Goal: Task Accomplishment & Management: Manage account settings

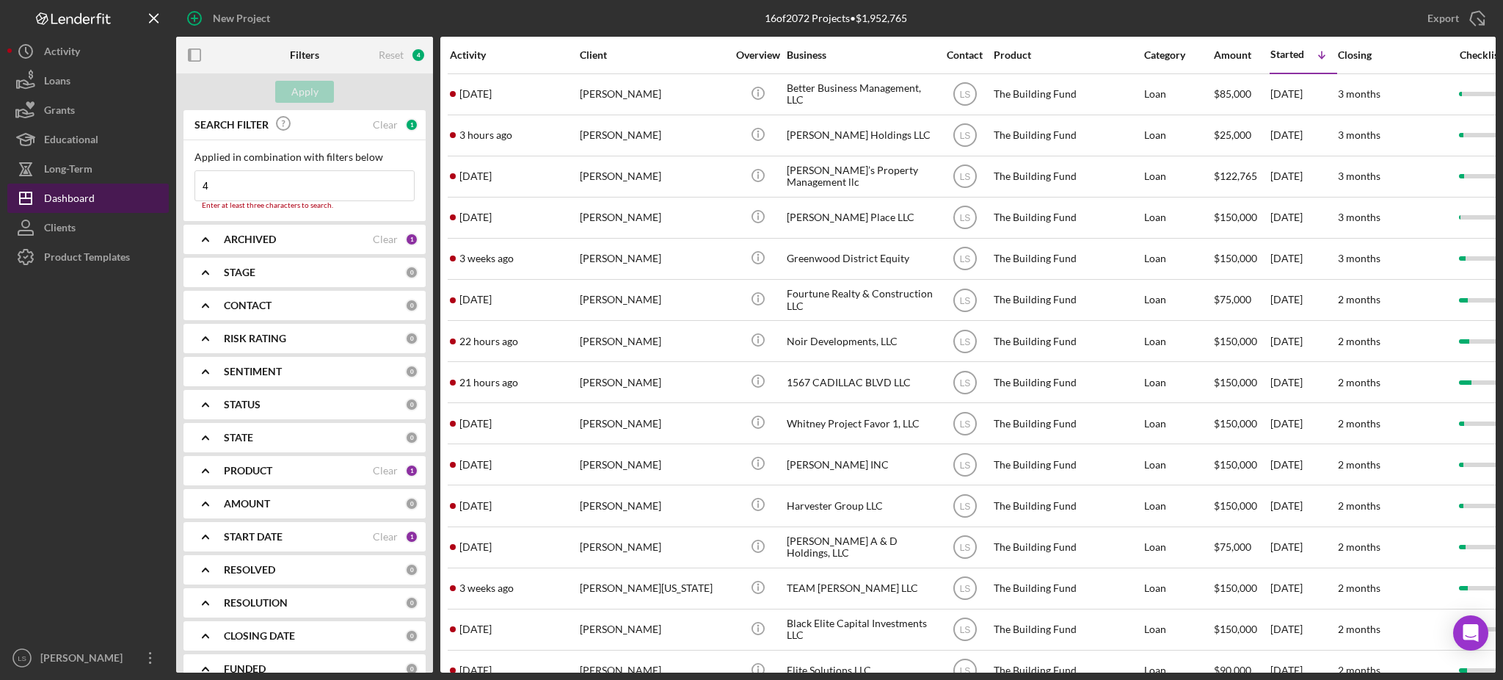
click at [66, 189] on div "Dashboard" at bounding box center [69, 200] width 51 height 33
click at [471, 46] on div "Activity" at bounding box center [514, 54] width 128 height 35
click at [467, 57] on div "Activity" at bounding box center [514, 55] width 128 height 12
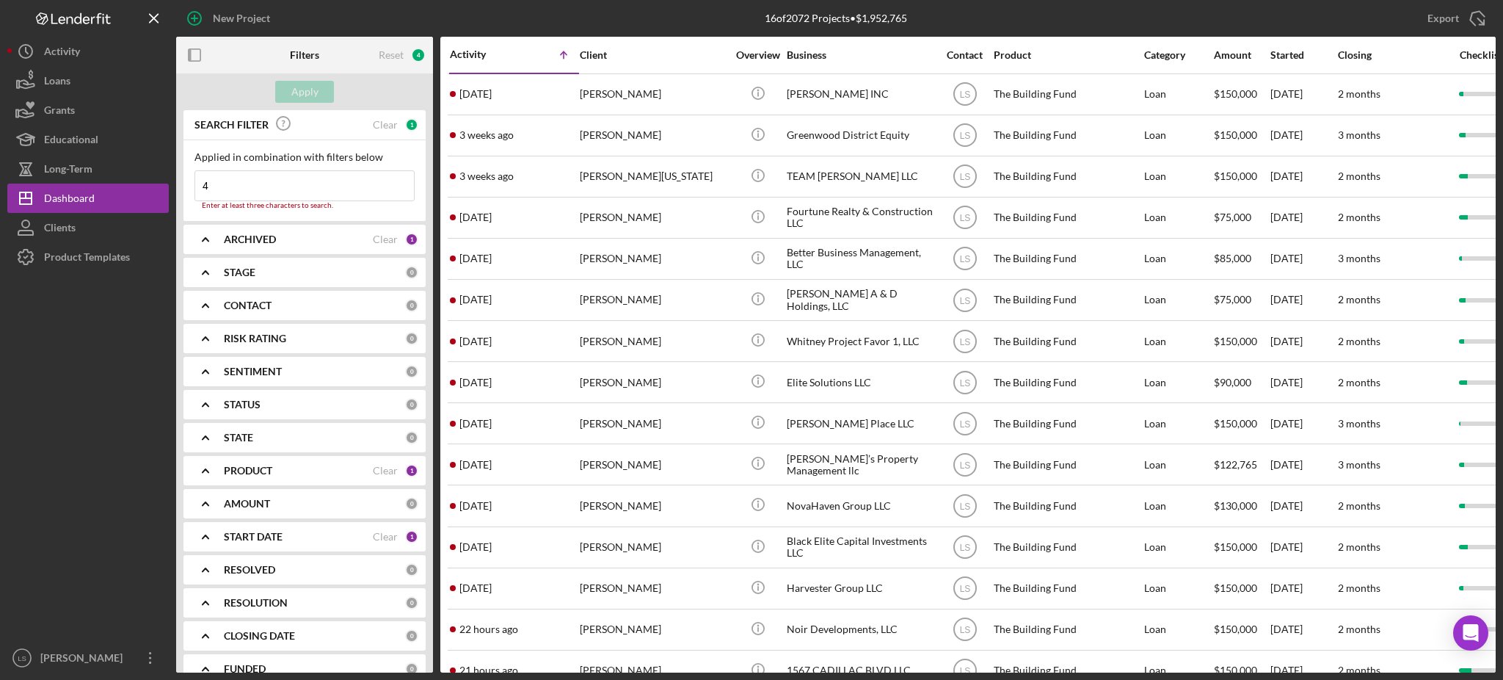
click at [476, 54] on div "Activity" at bounding box center [482, 54] width 65 height 12
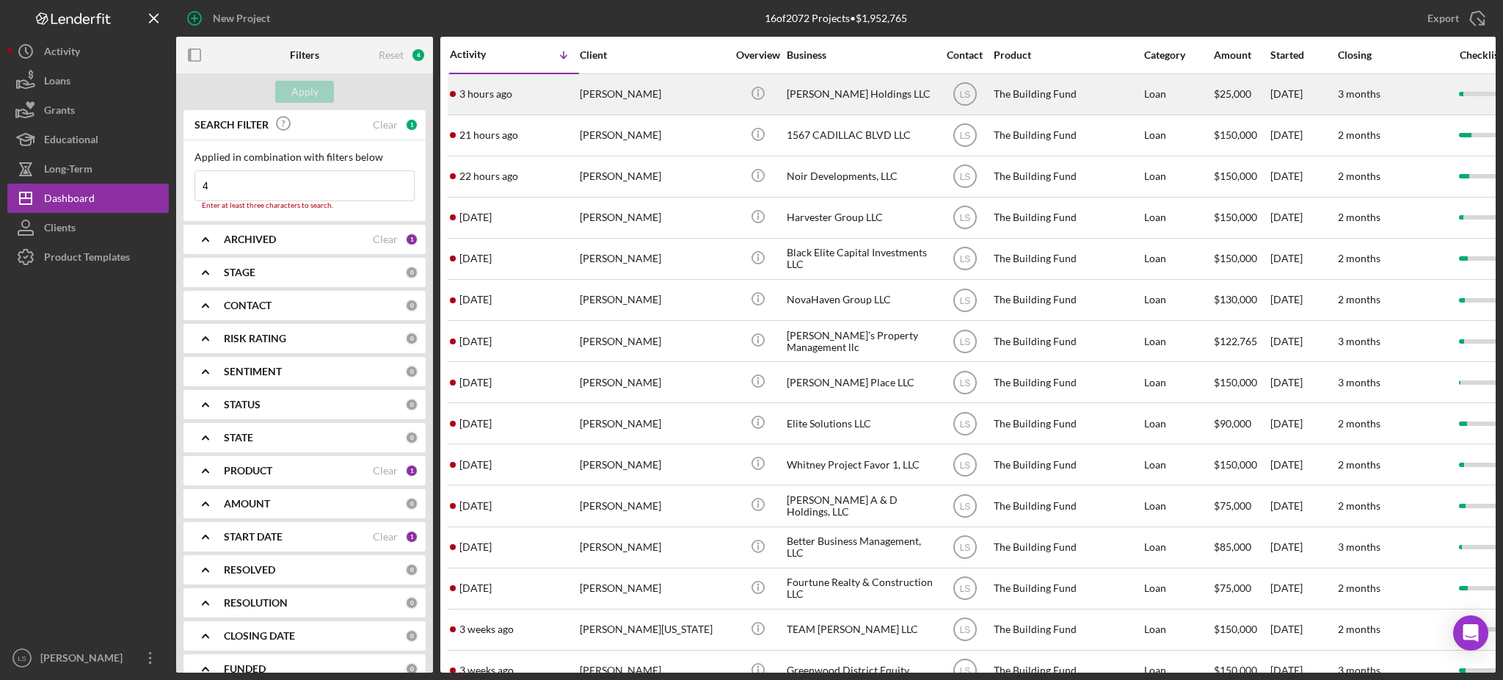
click at [896, 83] on div "[PERSON_NAME] Holdings LLC" at bounding box center [860, 94] width 147 height 39
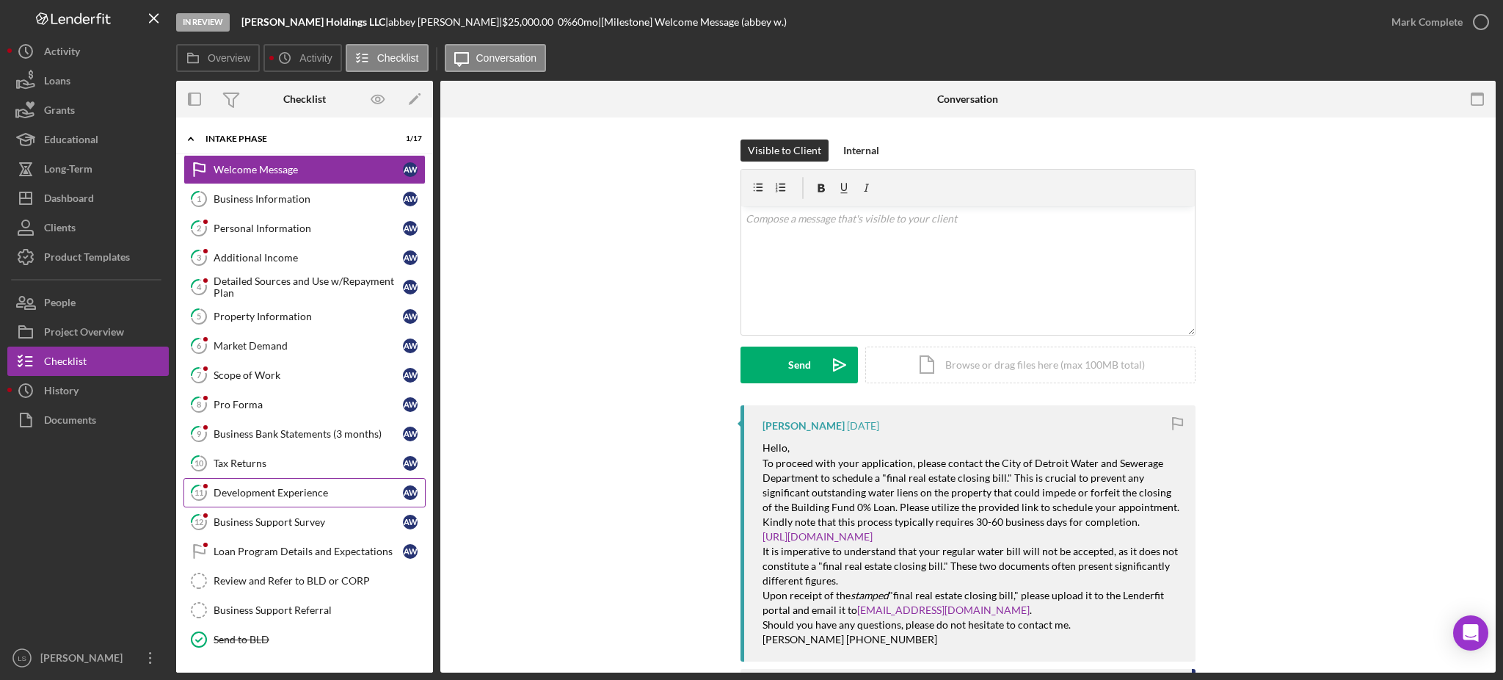
scroll to position [96, 0]
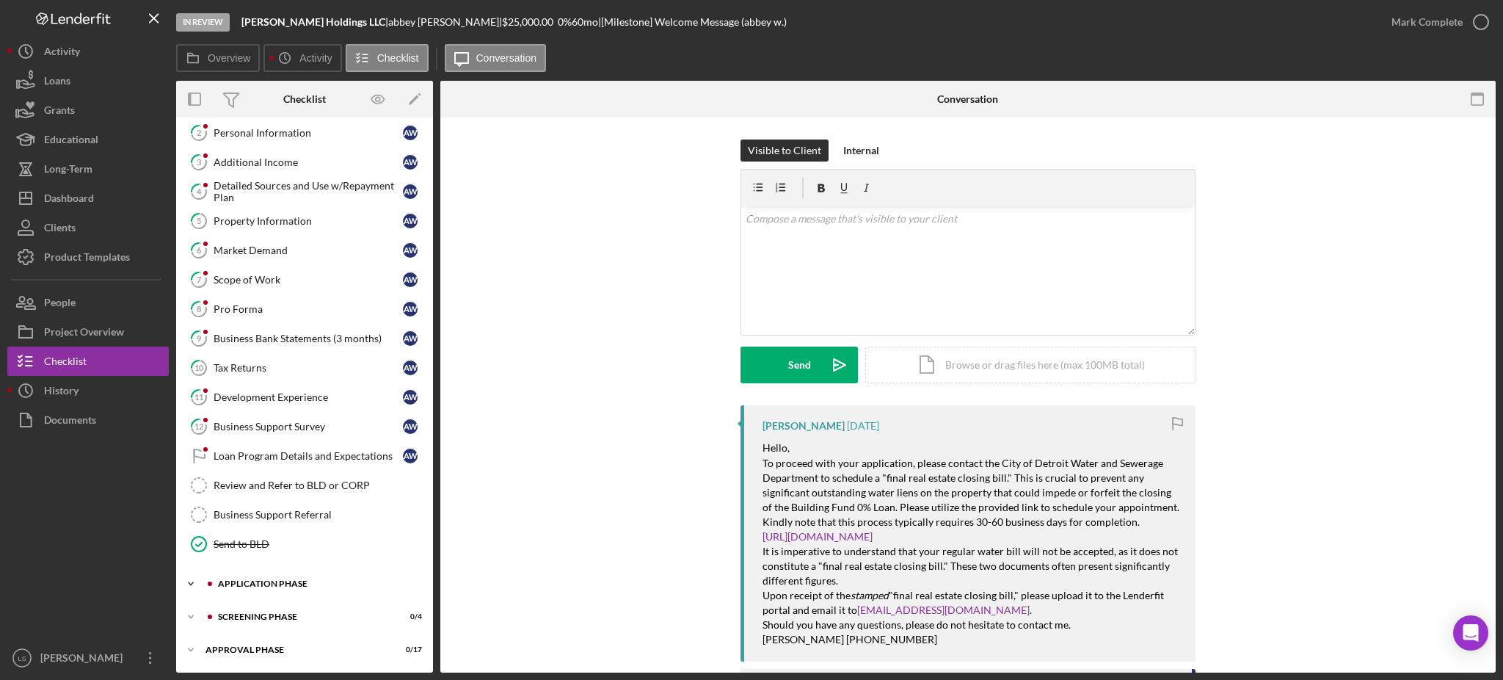
click at [347, 582] on div "Application Phase" at bounding box center [316, 583] width 197 height 9
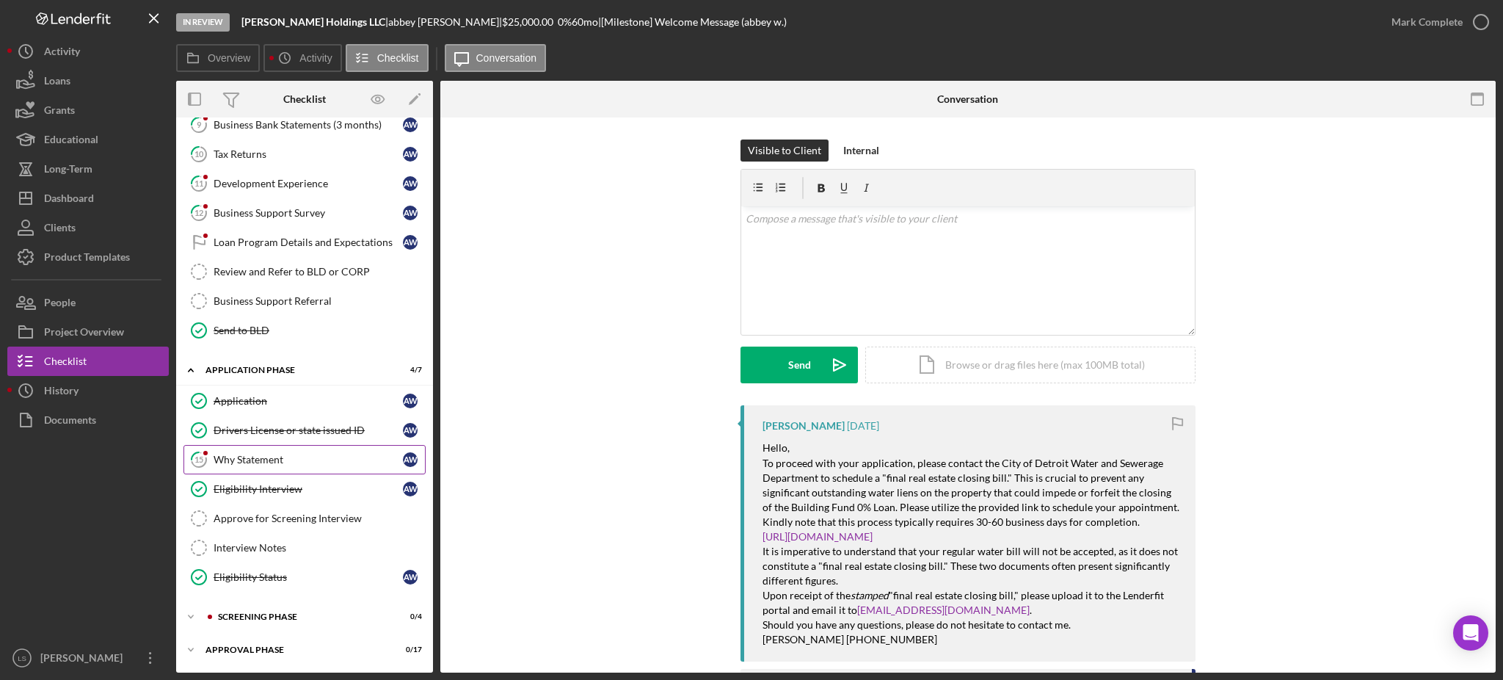
click at [344, 459] on div "Why Statement" at bounding box center [308, 460] width 189 height 12
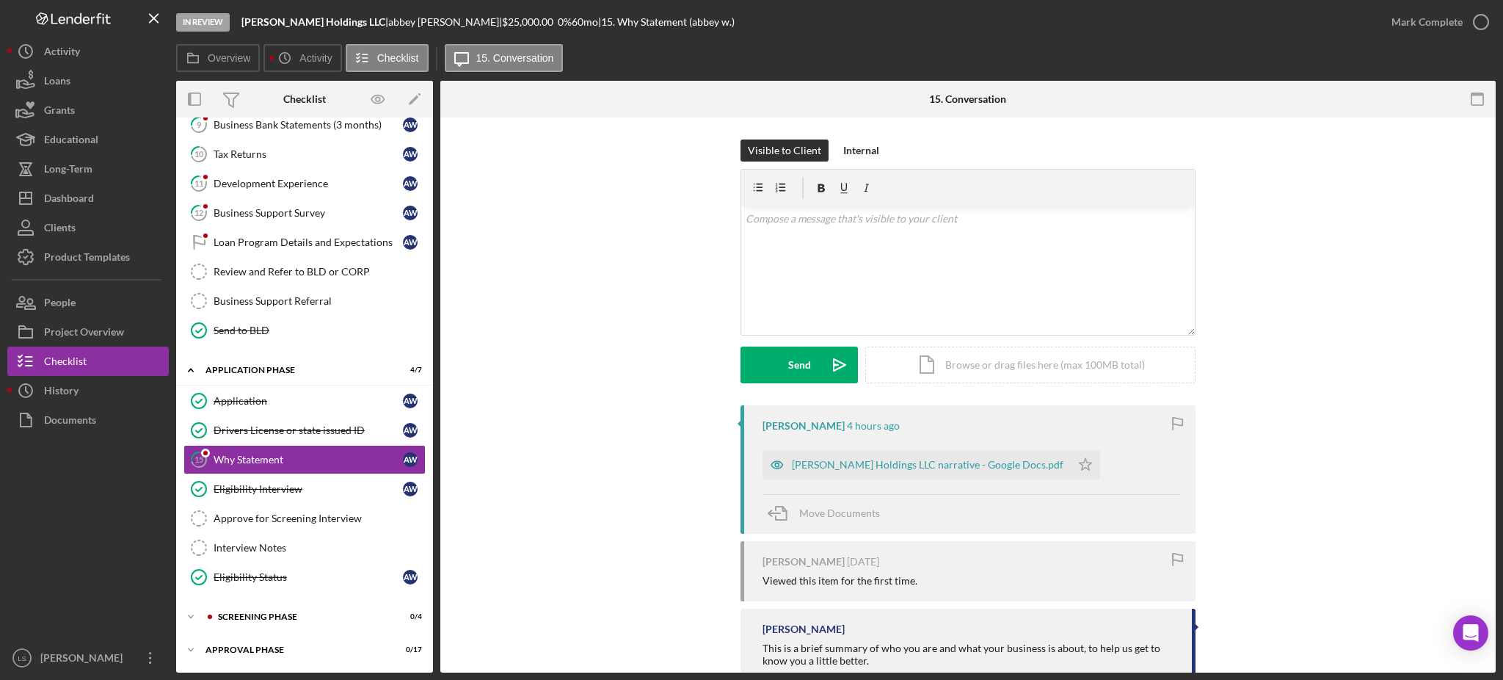
scroll to position [98, 0]
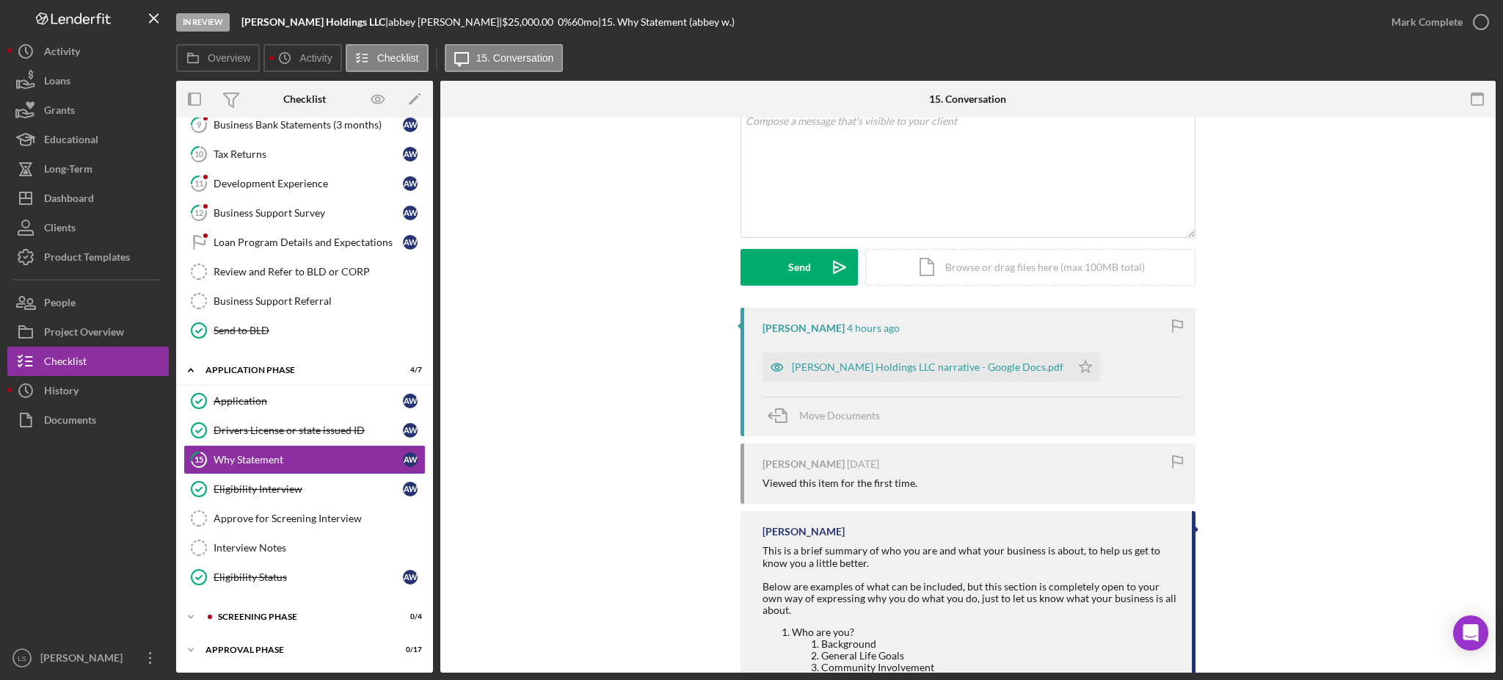
click at [945, 404] on div "Move Documents" at bounding box center [972, 416] width 418 height 40
click at [931, 371] on div "[PERSON_NAME] Holdings LLC narrative - Google Docs.pdf" at bounding box center [928, 367] width 272 height 12
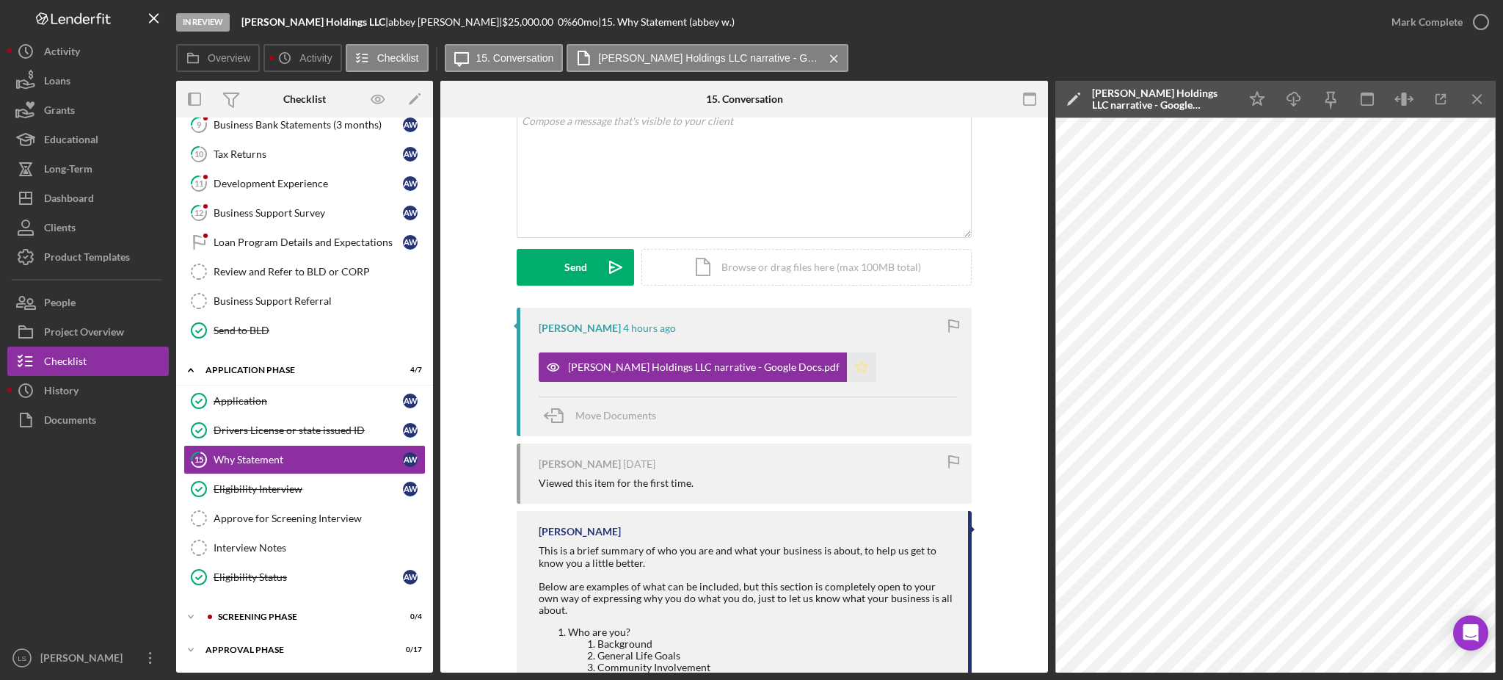
click at [847, 371] on icon "Icon/Star" at bounding box center [861, 366] width 29 height 29
click at [1483, 17] on icon "button" at bounding box center [1481, 22] width 37 height 37
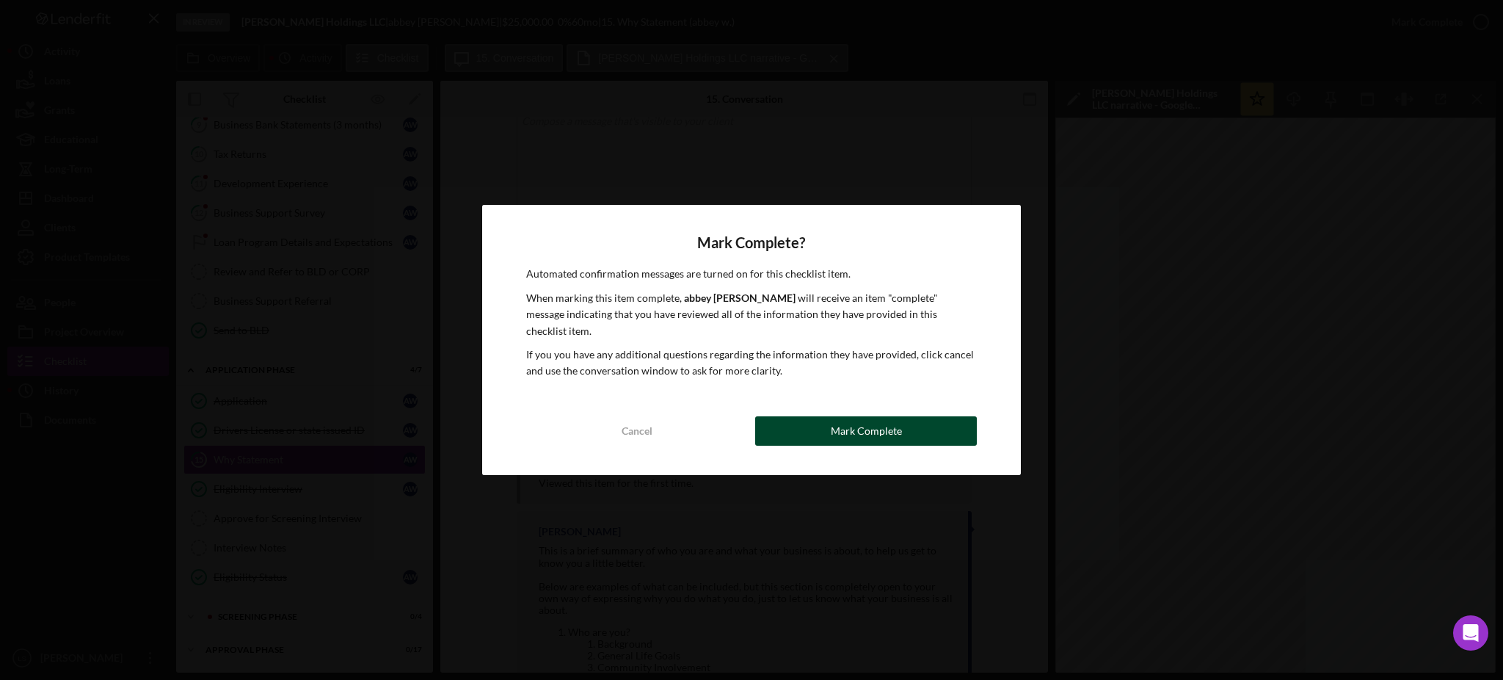
click at [860, 416] on div "Mark Complete" at bounding box center [866, 430] width 71 height 29
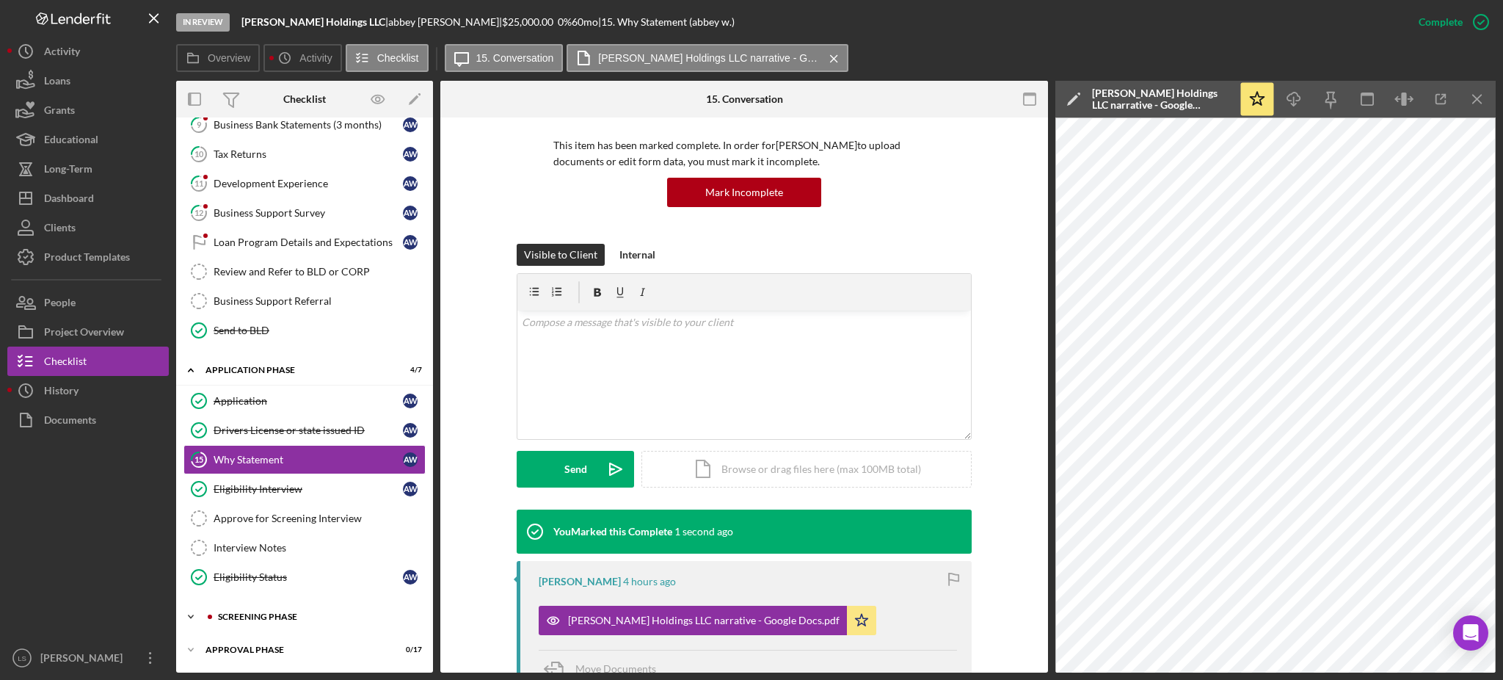
scroll to position [299, 0]
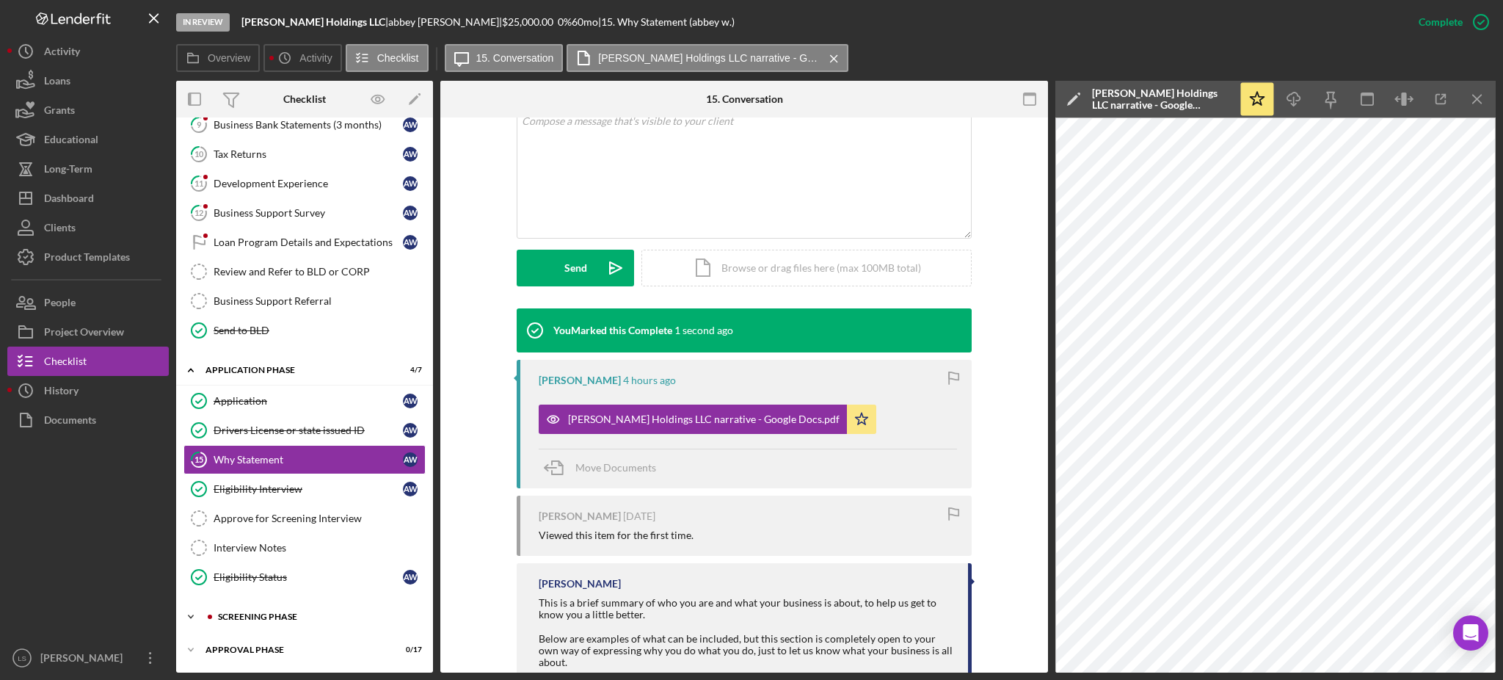
click at [324, 612] on div "Screening Phase" at bounding box center [316, 616] width 197 height 9
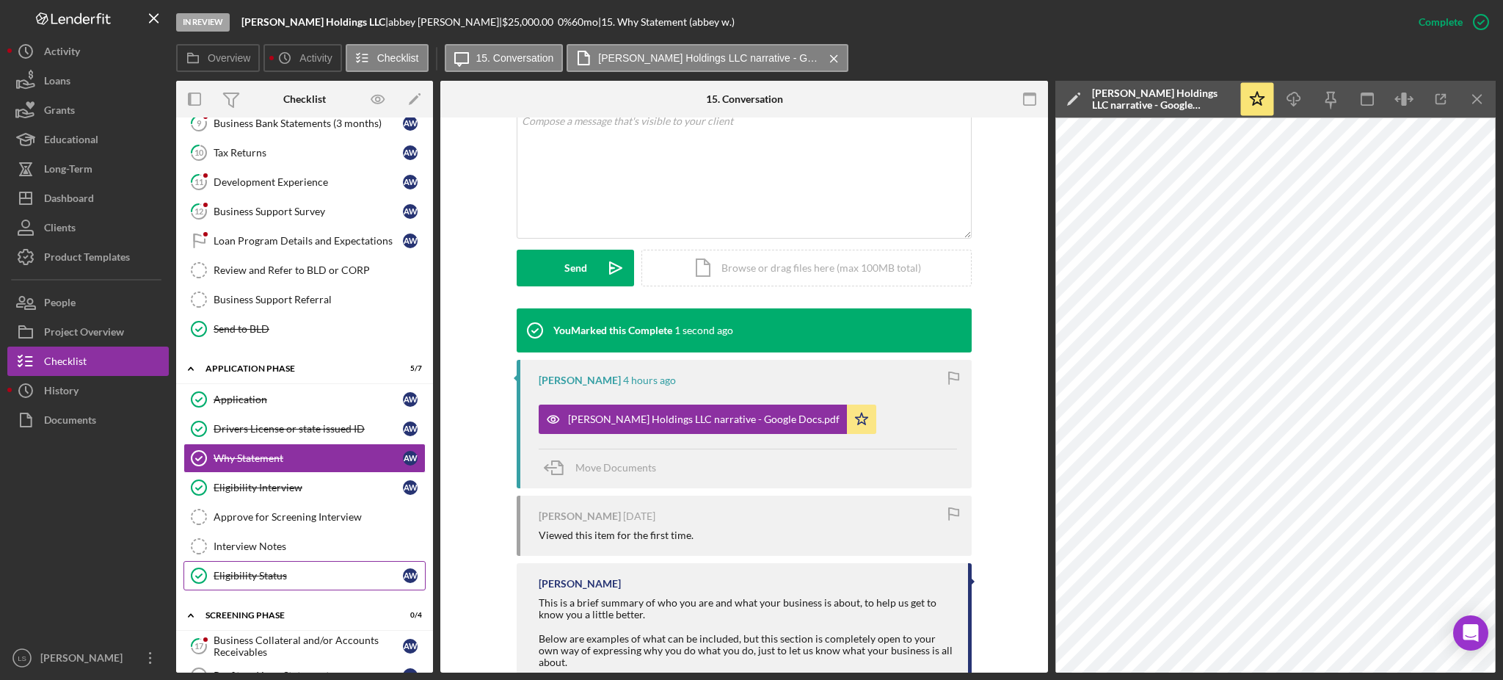
scroll to position [436, 0]
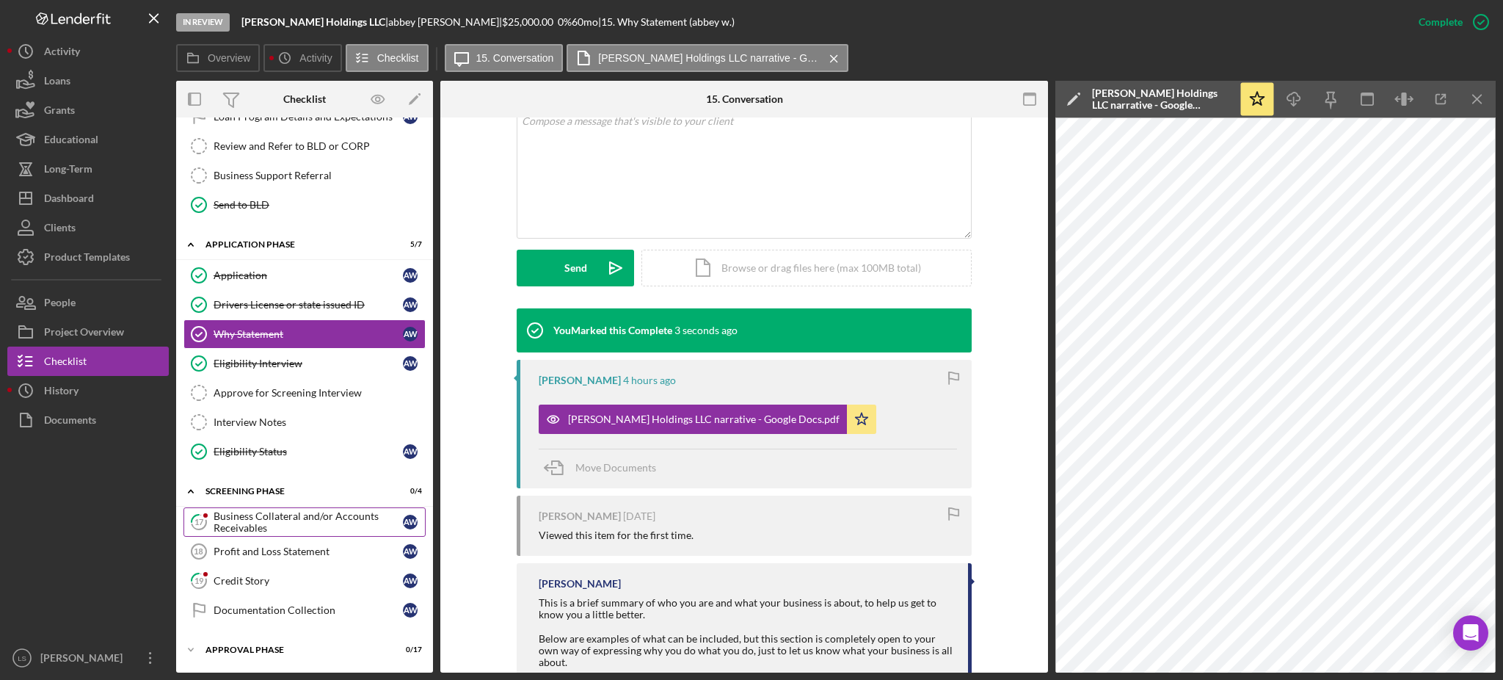
click at [333, 525] on div "Business Collateral and/or Accounts Receivables" at bounding box center [308, 521] width 189 height 23
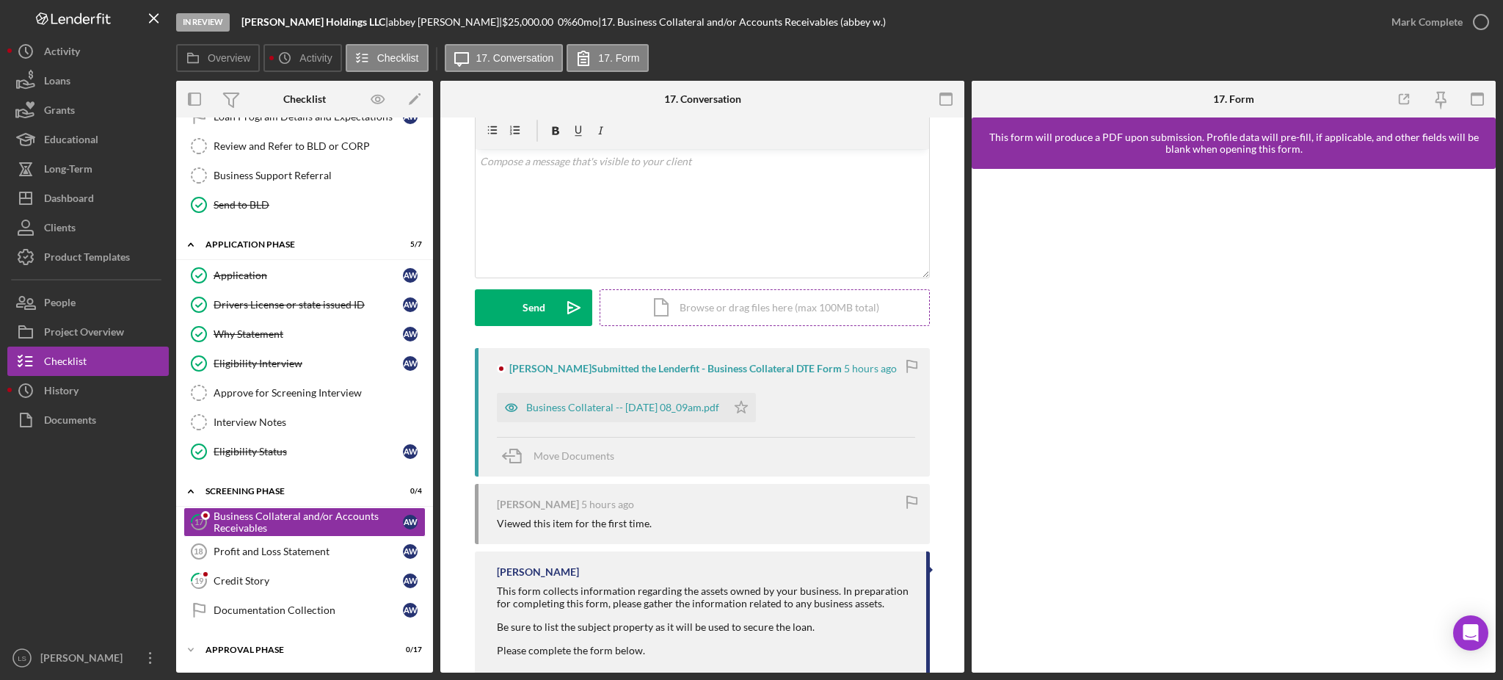
scroll to position [88, 0]
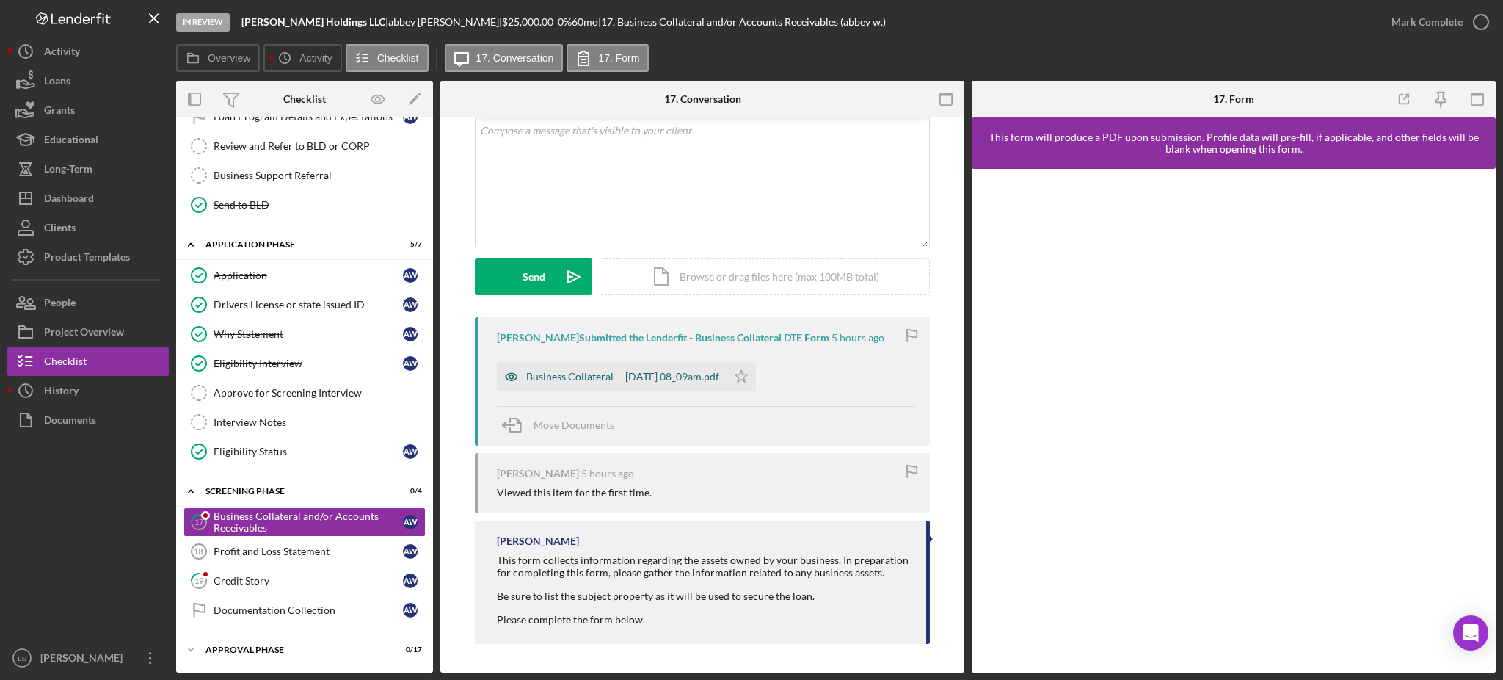
click at [660, 383] on div "Business Collateral -- [DATE] 08_09am.pdf" at bounding box center [612, 376] width 230 height 29
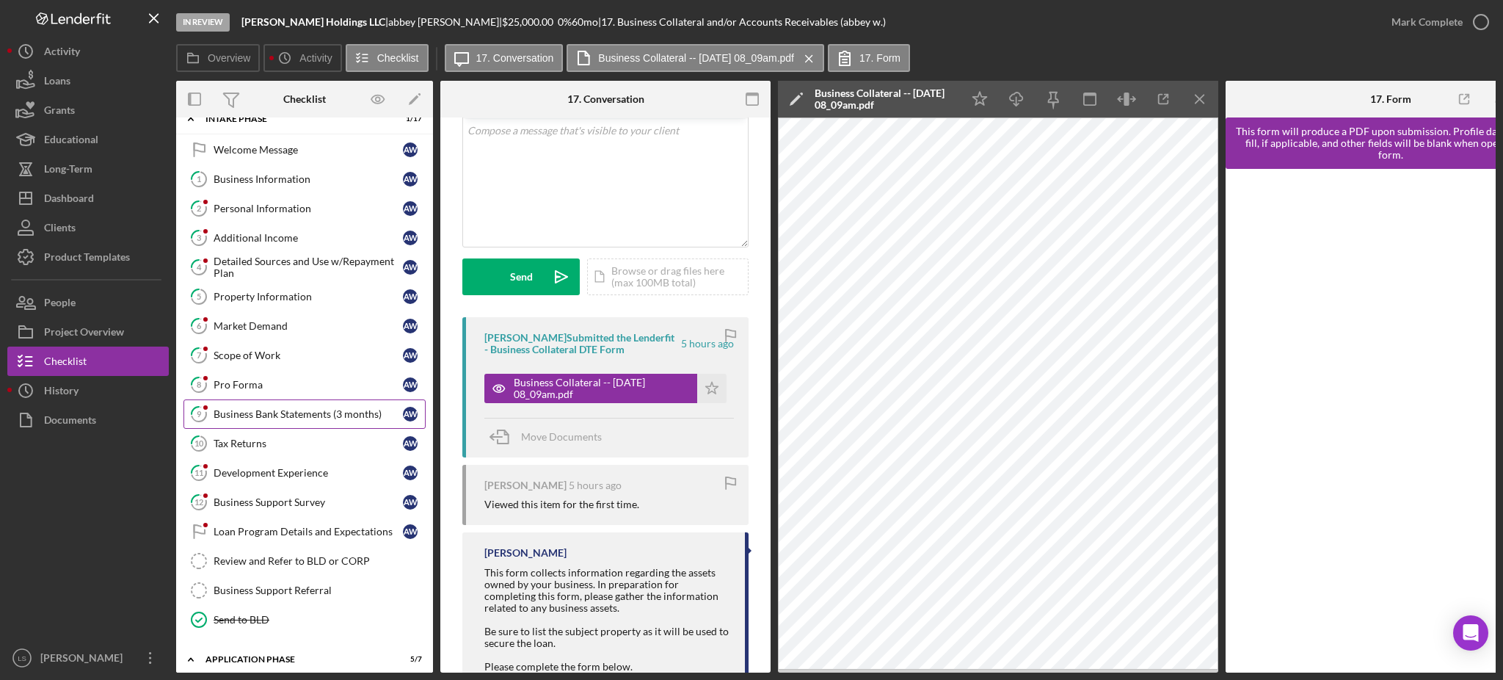
scroll to position [0, 0]
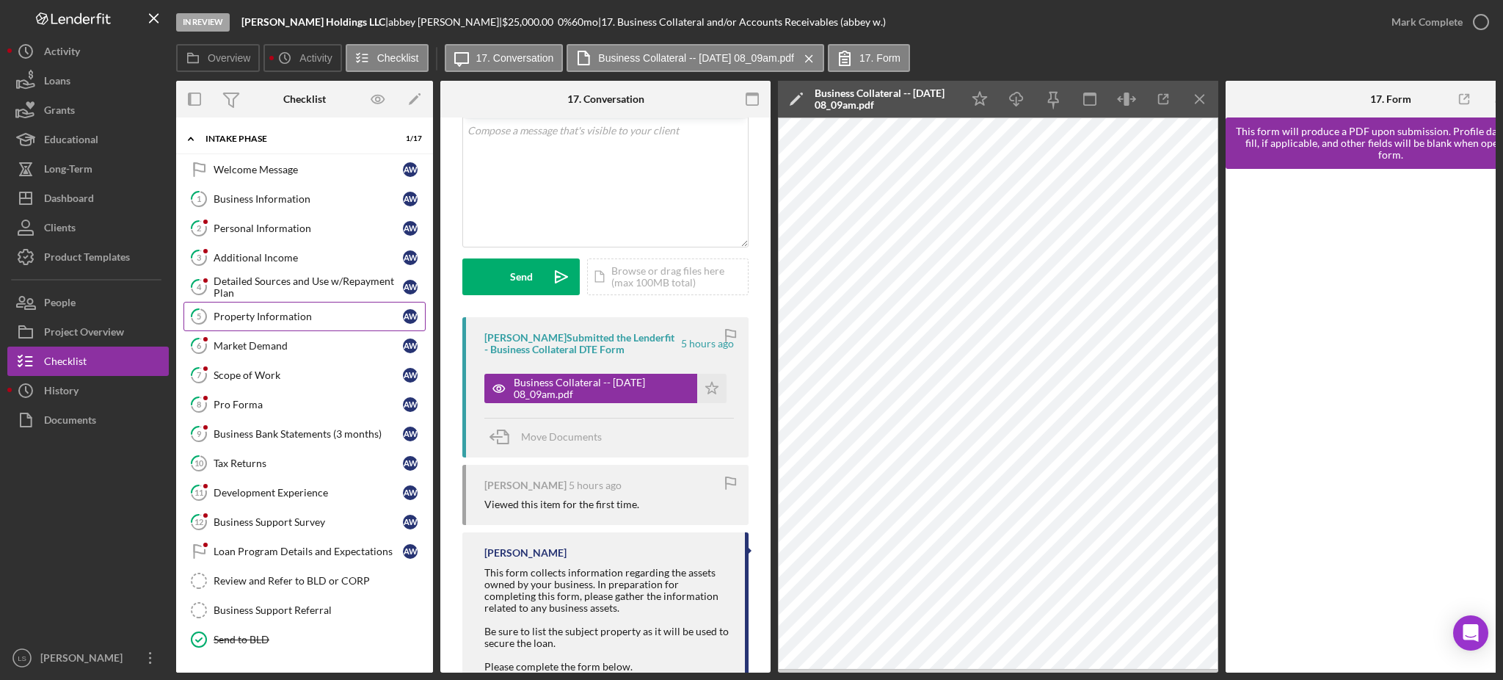
click at [330, 310] on div "Property Information" at bounding box center [308, 316] width 189 height 12
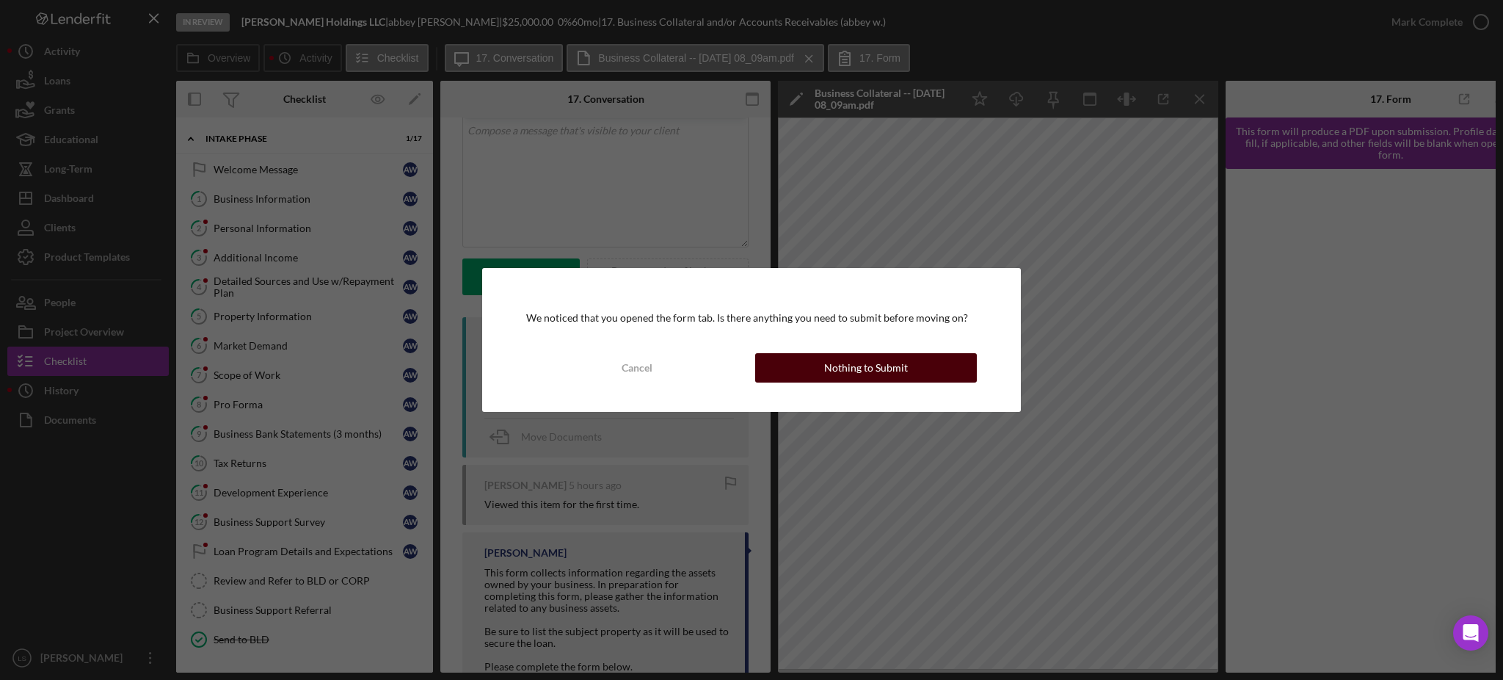
click at [877, 371] on div "Nothing to Submit" at bounding box center [866, 367] width 84 height 29
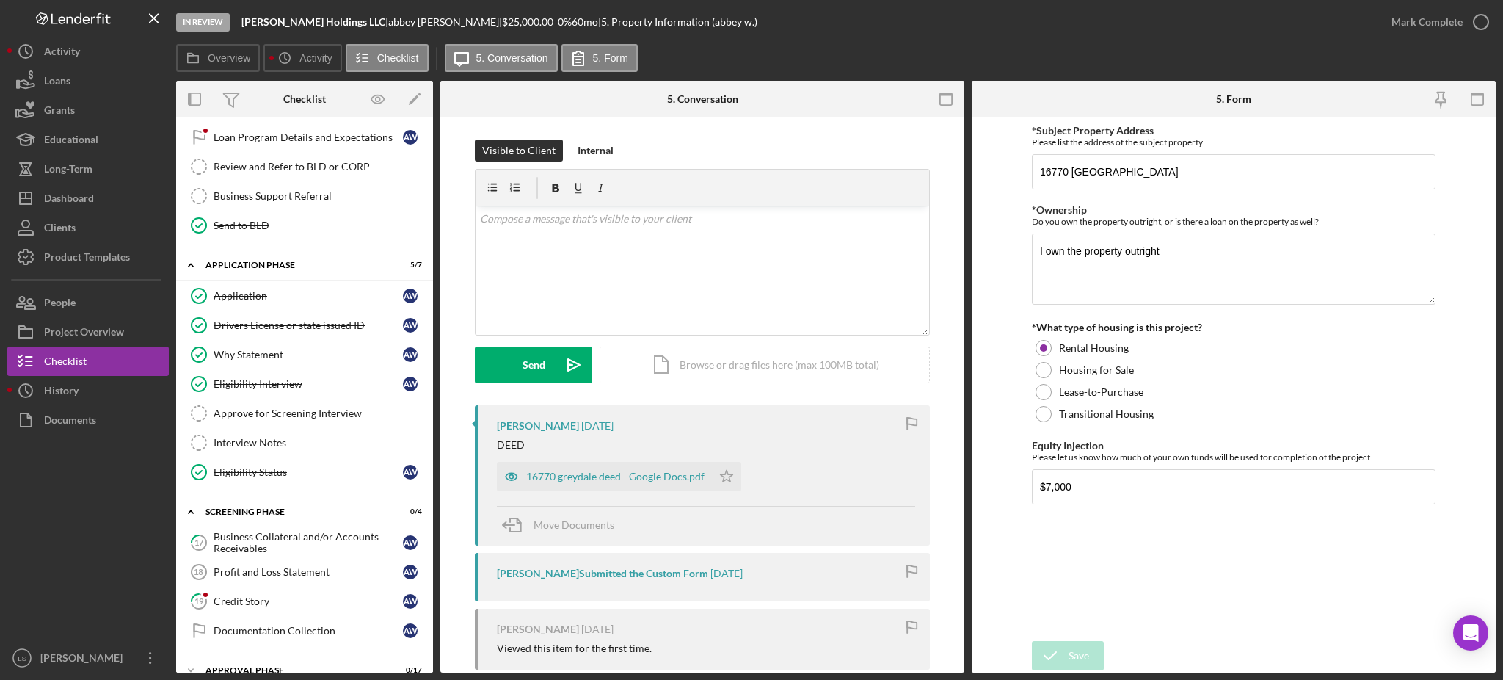
scroll to position [436, 0]
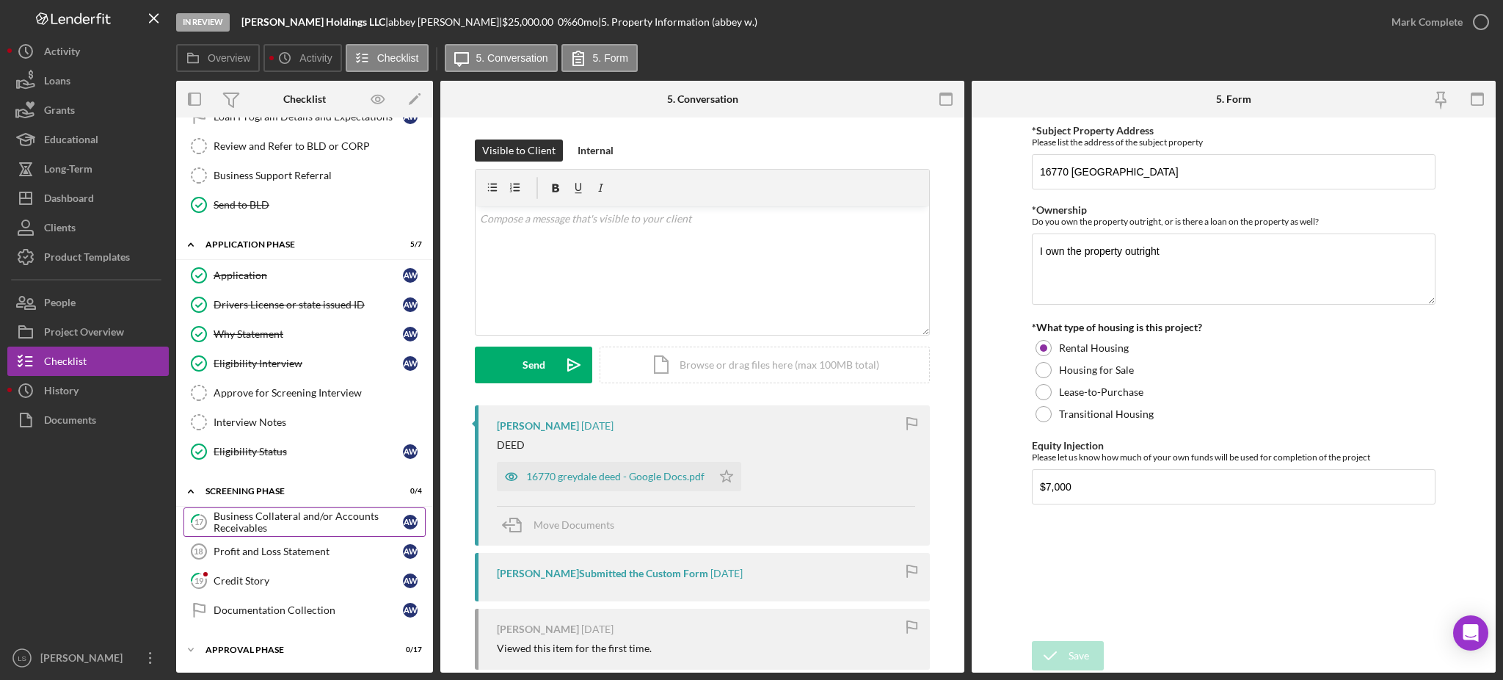
click at [318, 517] on div "Business Collateral and/or Accounts Receivables" at bounding box center [308, 521] width 189 height 23
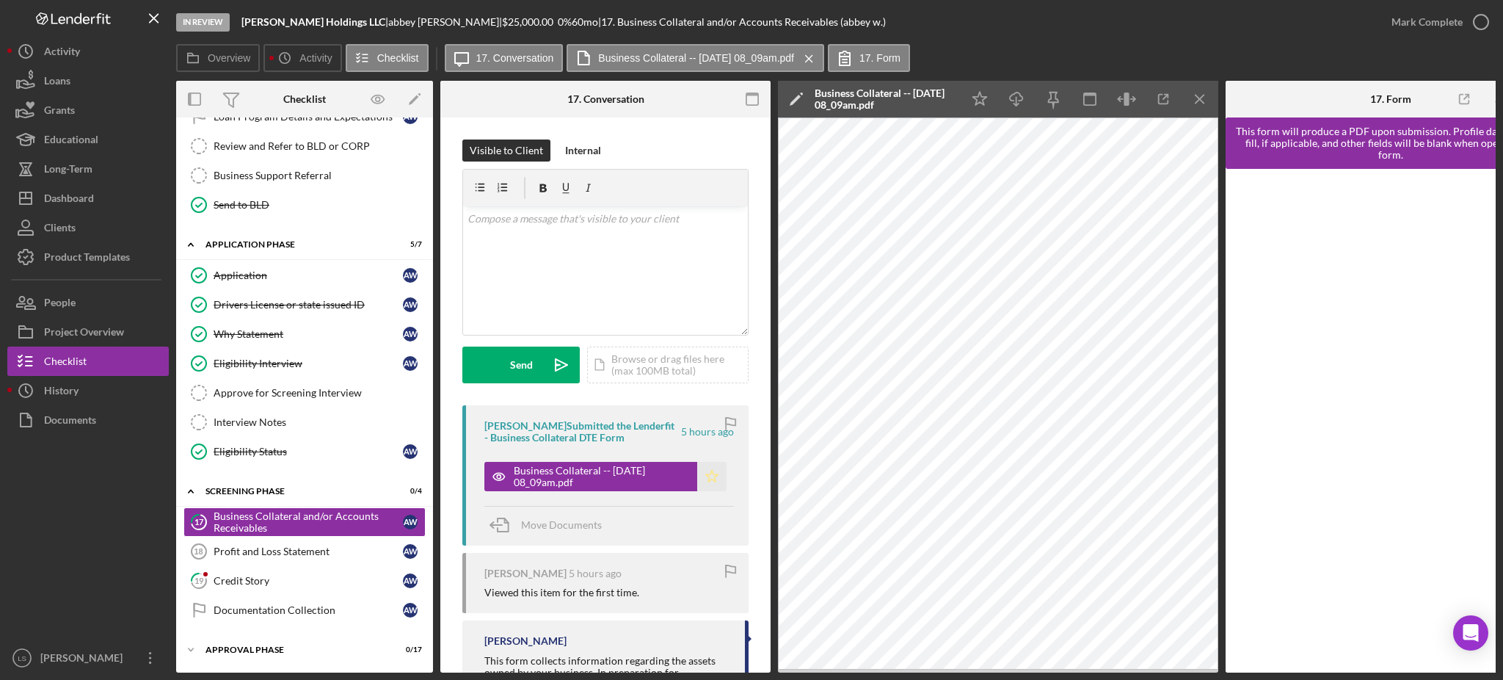
click at [705, 473] on icon "Icon/Star" at bounding box center [711, 476] width 29 height 29
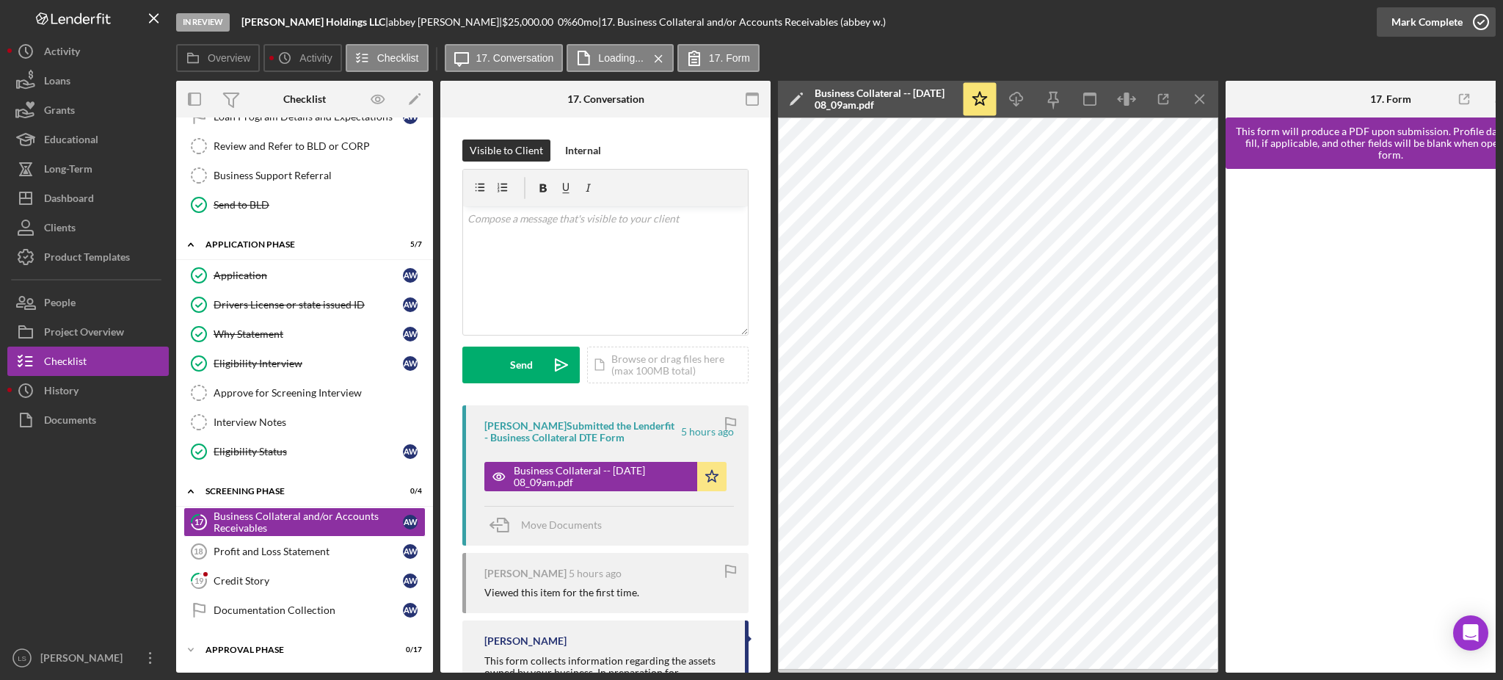
click at [1483, 24] on icon "button" at bounding box center [1481, 22] width 37 height 37
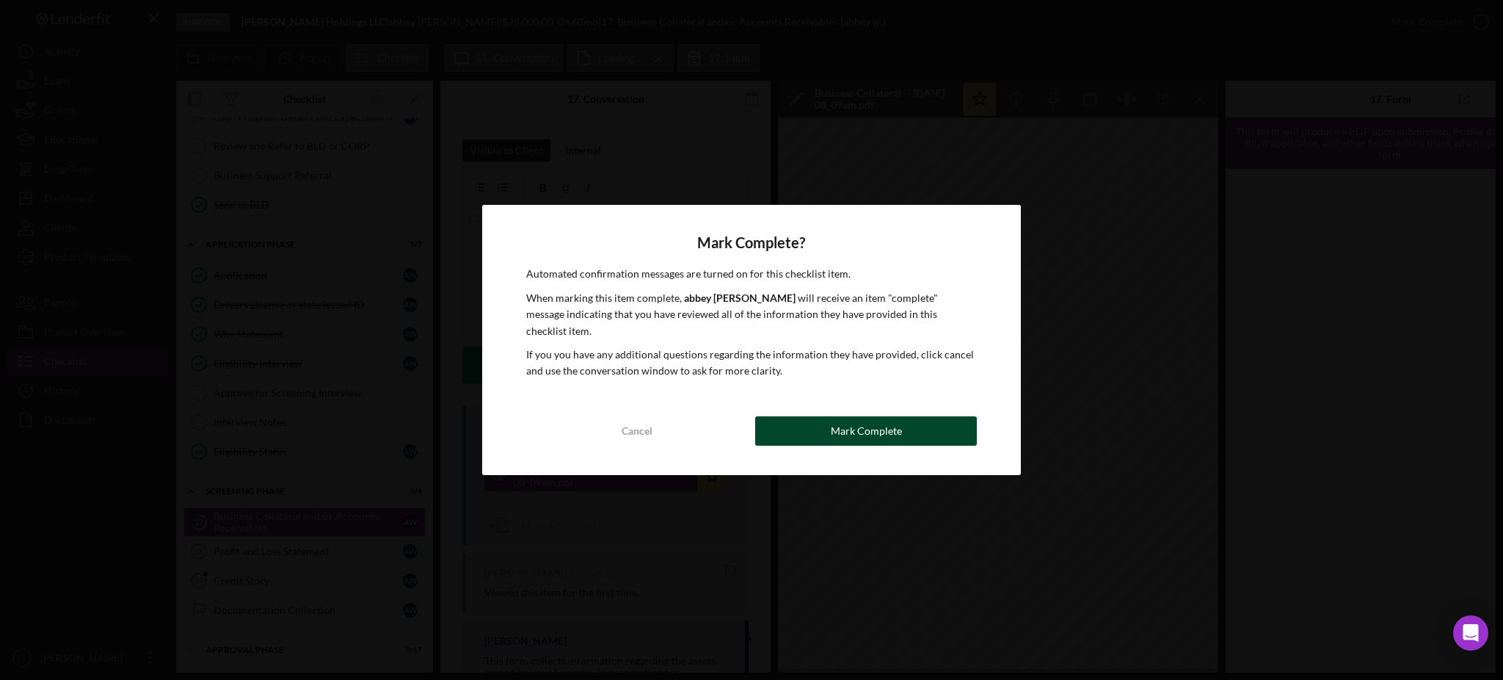
click at [873, 416] on div "Mark Complete" at bounding box center [866, 430] width 71 height 29
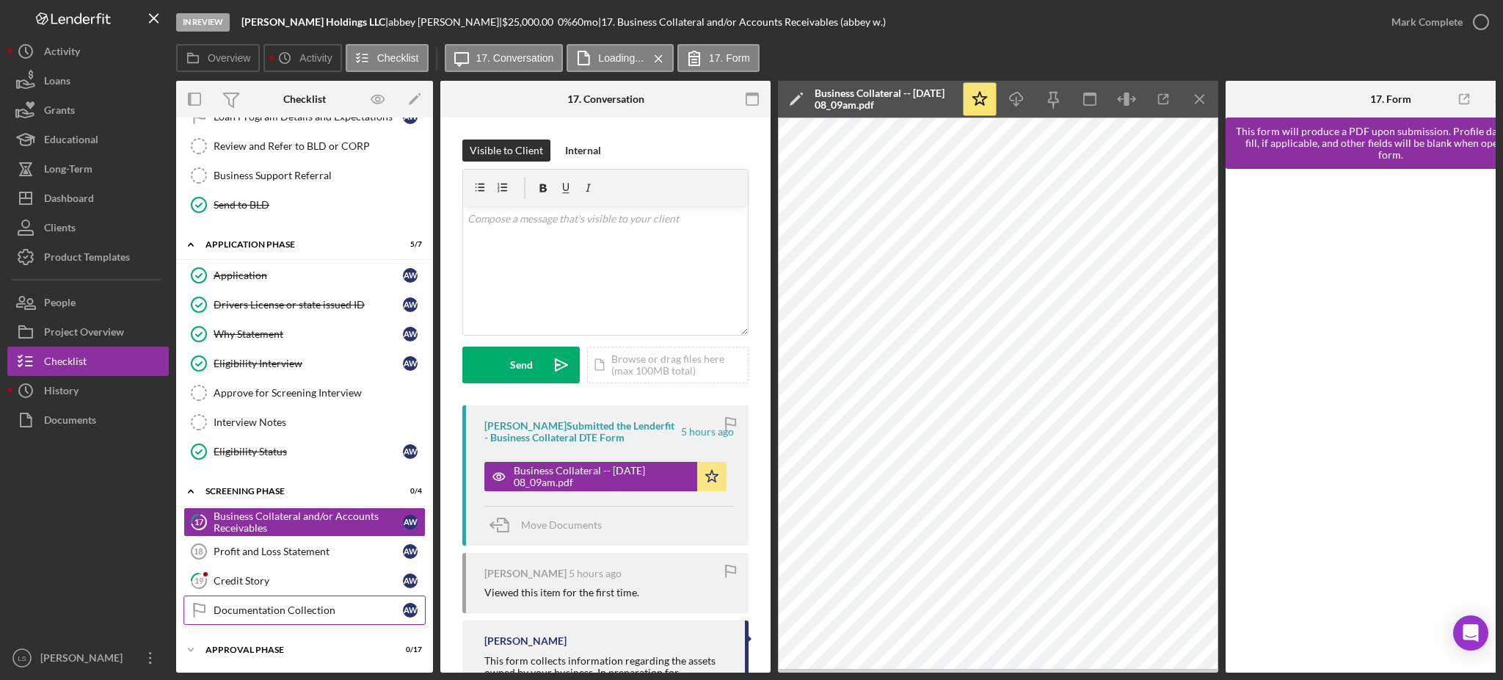
click at [228, 597] on link "Documentation Collection Documentation Collection a w" at bounding box center [305, 609] width 242 height 29
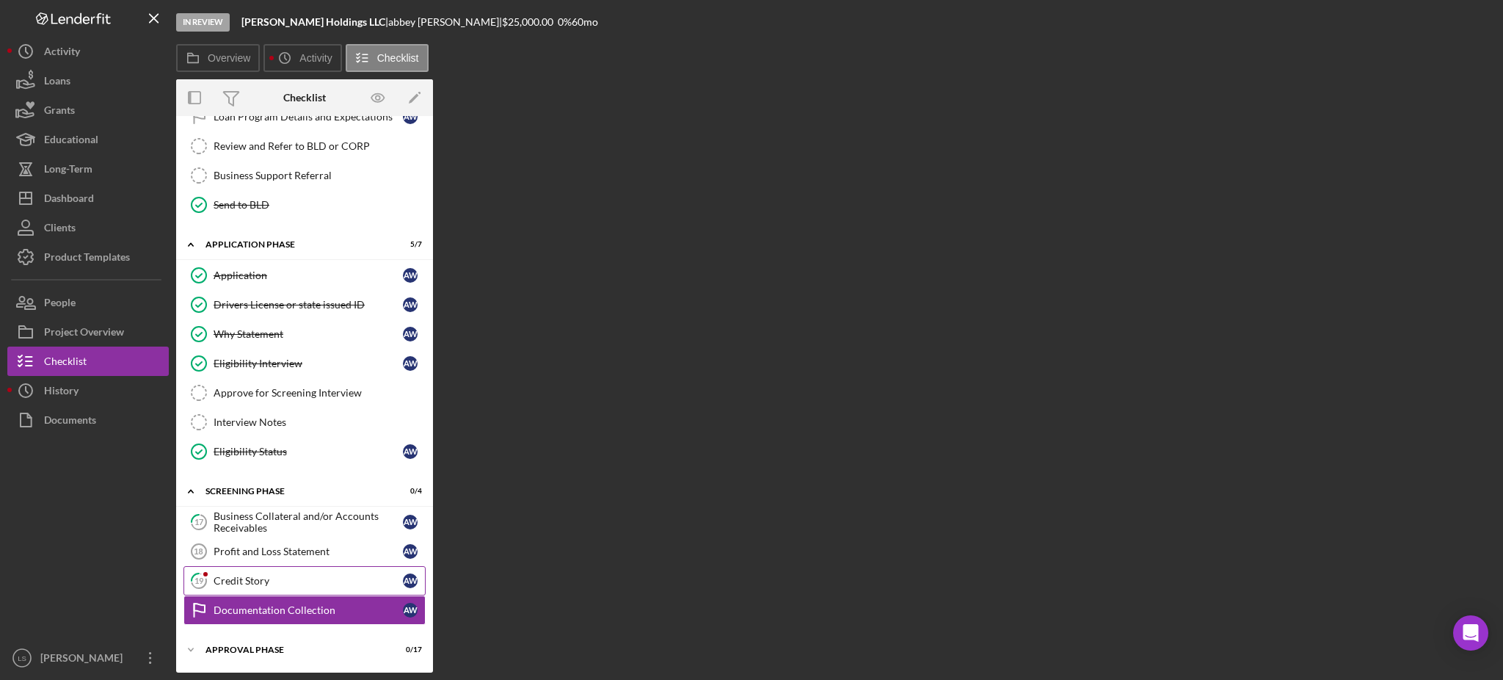
click at [244, 582] on div "Credit Story" at bounding box center [308, 581] width 189 height 12
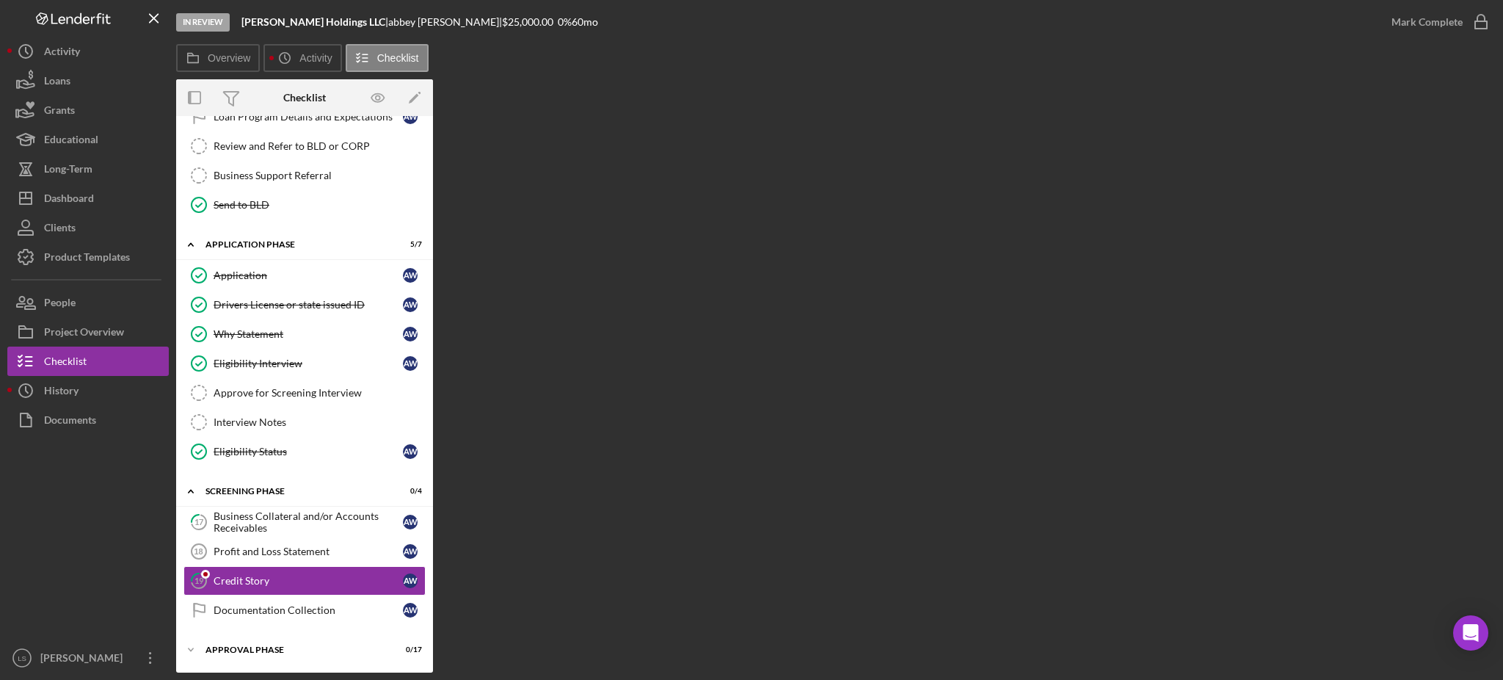
scroll to position [435, 0]
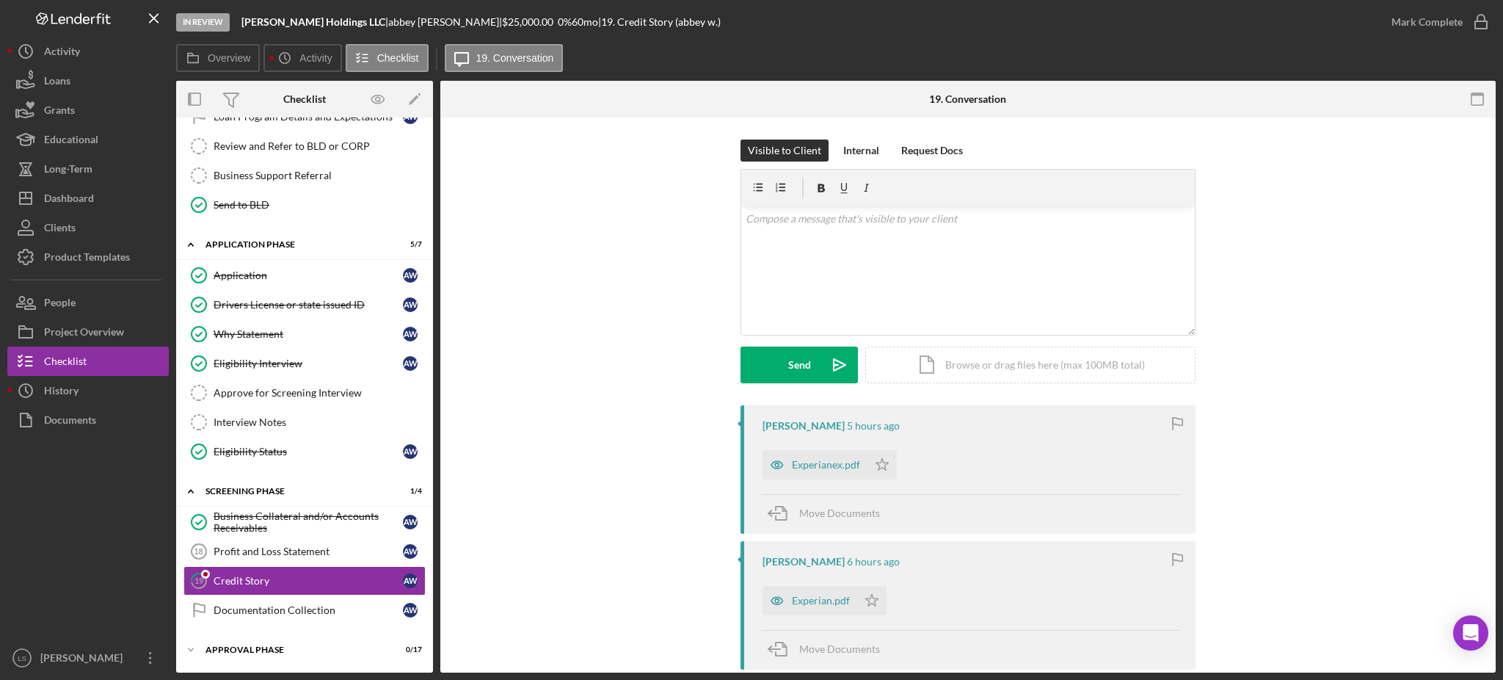
click at [825, 465] on div "Experianex.pdf" at bounding box center [826, 465] width 68 height 12
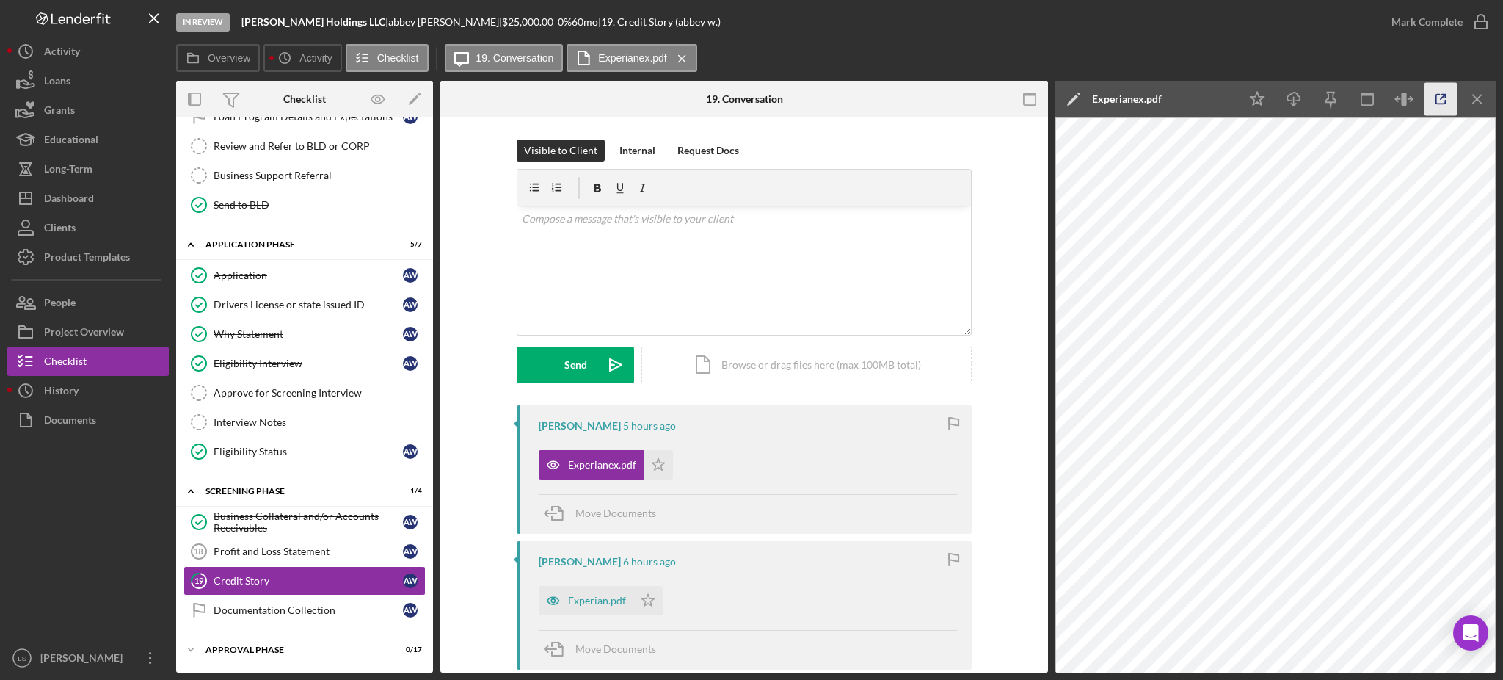
click at [1431, 101] on icon "button" at bounding box center [1441, 99] width 33 height 33
click at [656, 465] on polygon "button" at bounding box center [659, 464] width 12 height 12
click at [0, 0] on icon "button" at bounding box center [0, 0] width 0 height 0
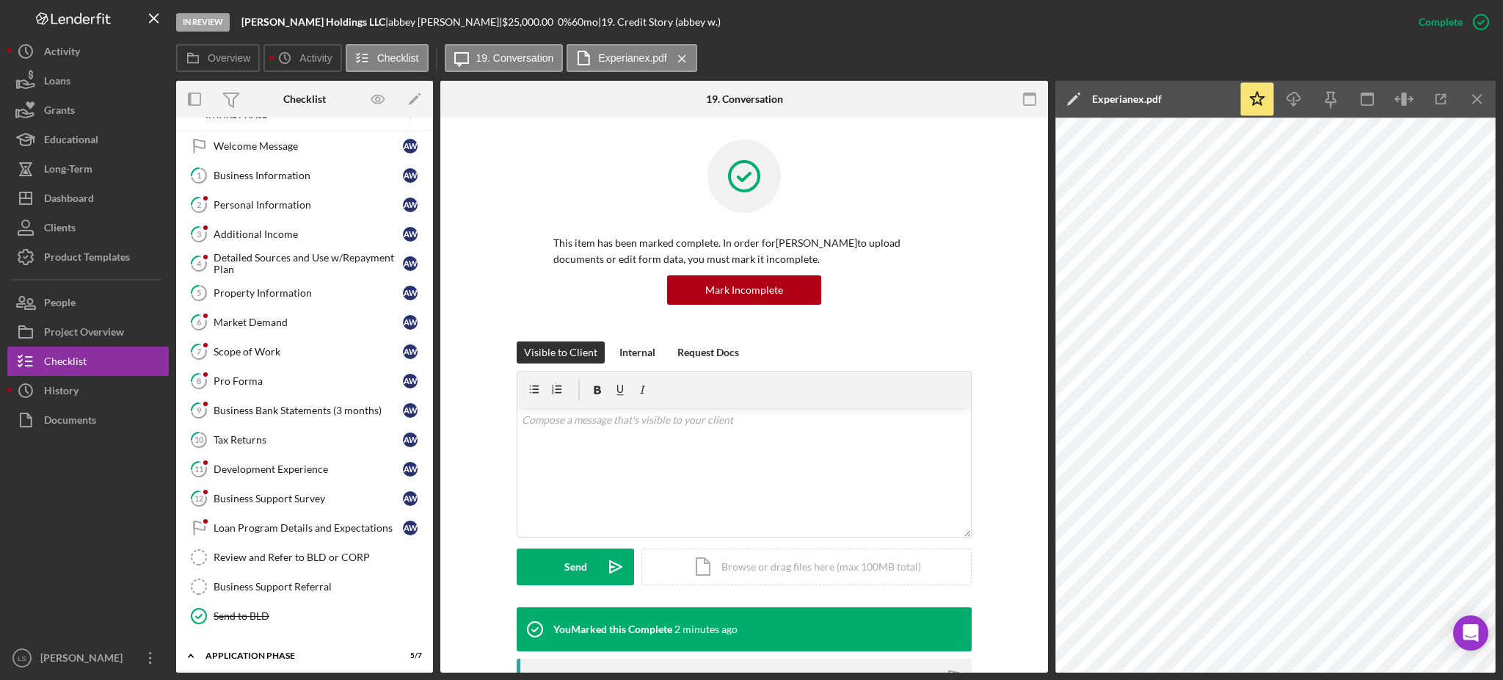
scroll to position [0, 0]
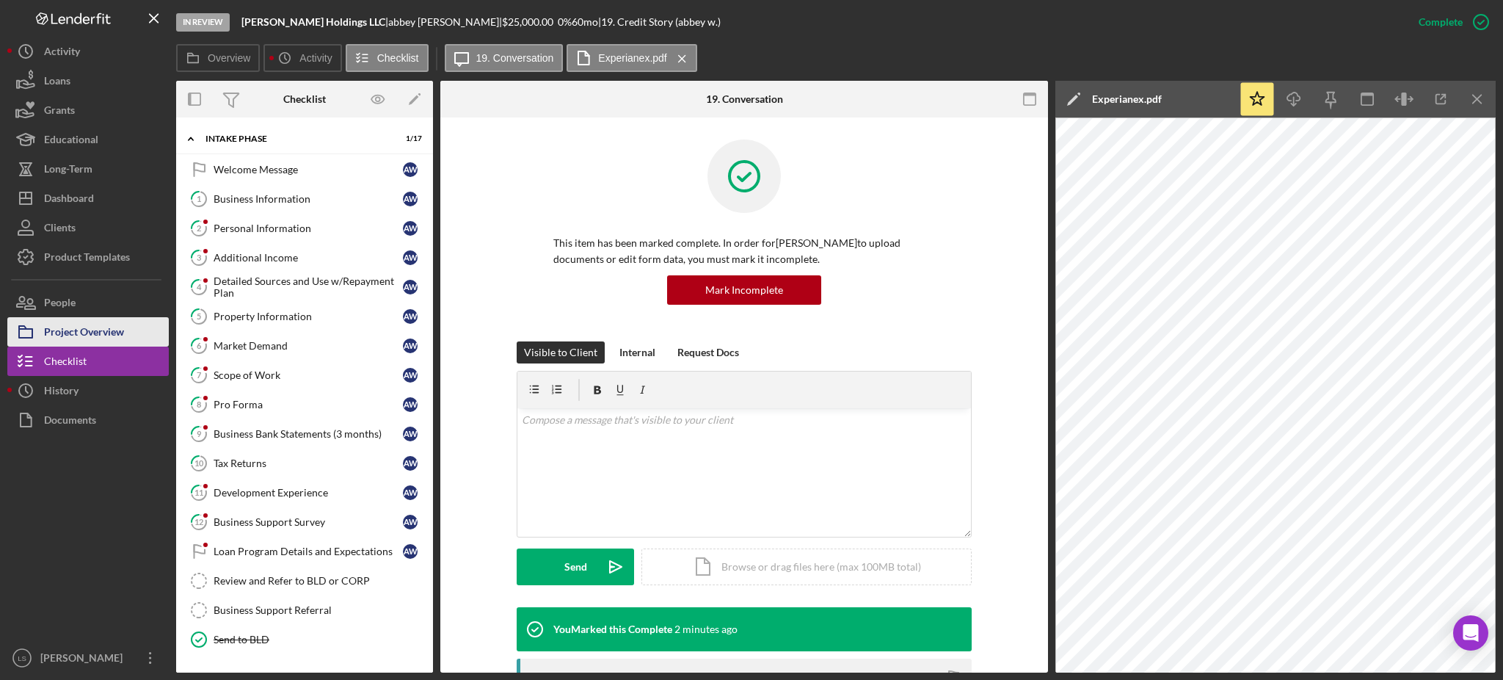
click at [106, 335] on div "Project Overview" at bounding box center [84, 333] width 80 height 33
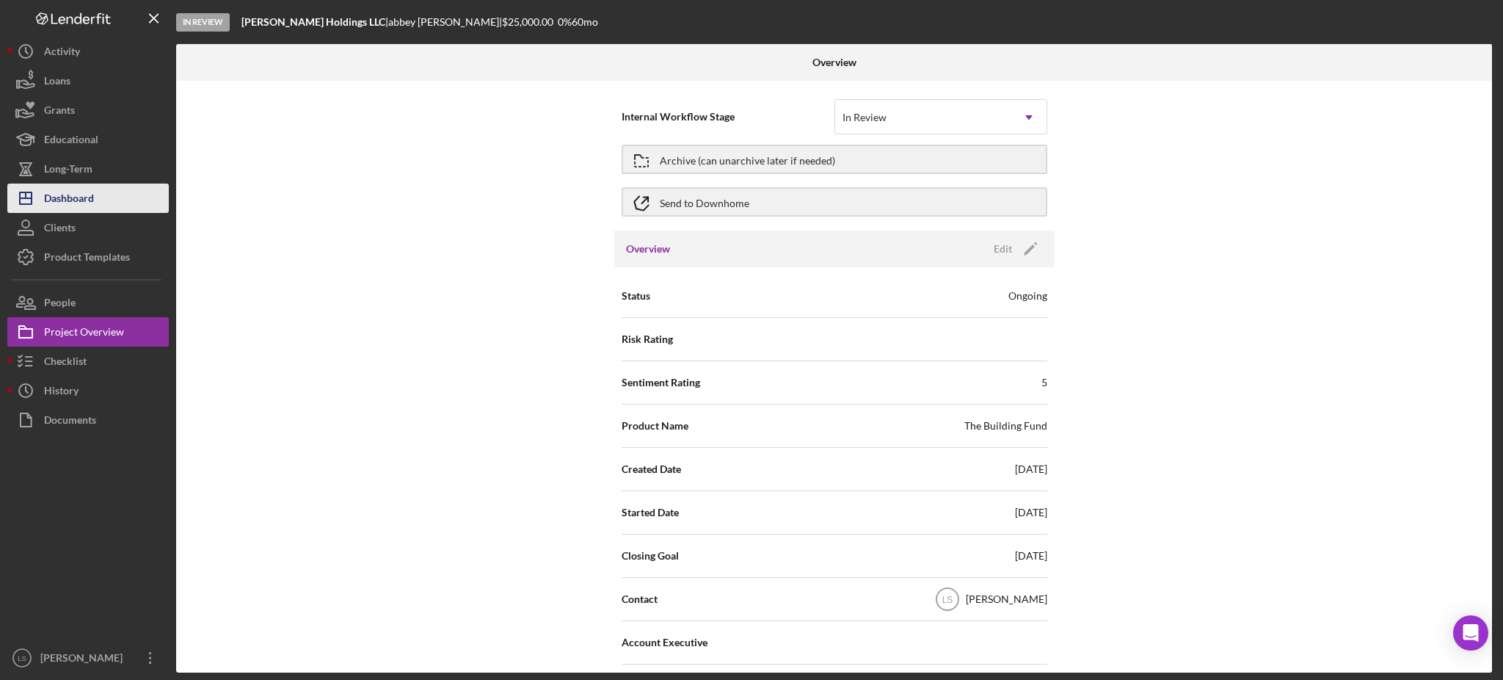
click at [73, 195] on div "Dashboard" at bounding box center [69, 200] width 50 height 33
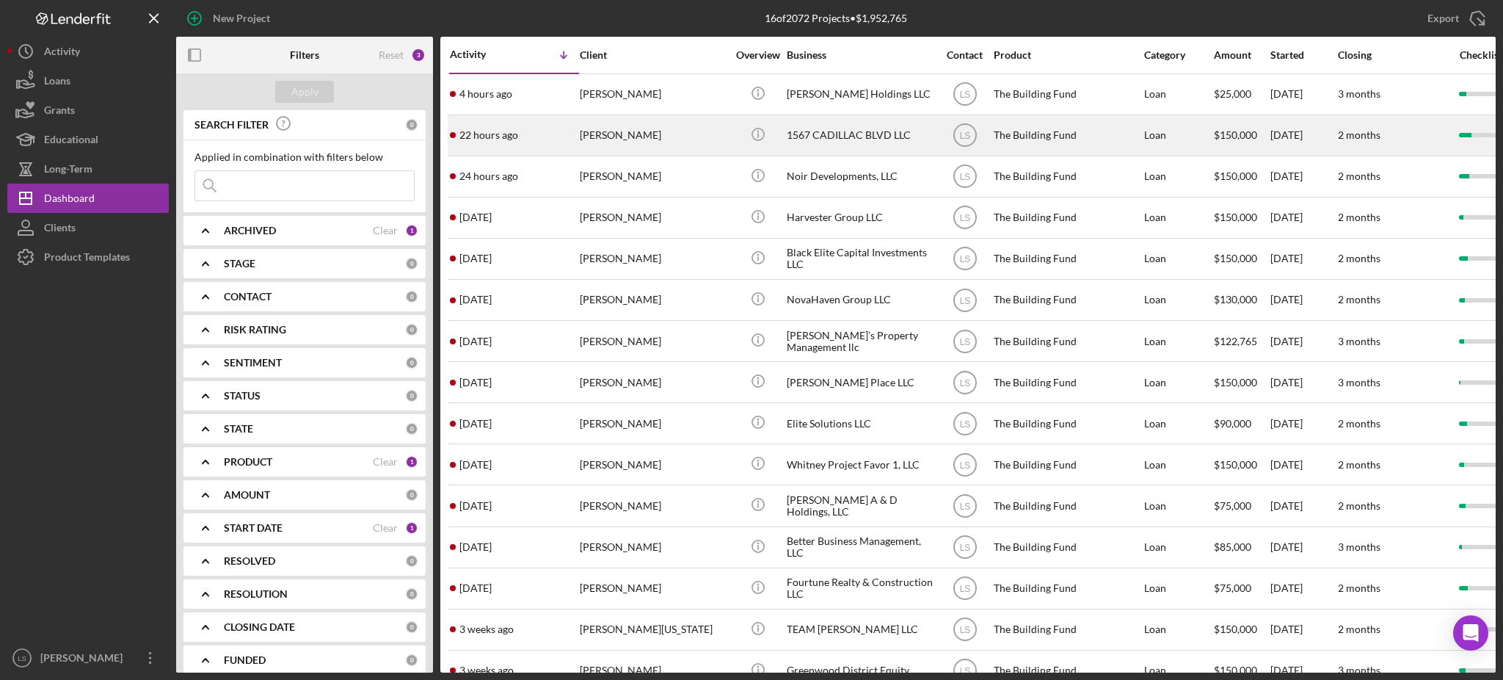
click at [604, 134] on div "[PERSON_NAME]" at bounding box center [653, 135] width 147 height 39
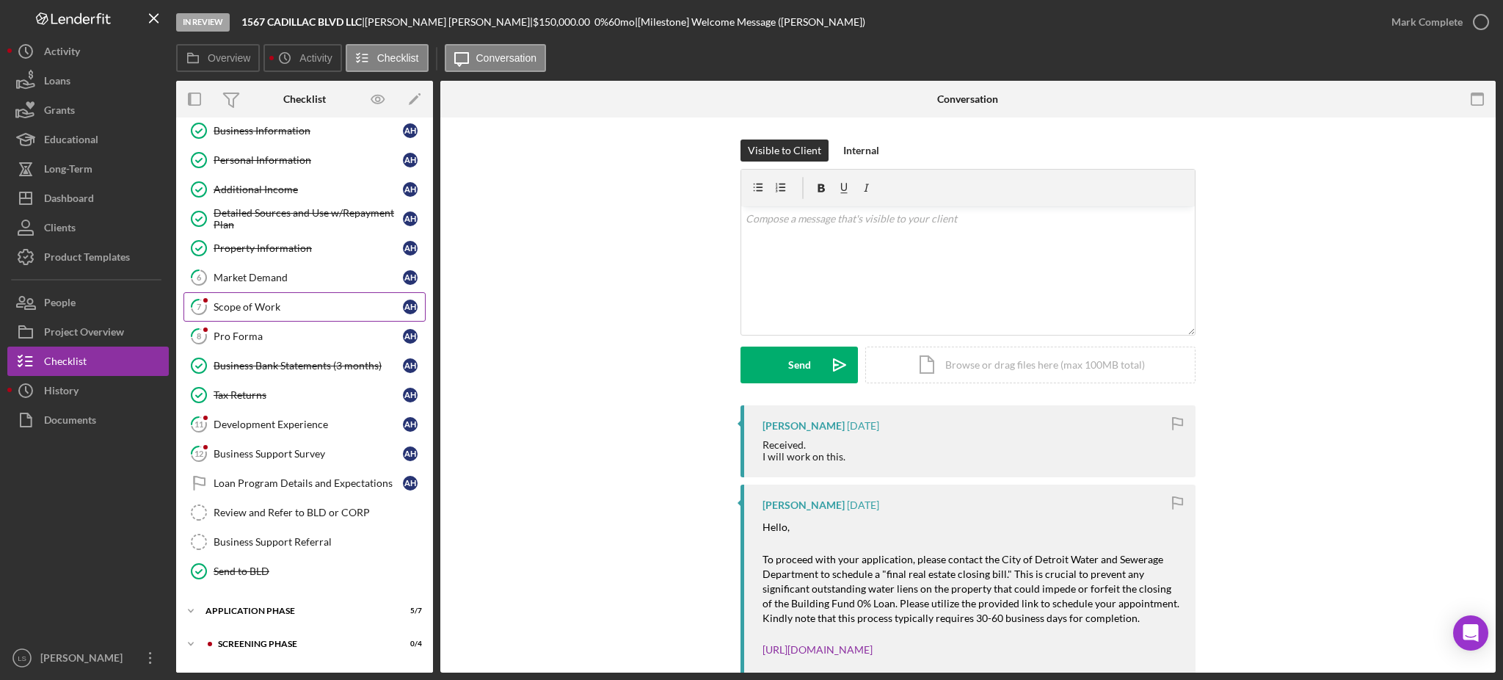
scroll to position [96, 0]
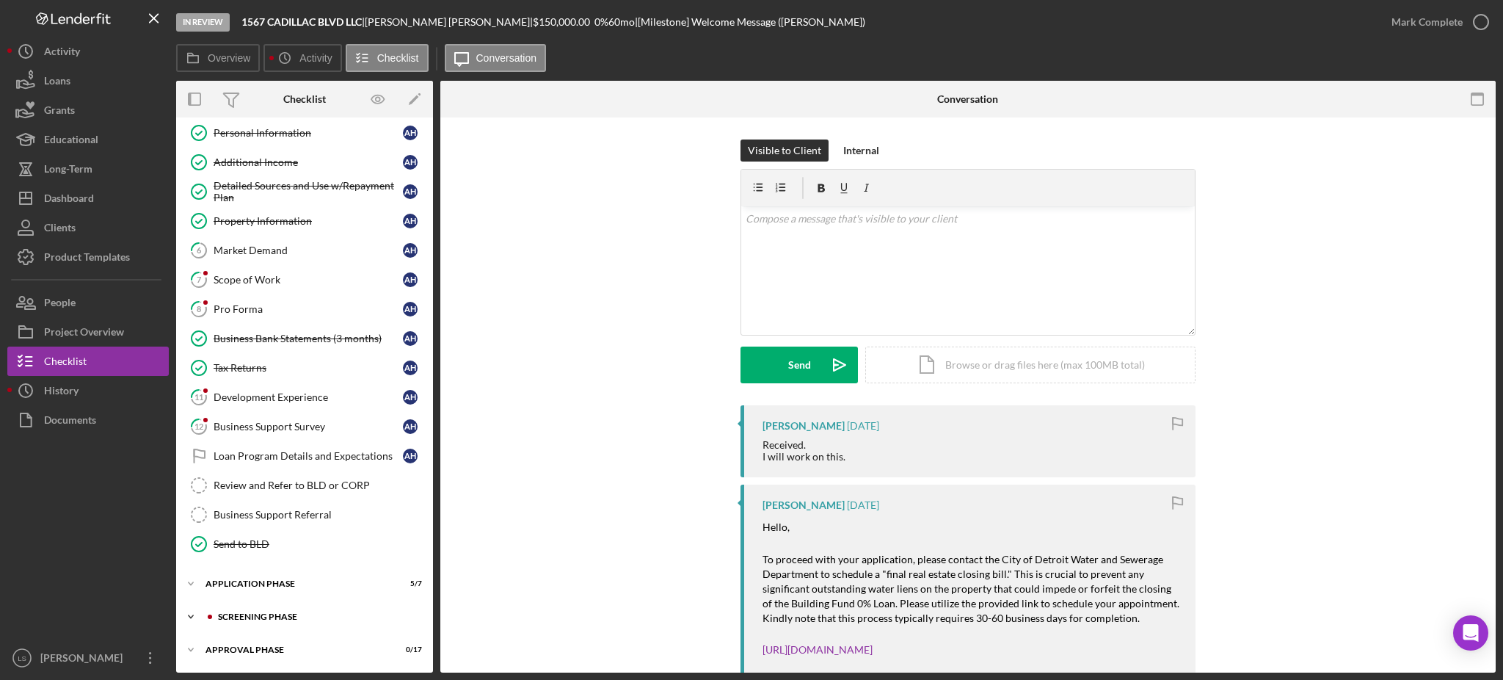
click at [291, 615] on div "Screening Phase" at bounding box center [316, 616] width 197 height 9
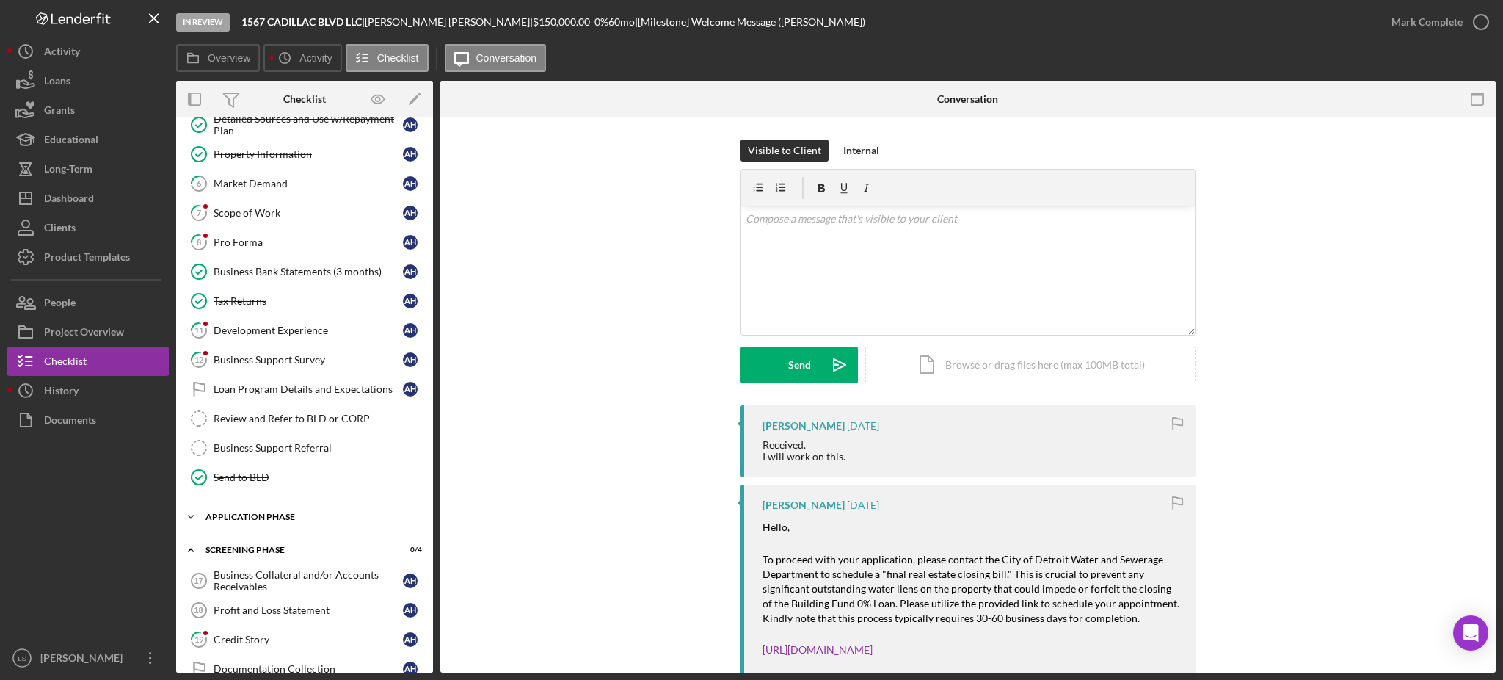
scroll to position [222, 0]
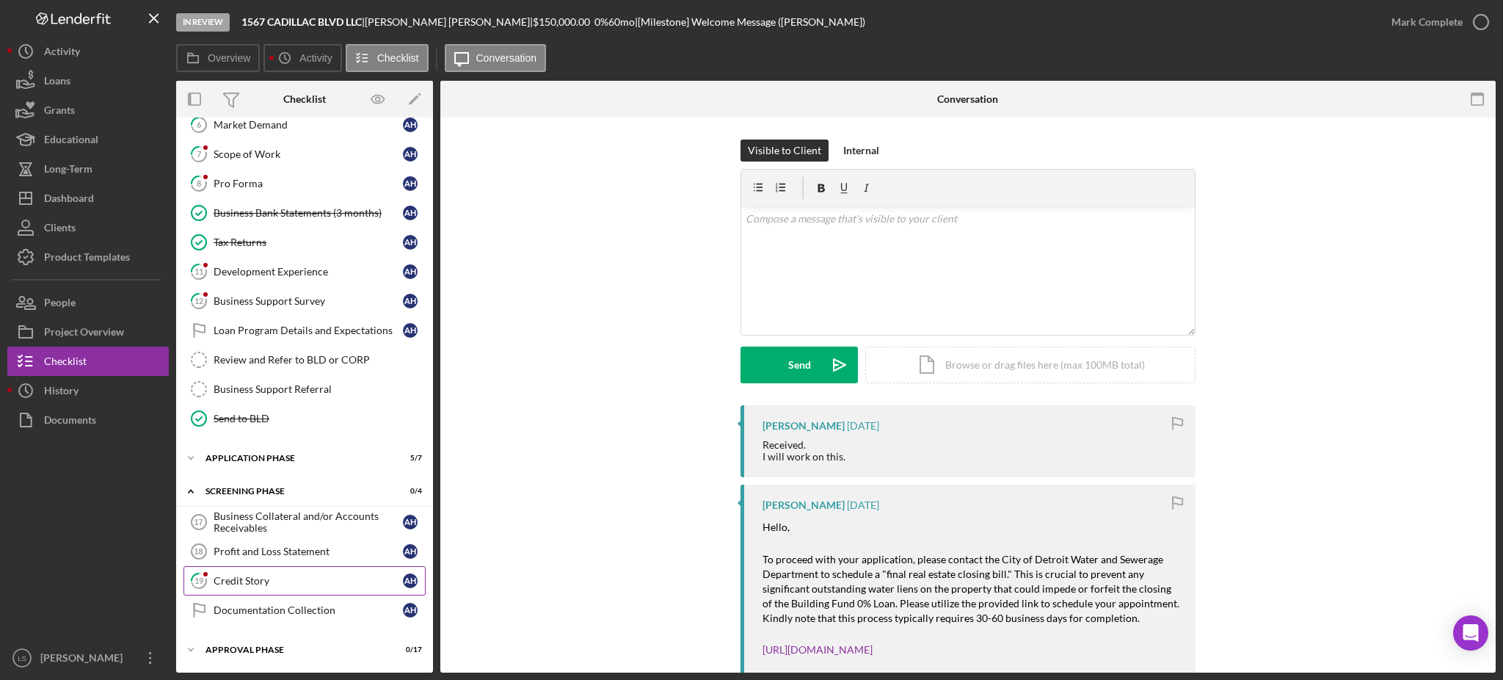
click at [294, 588] on link "19 Credit Story A H" at bounding box center [305, 580] width 242 height 29
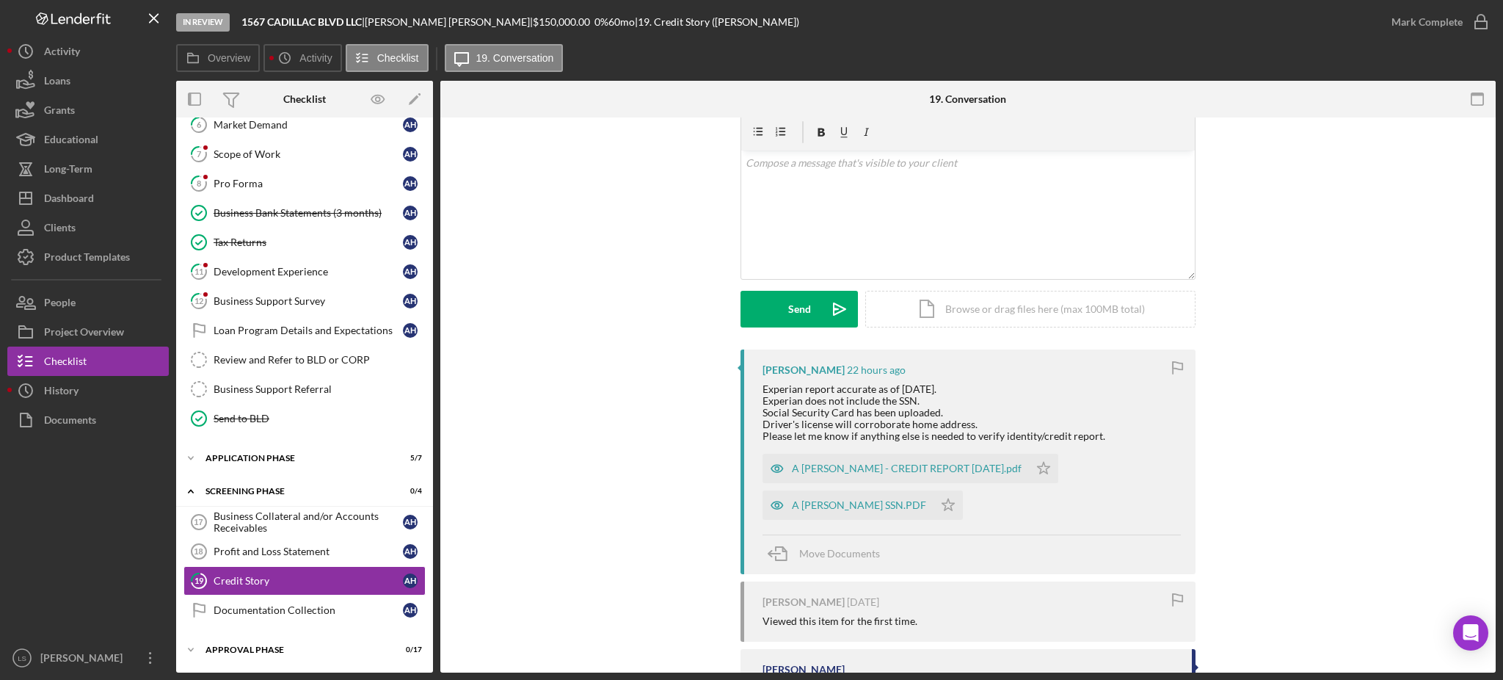
scroll to position [98, 0]
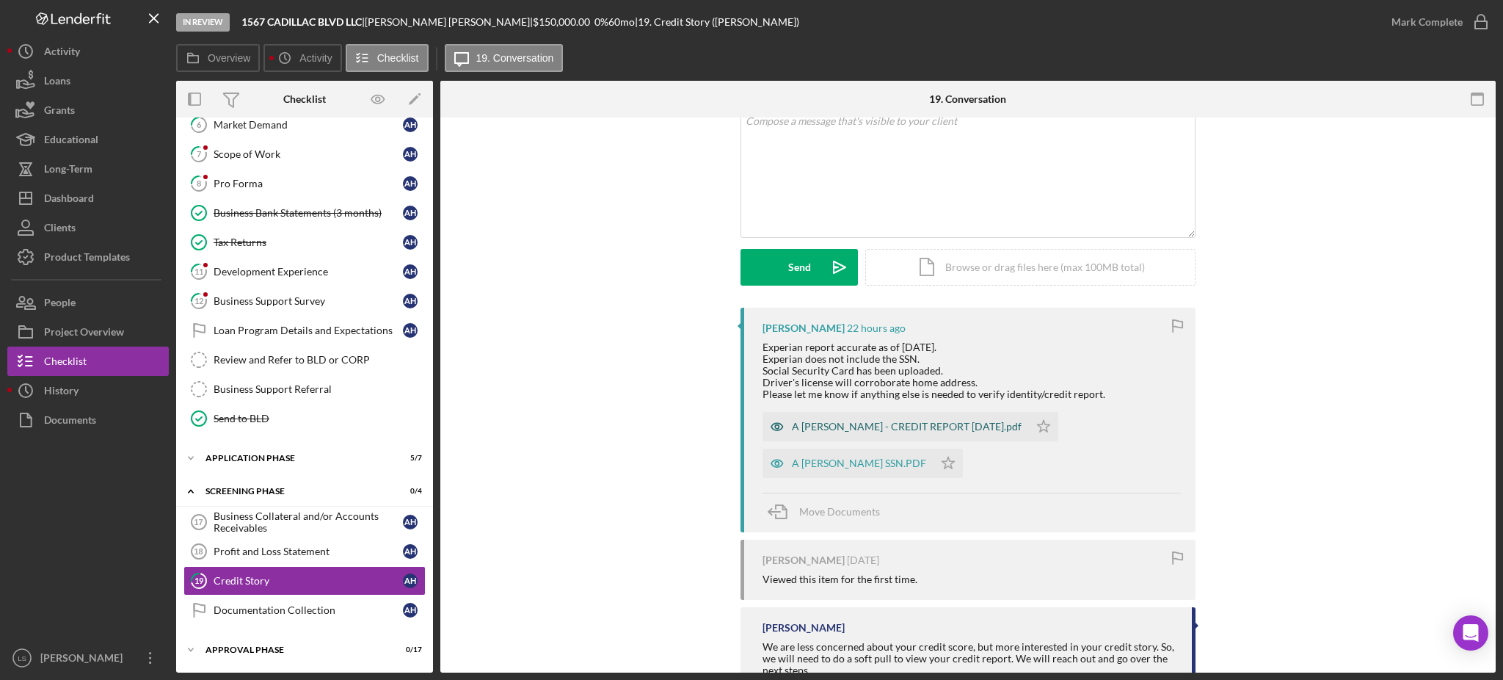
click at [898, 433] on div "A [PERSON_NAME] - CREDIT REPORT [DATE].pdf" at bounding box center [896, 426] width 266 height 29
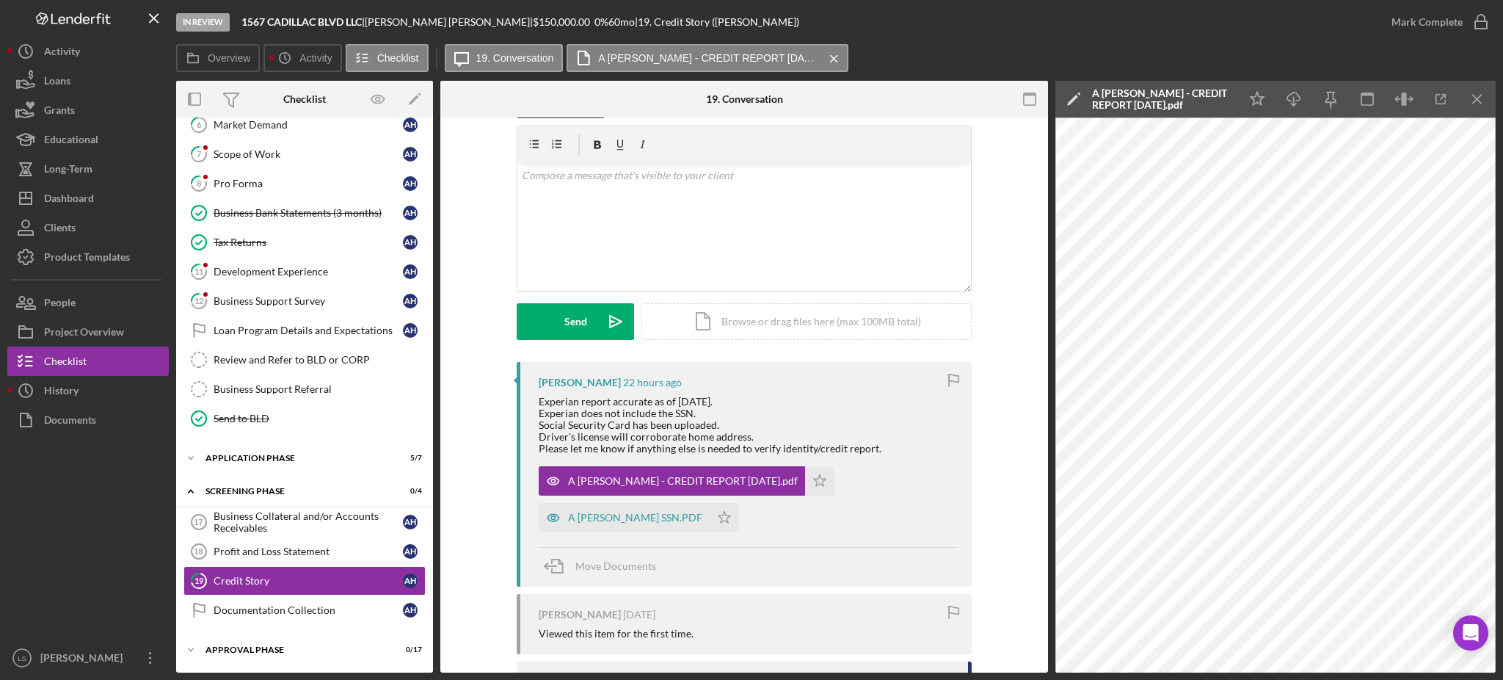
scroll to position [0, 0]
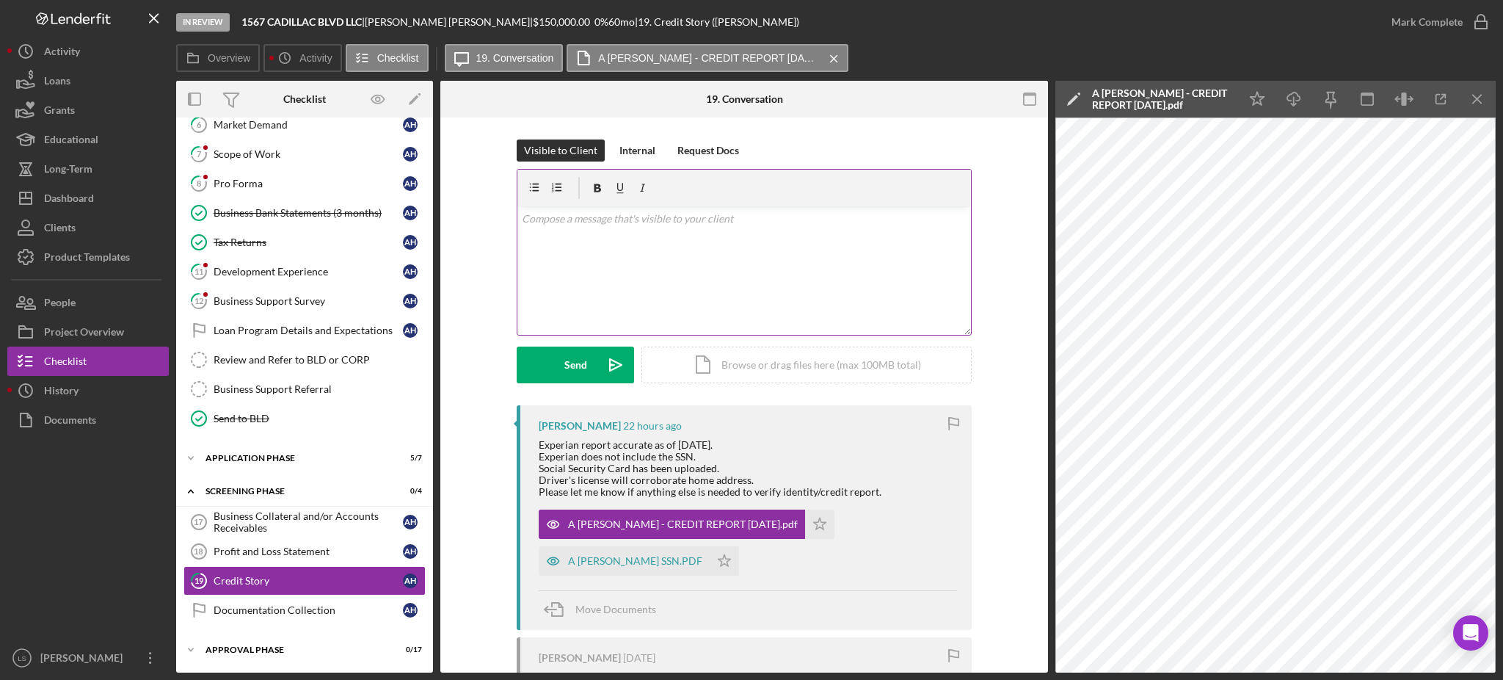
click at [725, 263] on div "v Color teal Color pink Remove color Add row above Add row below Add column bef…" at bounding box center [744, 270] width 454 height 128
click at [581, 363] on div "Send" at bounding box center [575, 364] width 23 height 37
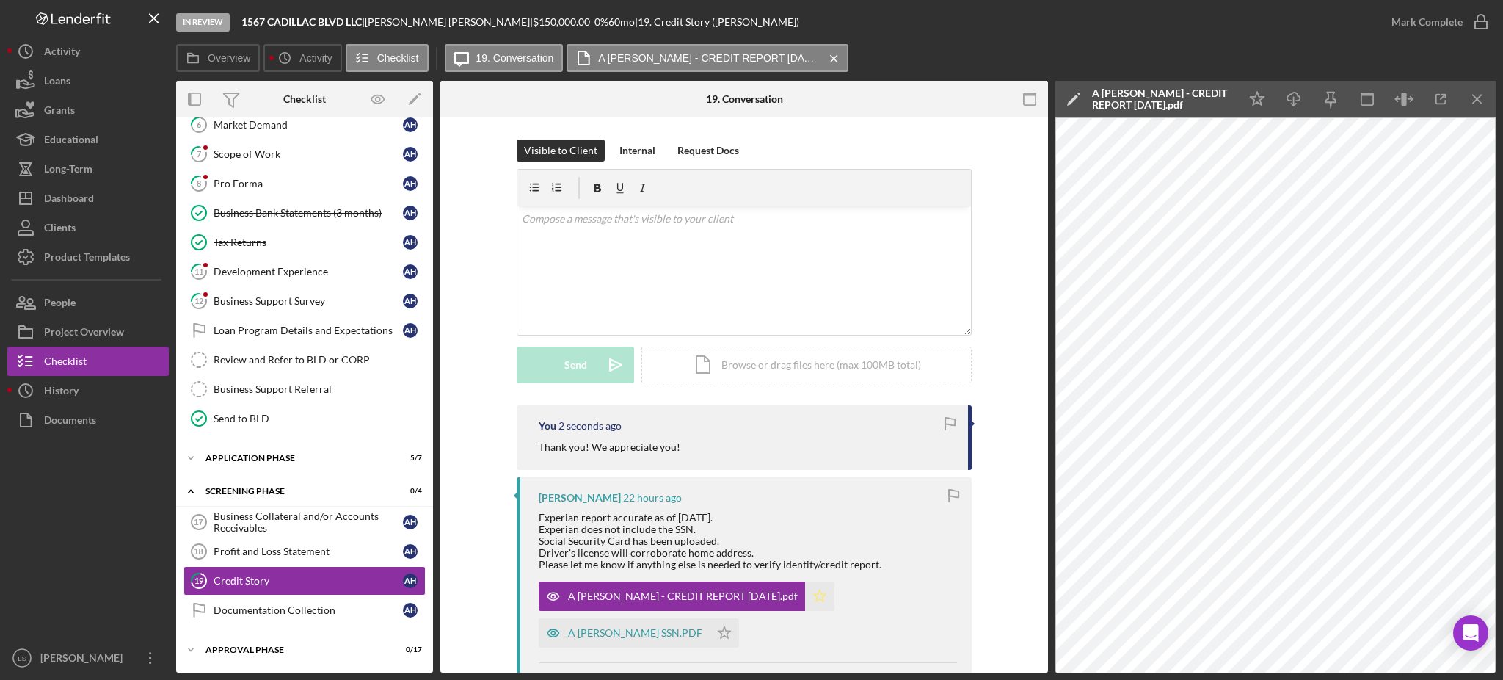
click at [814, 597] on polygon "button" at bounding box center [820, 595] width 12 height 12
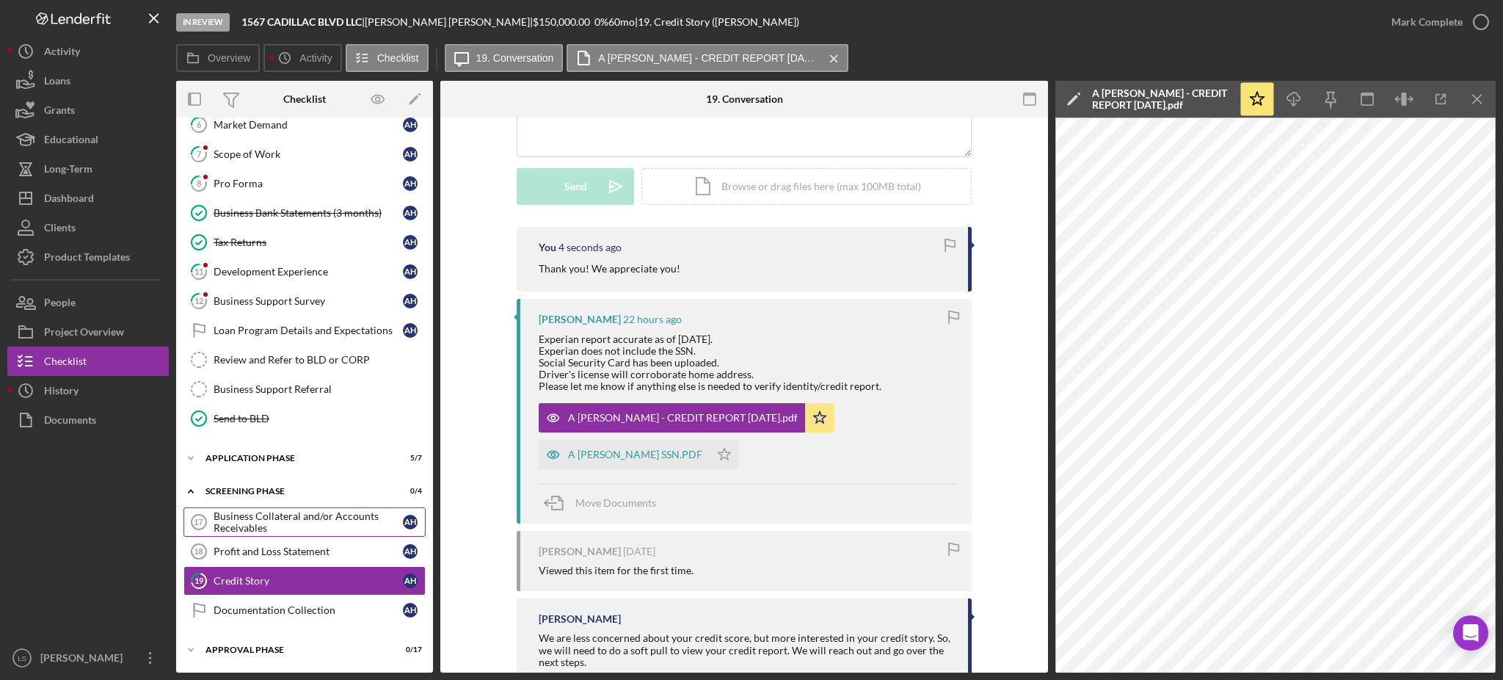
scroll to position [195, 0]
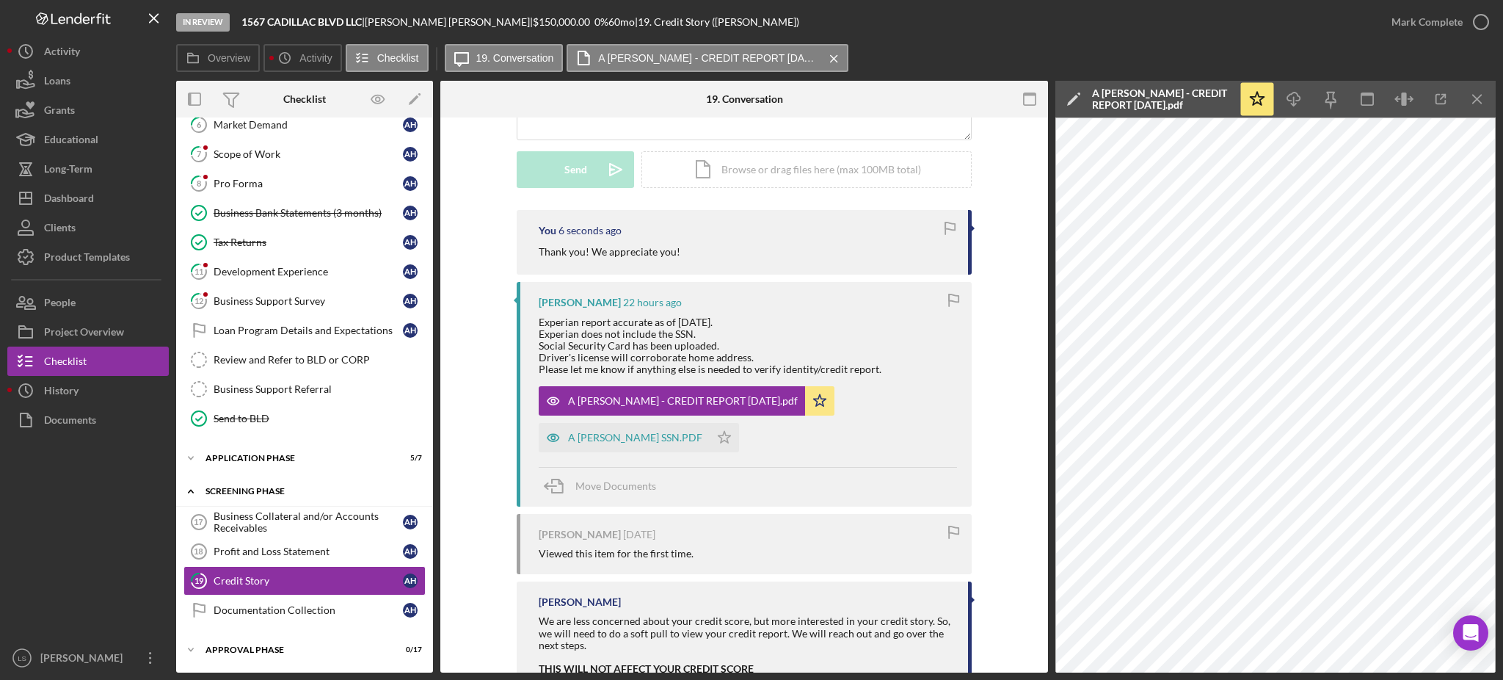
drag, startPoint x: 327, startPoint y: 529, endPoint x: 384, endPoint y: 490, distance: 69.0
click at [327, 529] on div "Business Collateral and/or Accounts Receivables" at bounding box center [308, 521] width 189 height 23
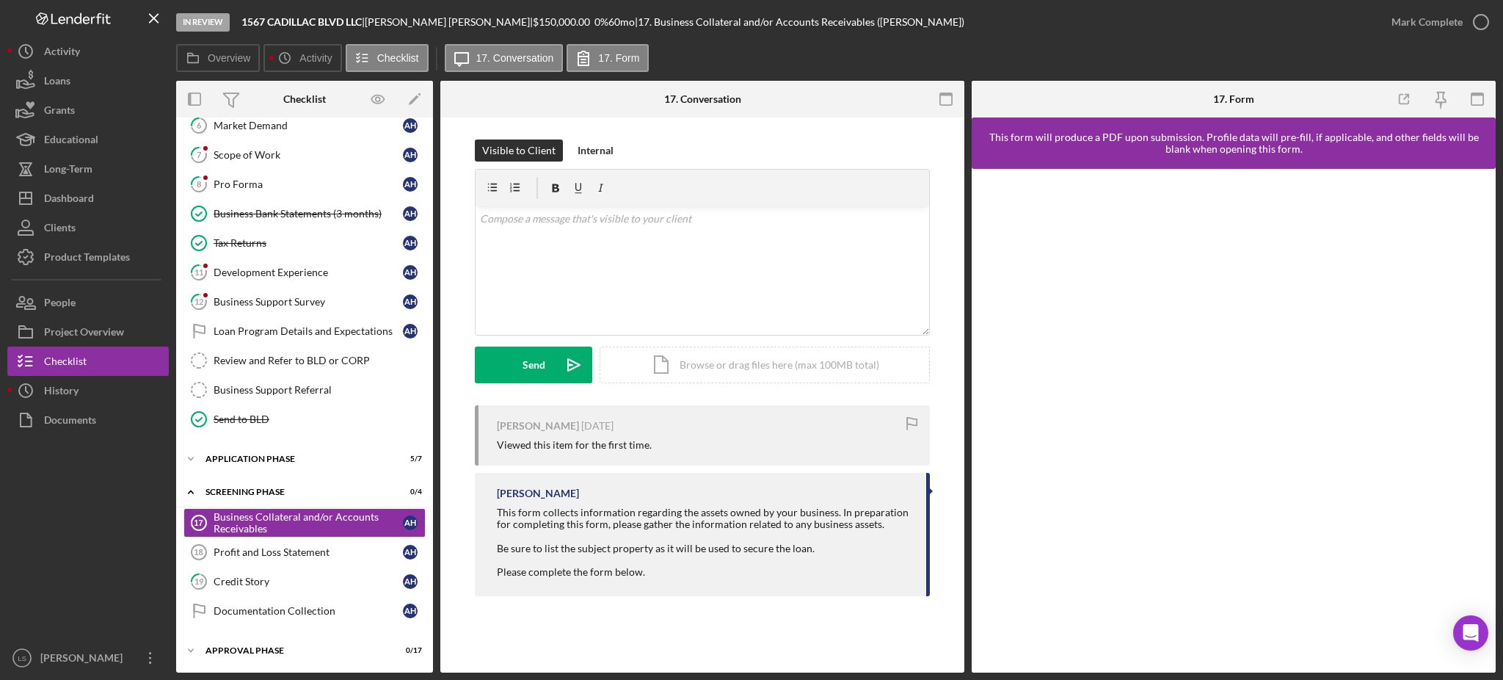
scroll to position [222, 0]
click at [589, 150] on div "Internal" at bounding box center [596, 150] width 36 height 22
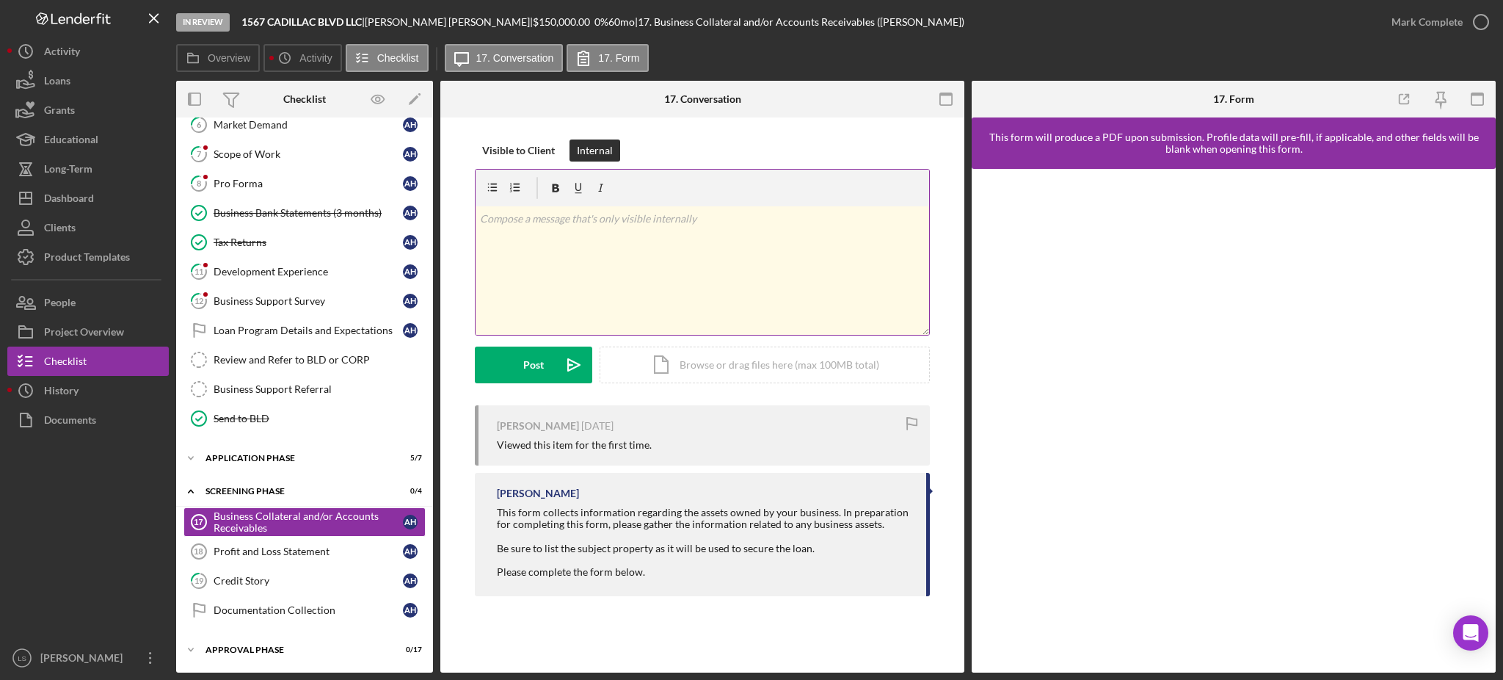
click at [585, 261] on div "v Color teal Color pink Remove color Add row above Add row below Add column bef…" at bounding box center [703, 270] width 454 height 128
click at [554, 218] on p "needs to compleet this form" at bounding box center [703, 219] width 446 height 16
click at [547, 356] on button "Post Icon/icon-invite-send" at bounding box center [533, 364] width 117 height 37
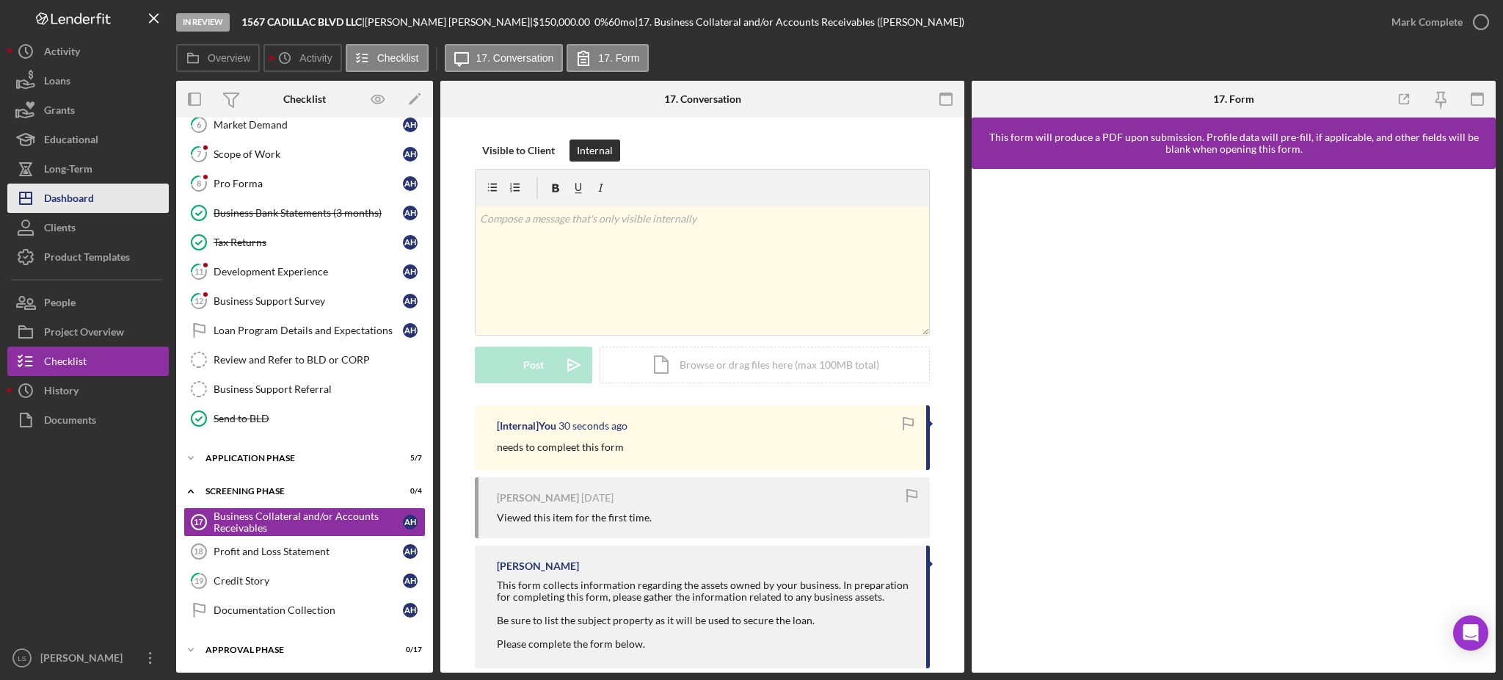
click at [63, 200] on div "Dashboard" at bounding box center [69, 200] width 50 height 33
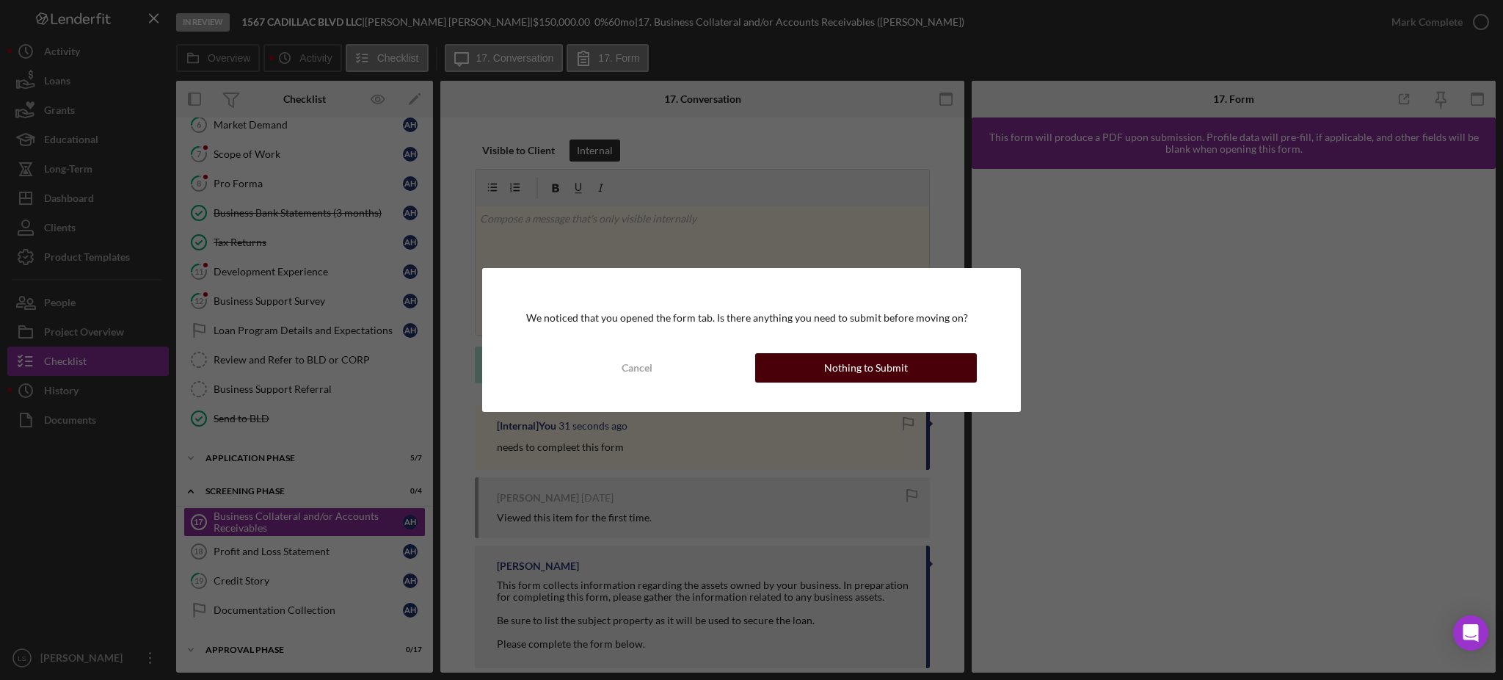
click at [846, 367] on div "Nothing to Submit" at bounding box center [866, 367] width 84 height 29
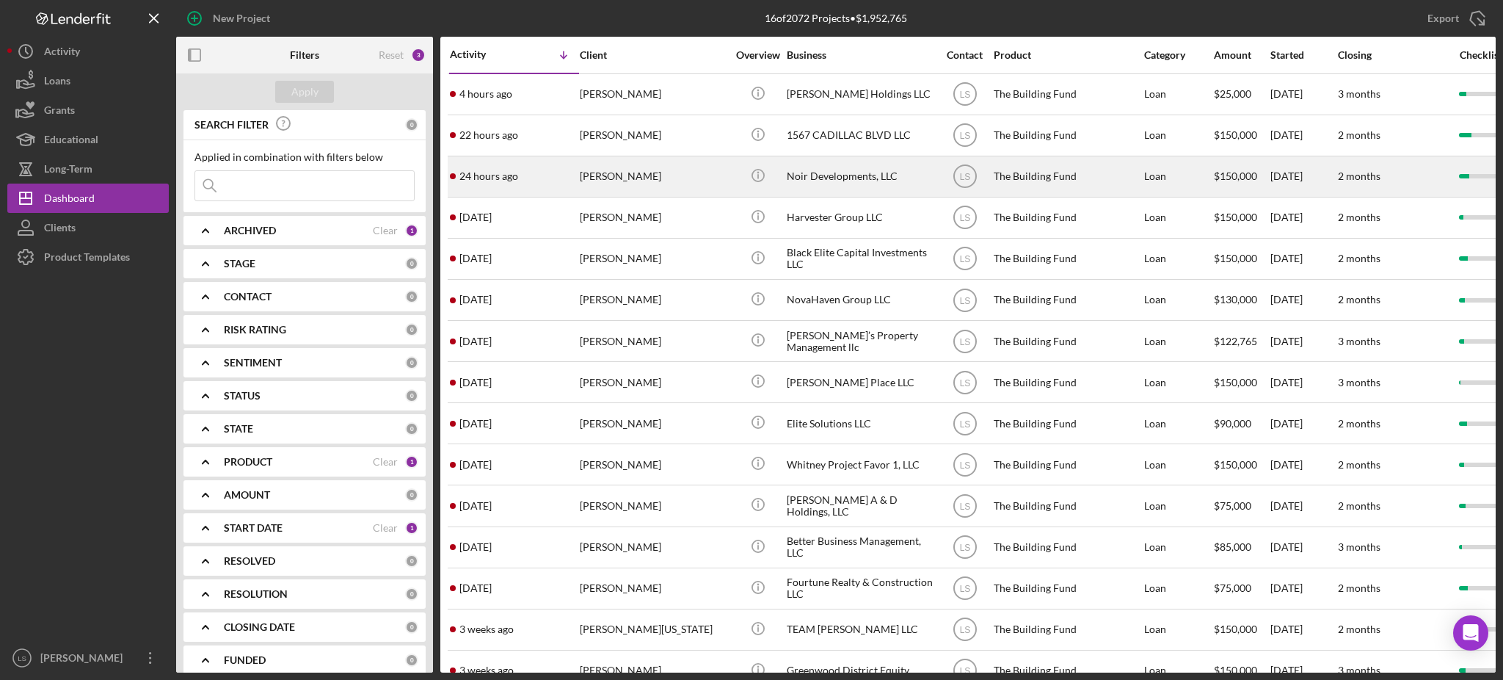
click at [647, 172] on div "[PERSON_NAME]" at bounding box center [653, 176] width 147 height 39
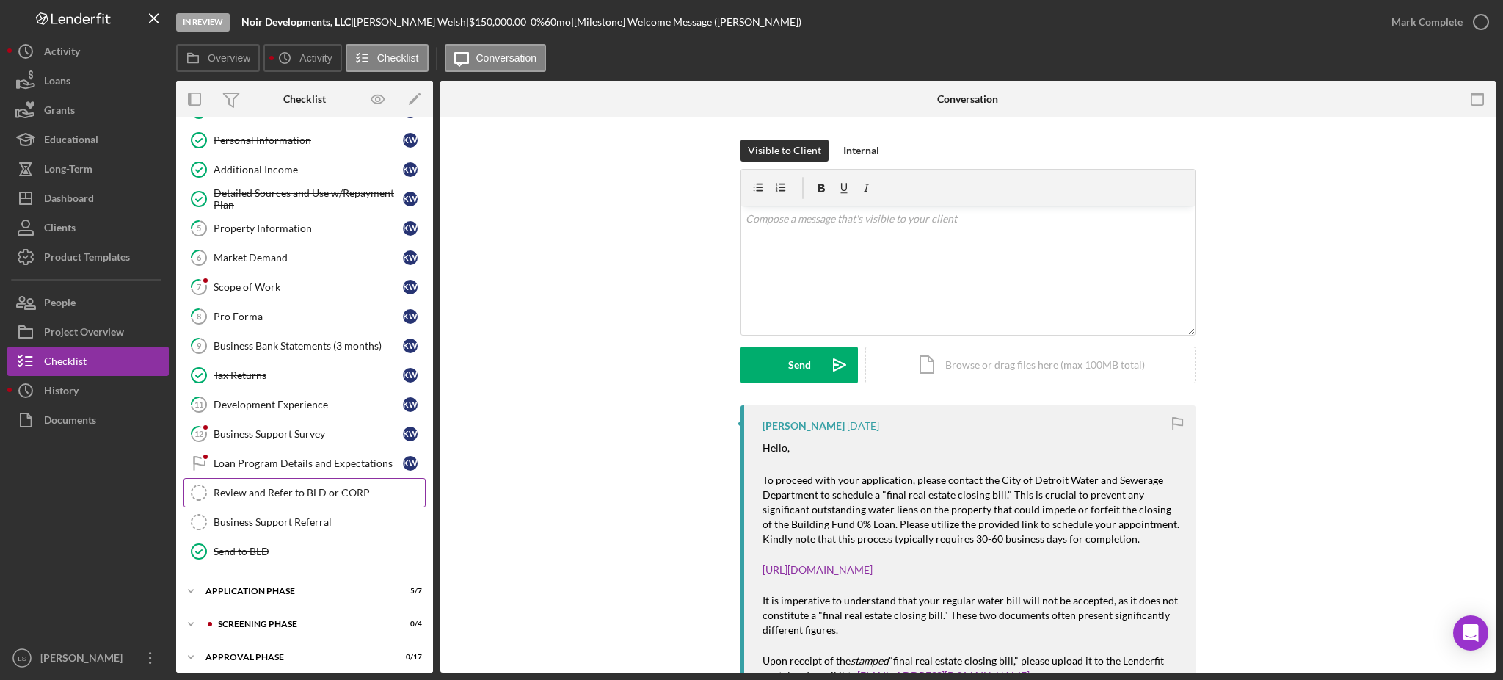
scroll to position [96, 0]
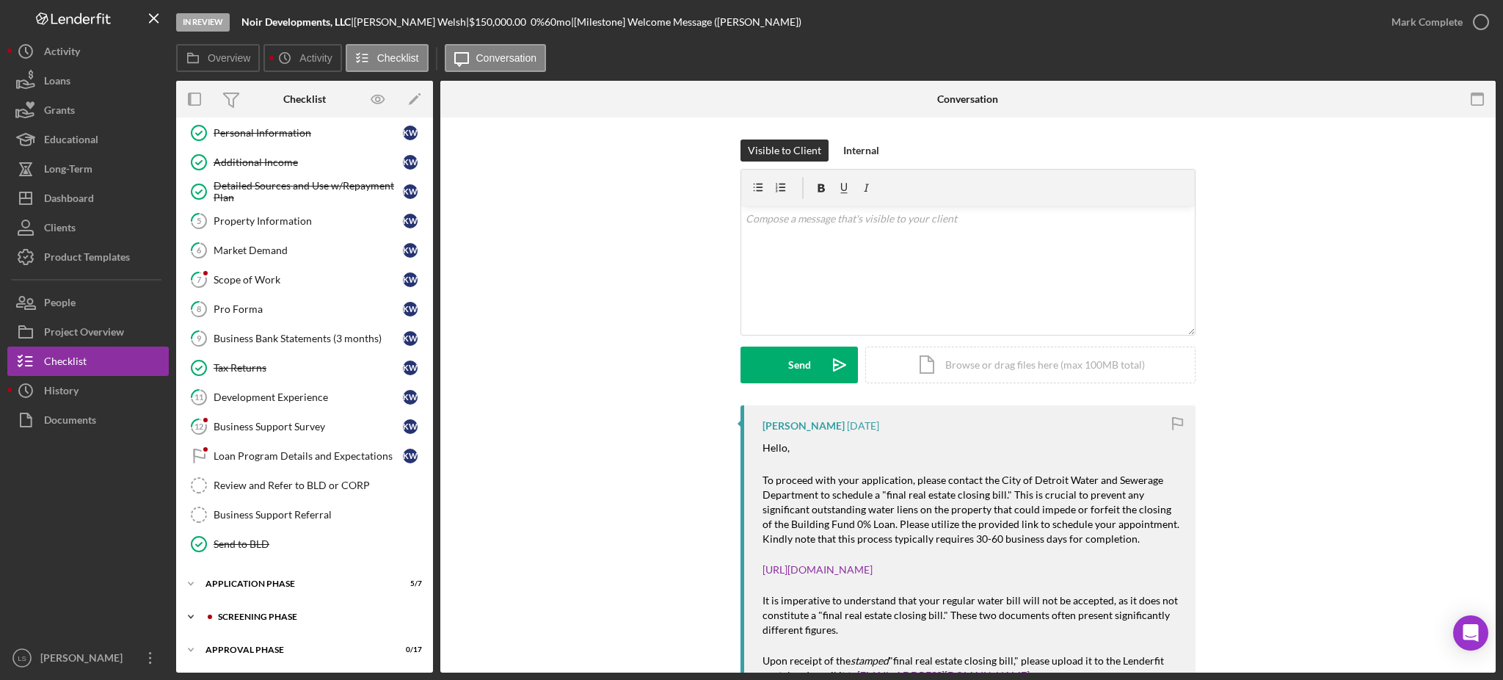
click at [299, 615] on div "Screening Phase" at bounding box center [316, 616] width 197 height 9
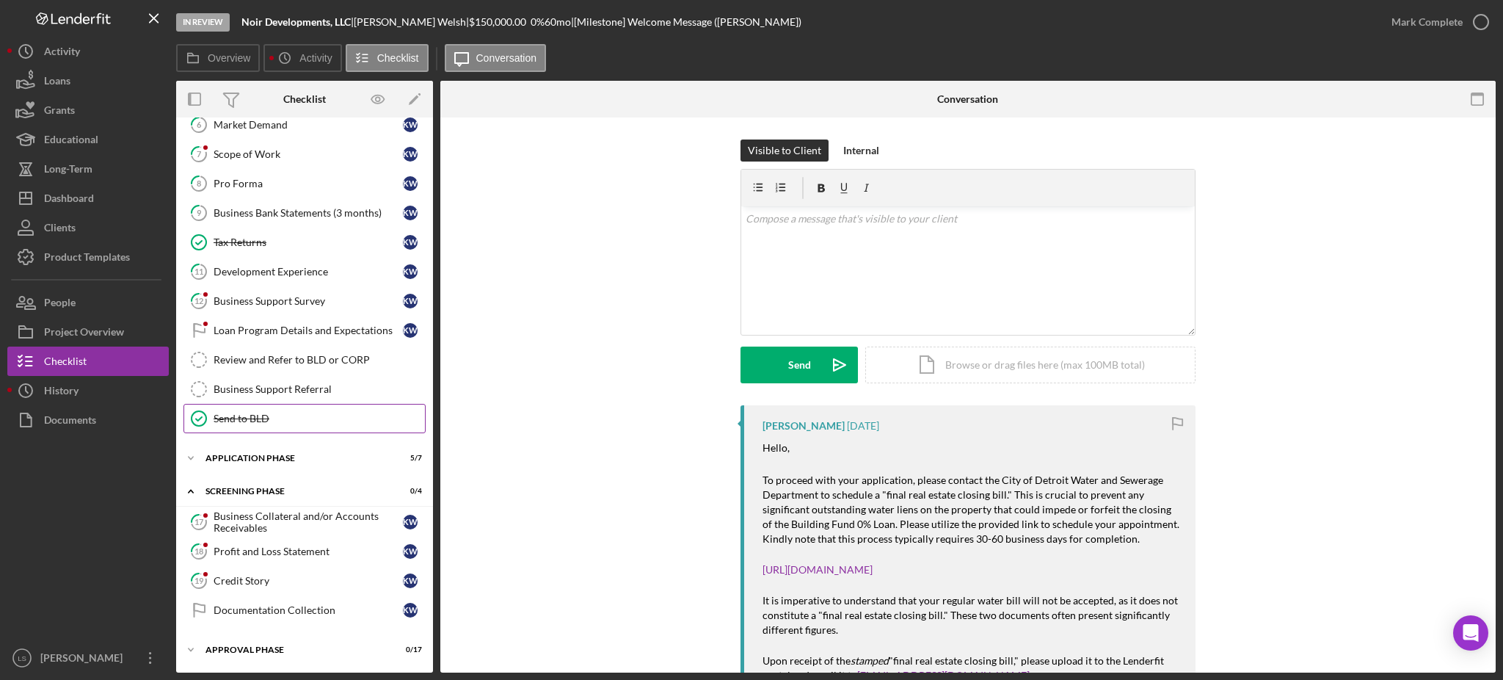
scroll to position [222, 0]
click at [299, 553] on div "Profit and Loss Statement" at bounding box center [308, 551] width 189 height 12
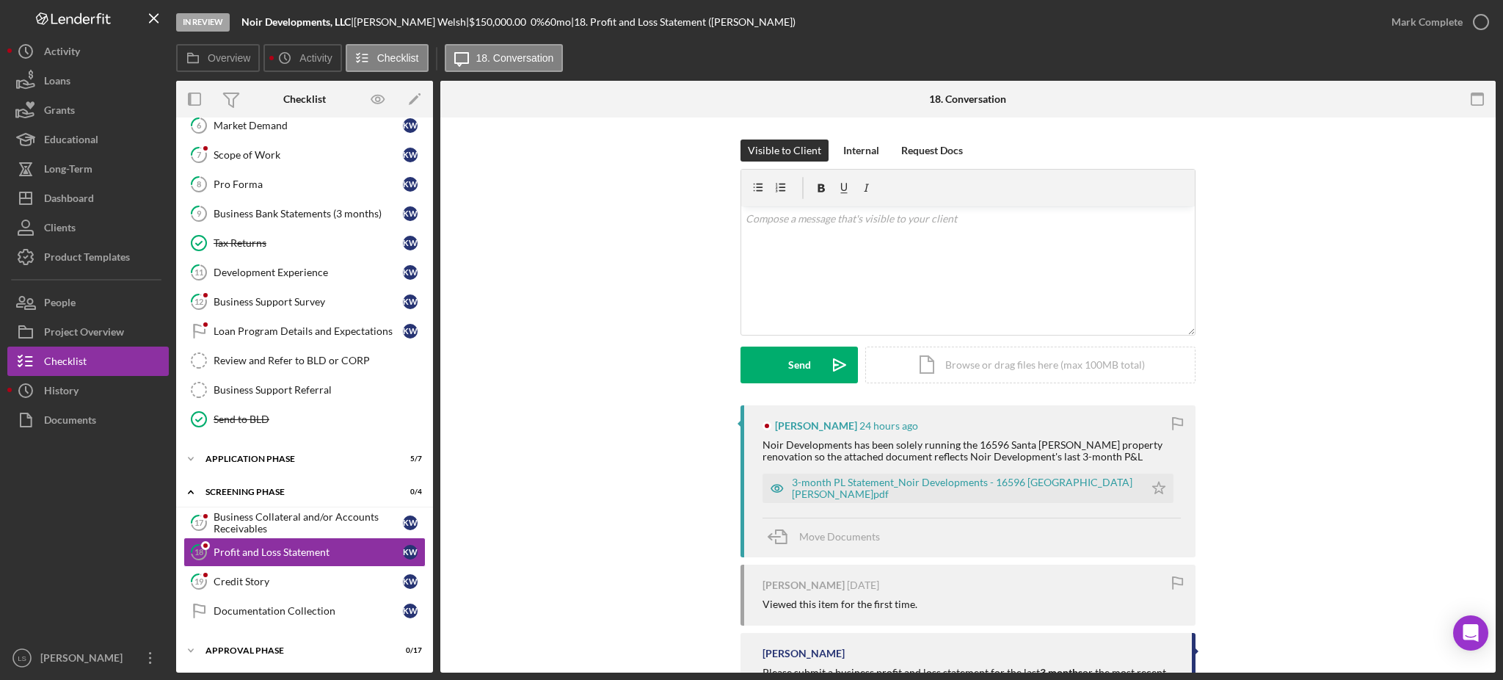
scroll to position [222, 0]
click at [908, 486] on div "3-month PL Statement_Noir Developments - 16596 [GEOGRAPHIC_DATA][PERSON_NAME]pdf" at bounding box center [964, 487] width 345 height 23
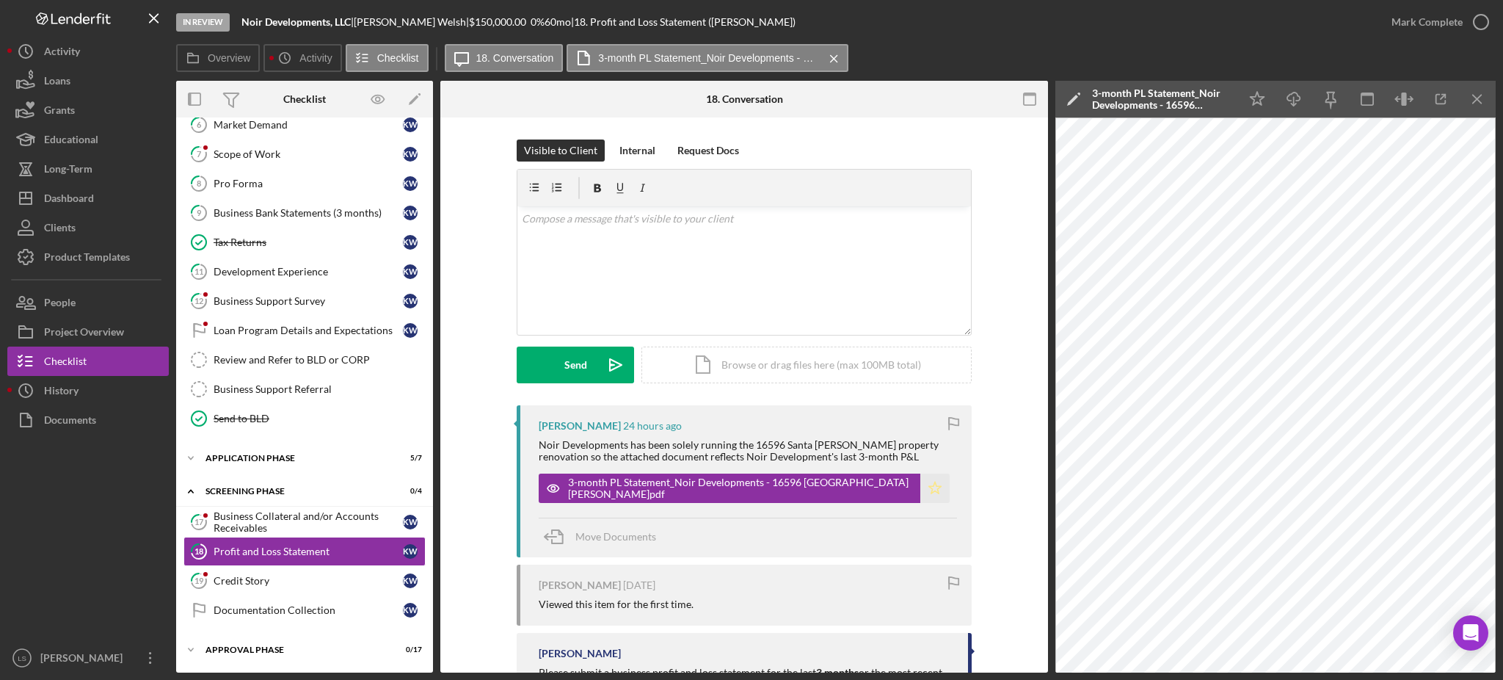
click at [929, 490] on polygon "button" at bounding box center [935, 488] width 12 height 12
click at [1474, 27] on icon "button" at bounding box center [1481, 22] width 37 height 37
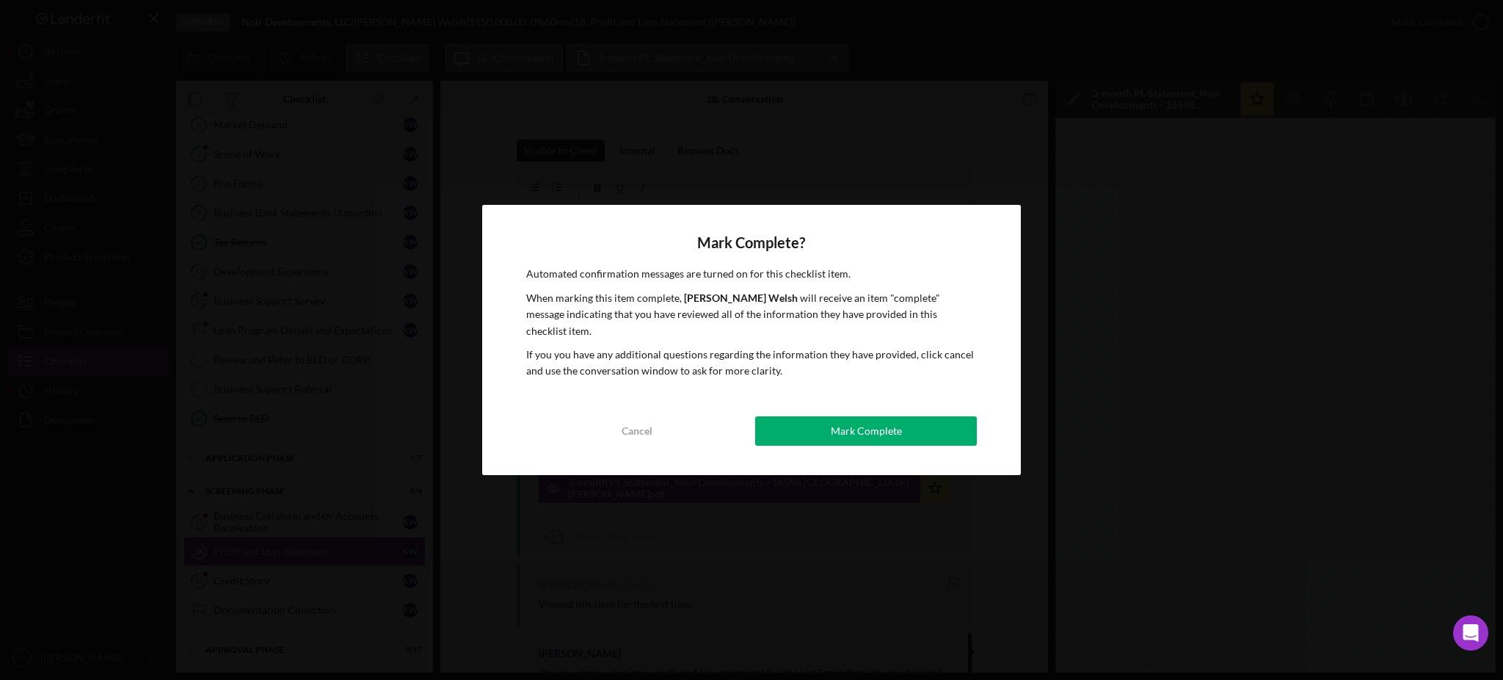
click at [850, 396] on div "Mark Complete? Automated confirmation messages are turned on for this checklist…" at bounding box center [751, 339] width 539 height 269
click at [836, 426] on div "Mark Complete" at bounding box center [866, 430] width 71 height 29
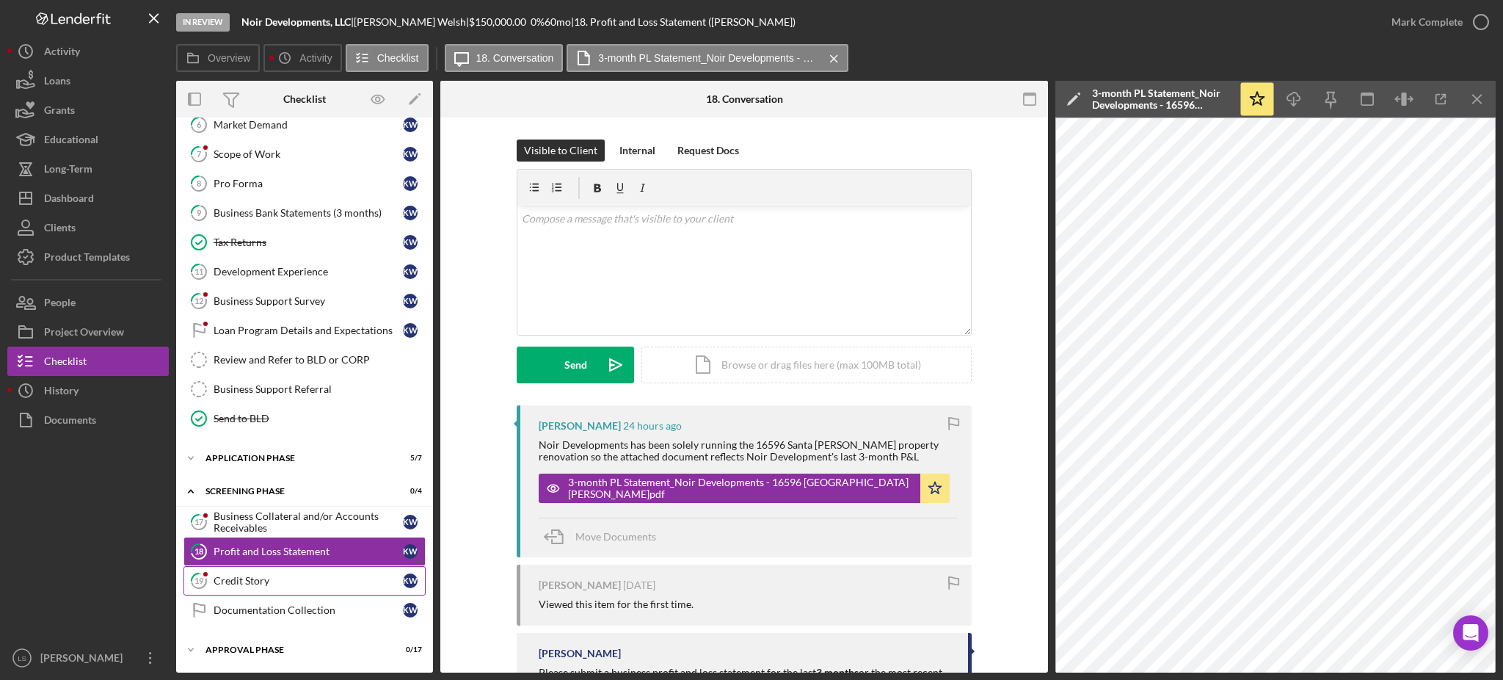
click at [269, 581] on div "Credit Story" at bounding box center [308, 581] width 189 height 12
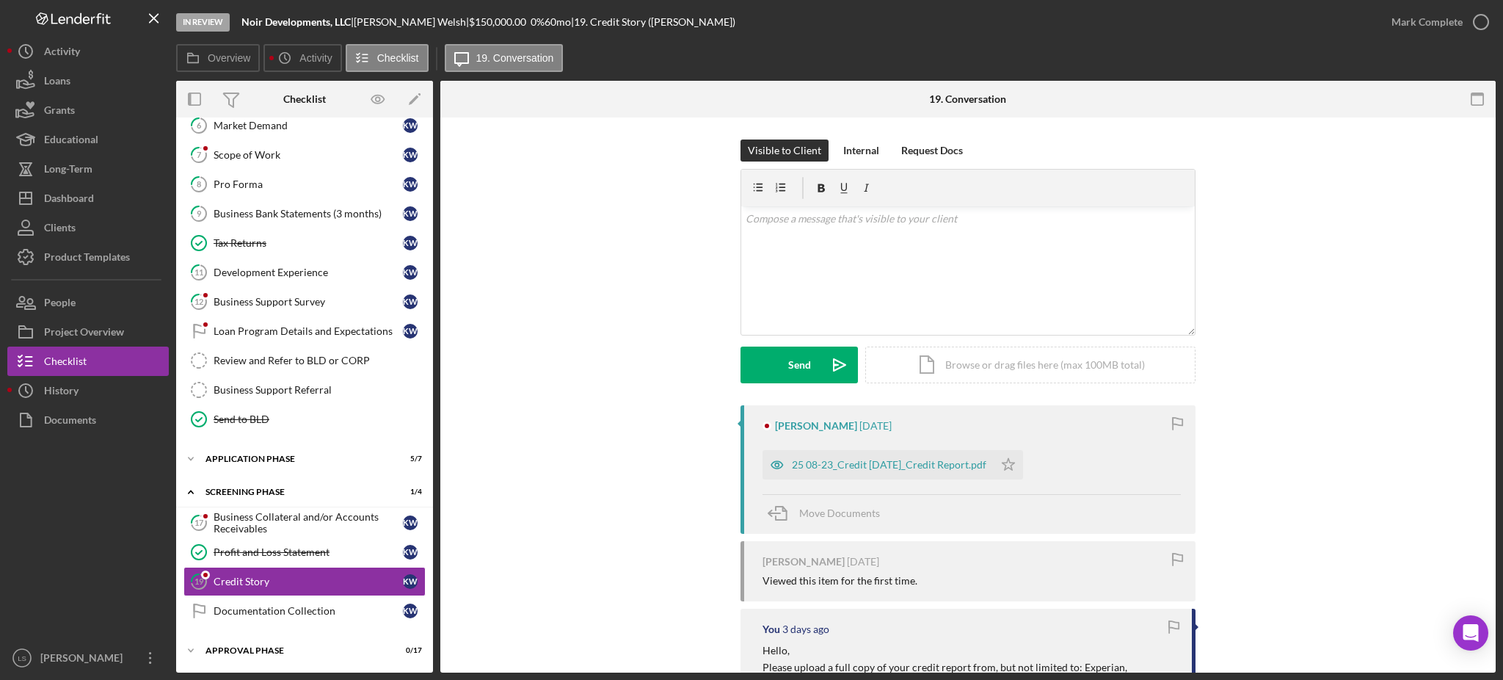
scroll to position [222, 0]
click at [893, 465] on div "25 08-23_Credit [DATE]_Credit Report.pdf" at bounding box center [889, 465] width 195 height 12
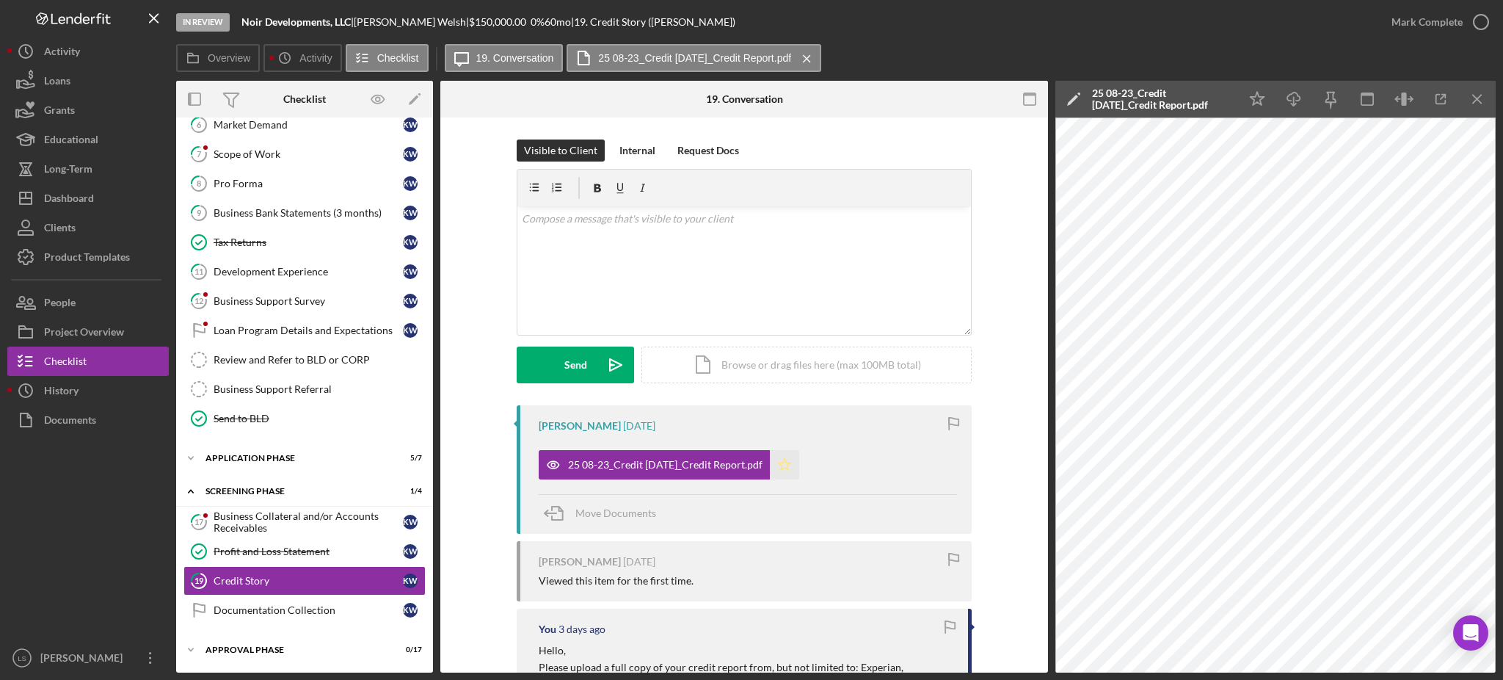
click at [780, 469] on polygon "button" at bounding box center [785, 464] width 12 height 12
click at [1471, 20] on icon "button" at bounding box center [1481, 22] width 37 height 37
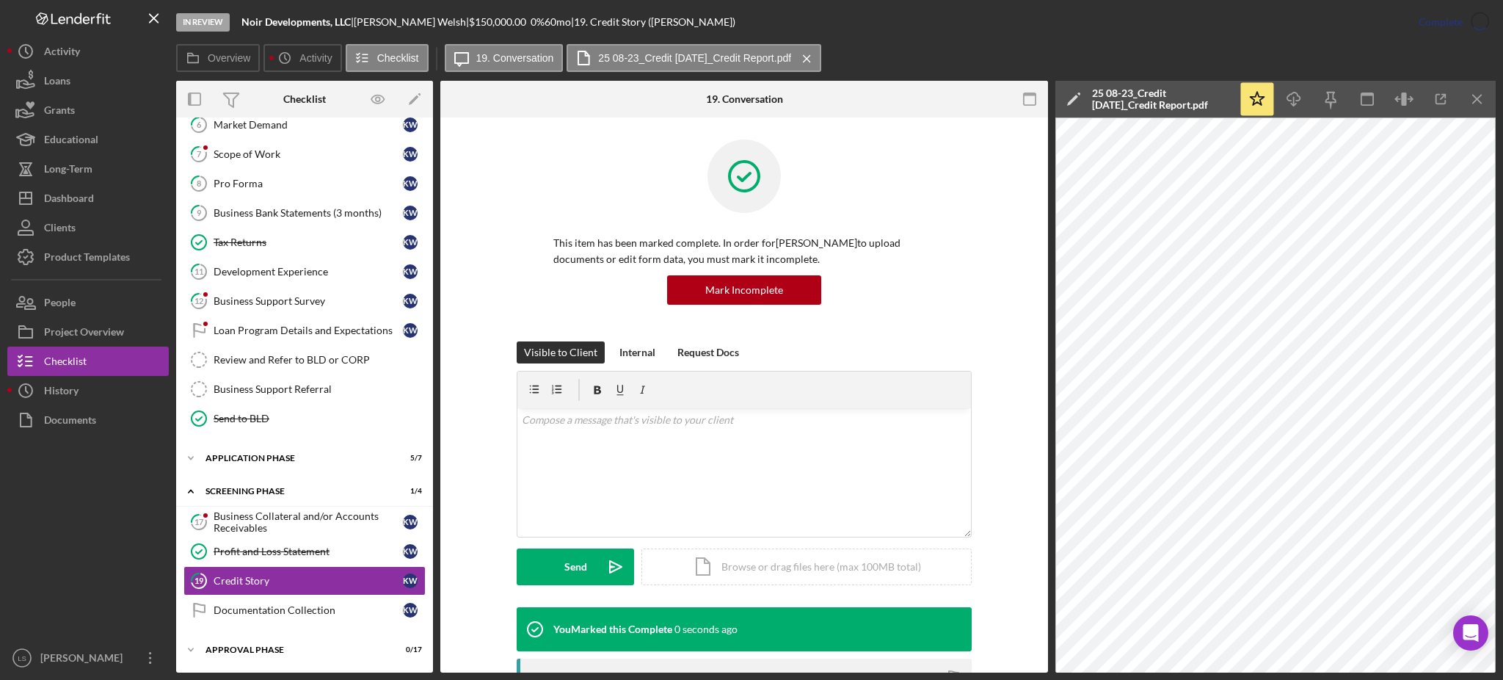
click at [279, 520] on div "Business Collateral and/or Accounts Receivables" at bounding box center [308, 521] width 189 height 23
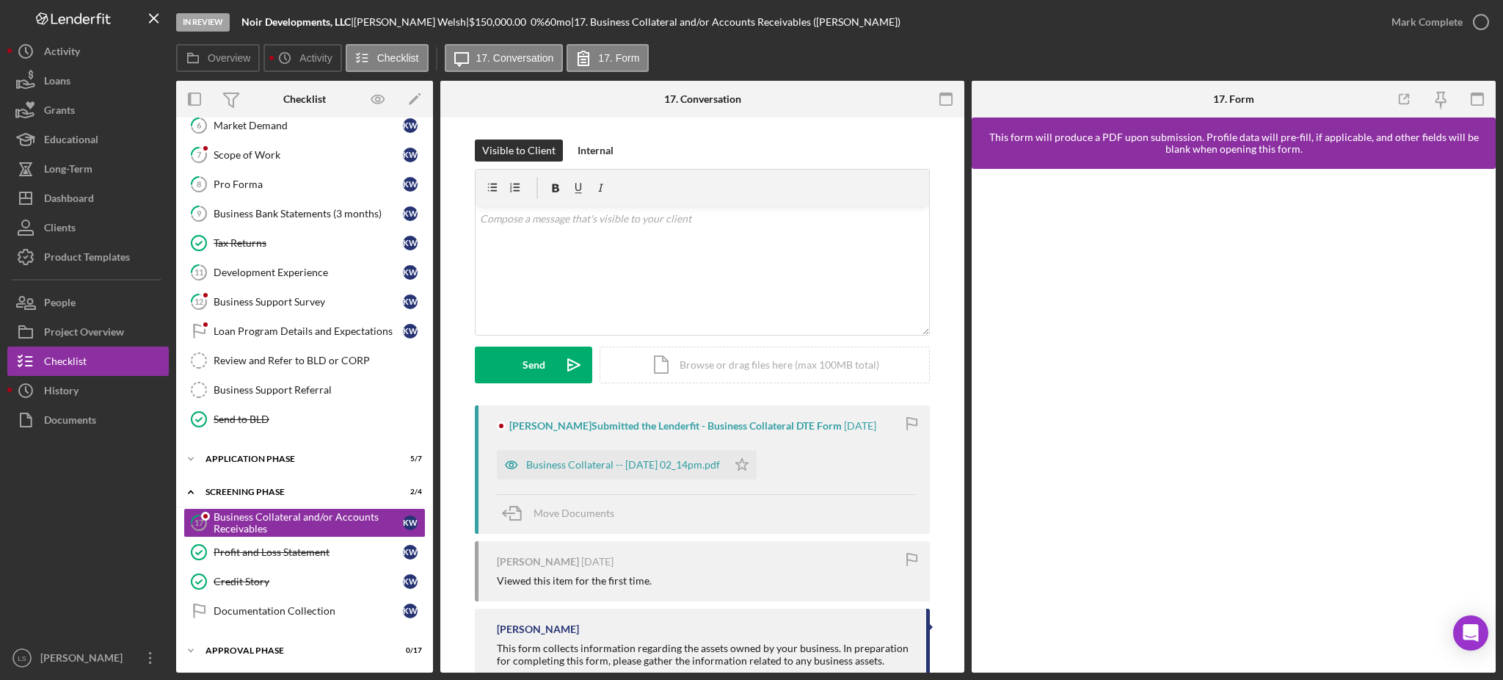
scroll to position [222, 0]
click at [574, 476] on div "Business Collateral -- [DATE] 02_14pm.pdf" at bounding box center [612, 464] width 230 height 29
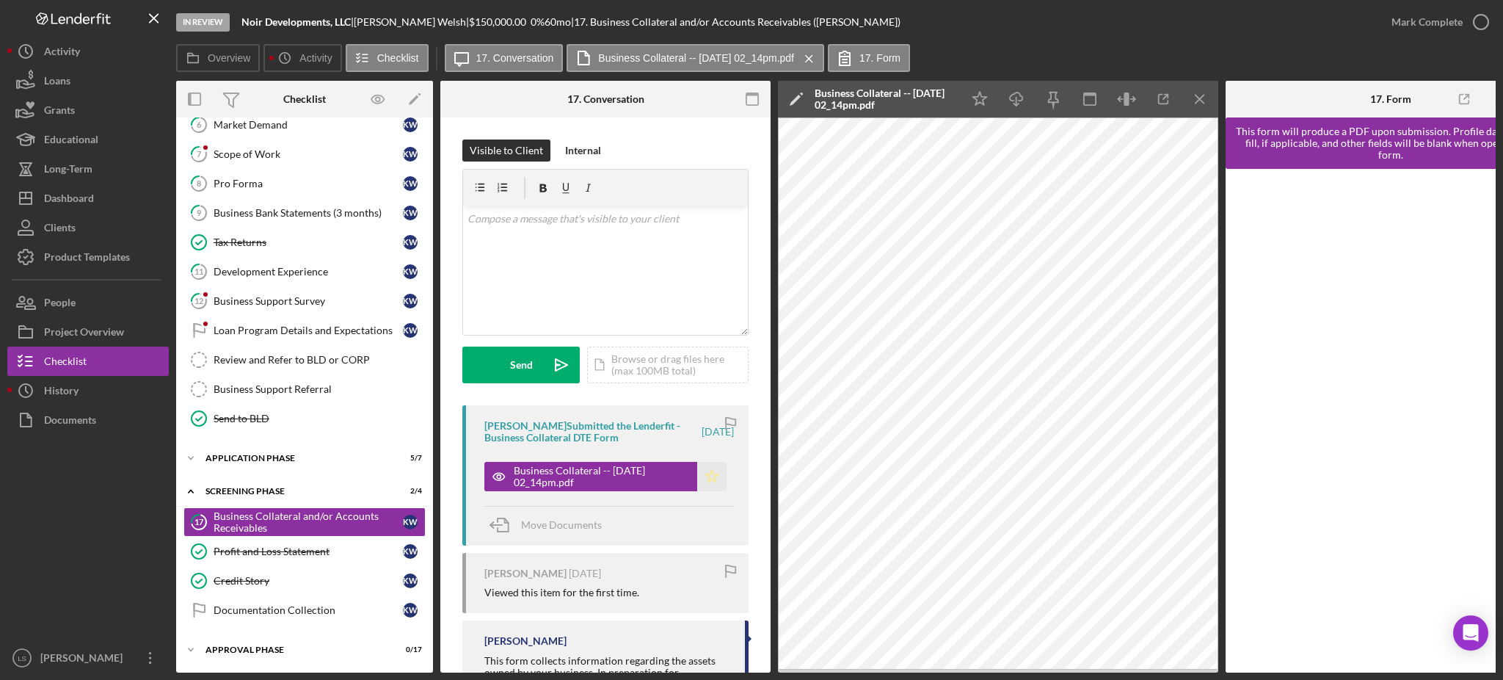
click at [705, 482] on icon "Icon/Star" at bounding box center [711, 476] width 29 height 29
click at [1484, 23] on icon "button" at bounding box center [1481, 22] width 37 height 37
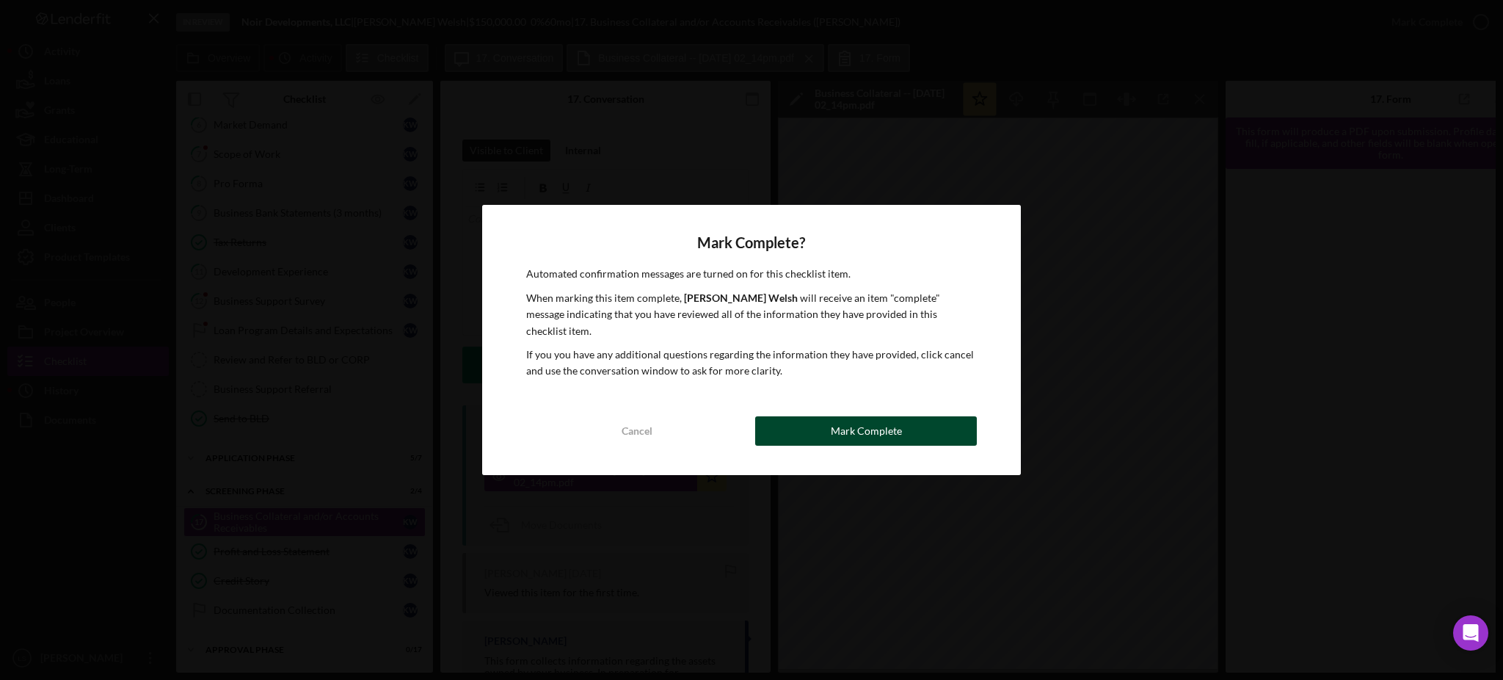
click at [935, 419] on button "Mark Complete" at bounding box center [866, 430] width 222 height 29
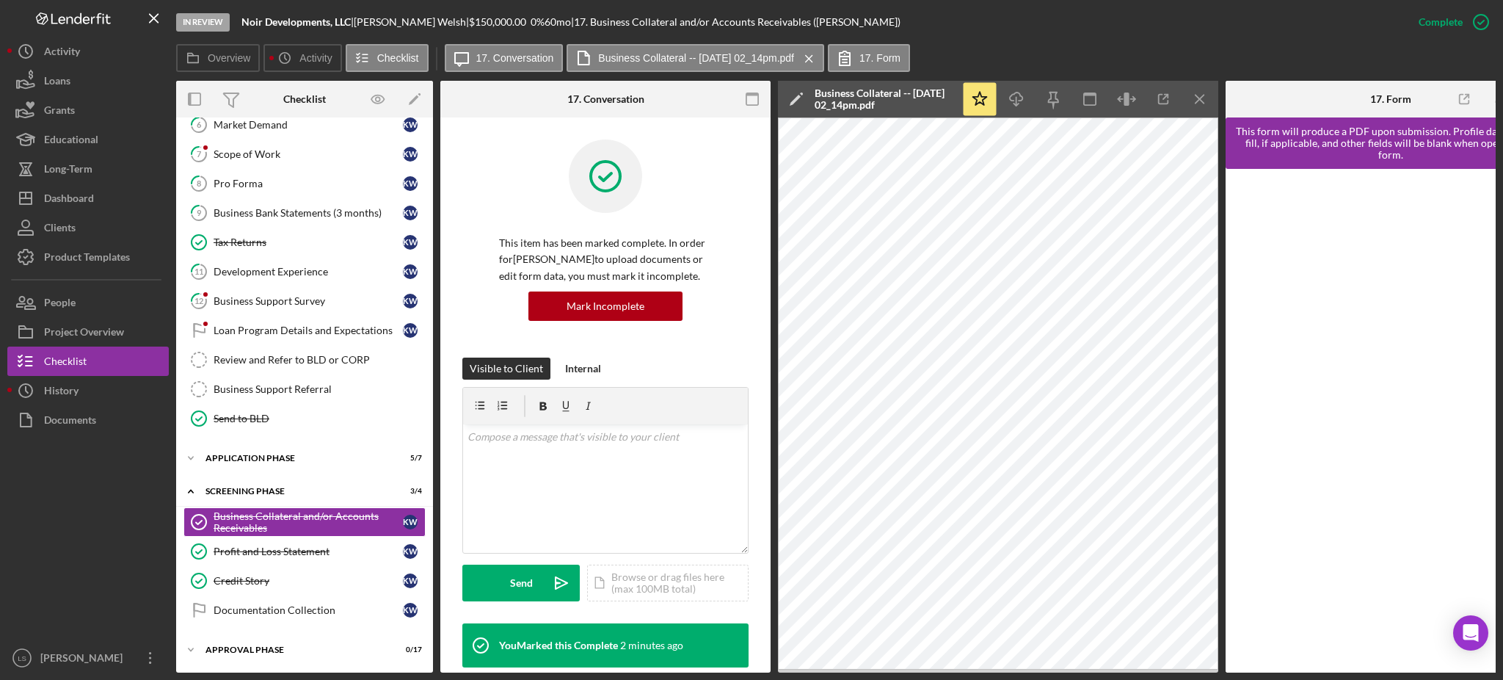
drag, startPoint x: 1142, startPoint y: 29, endPoint x: 1040, endPoint y: 5, distance: 104.7
click at [1142, 29] on div "In Review Noir Developments, LLC | [PERSON_NAME] | $150,000.00 0 % 60 mo | 17. …" at bounding box center [790, 22] width 1228 height 44
click at [95, 197] on button "Icon/Dashboard Dashboard" at bounding box center [87, 198] width 161 height 29
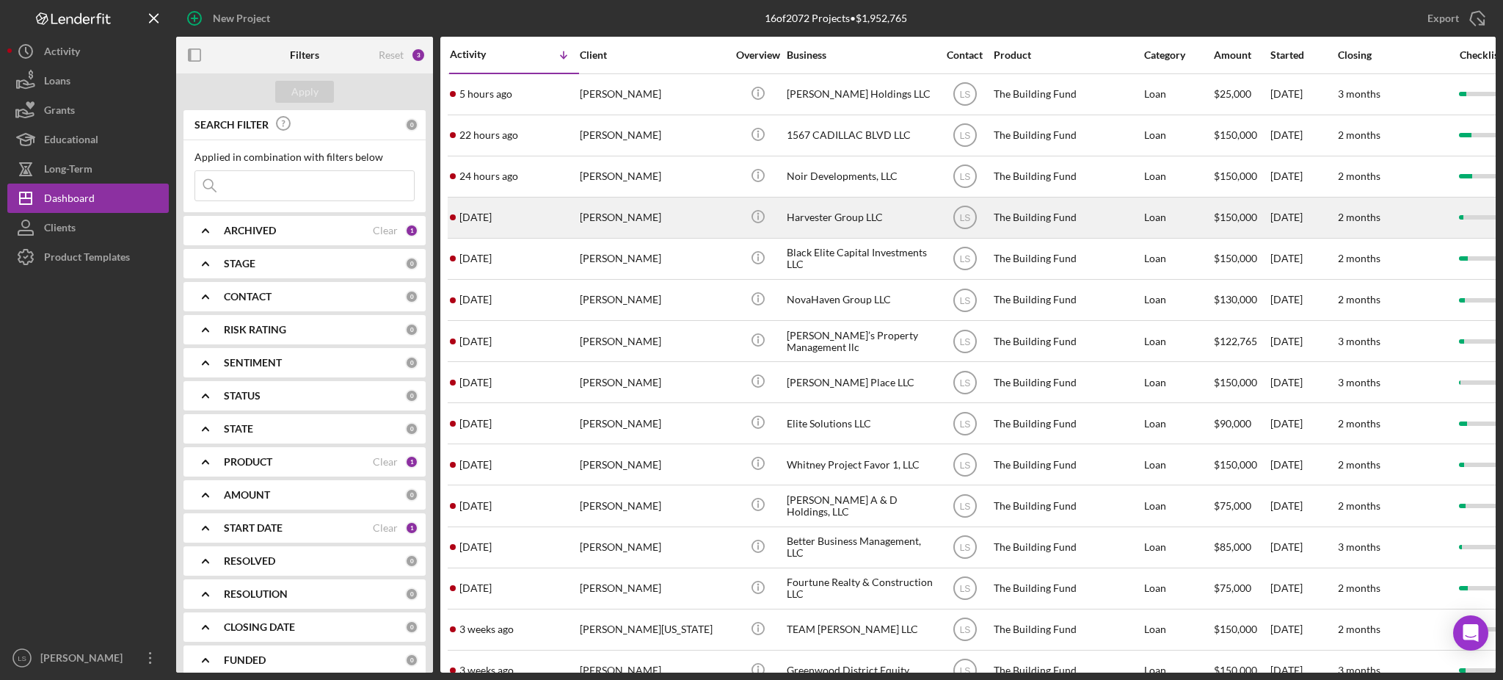
click at [834, 218] on div "Harvester Group LLC" at bounding box center [860, 217] width 147 height 39
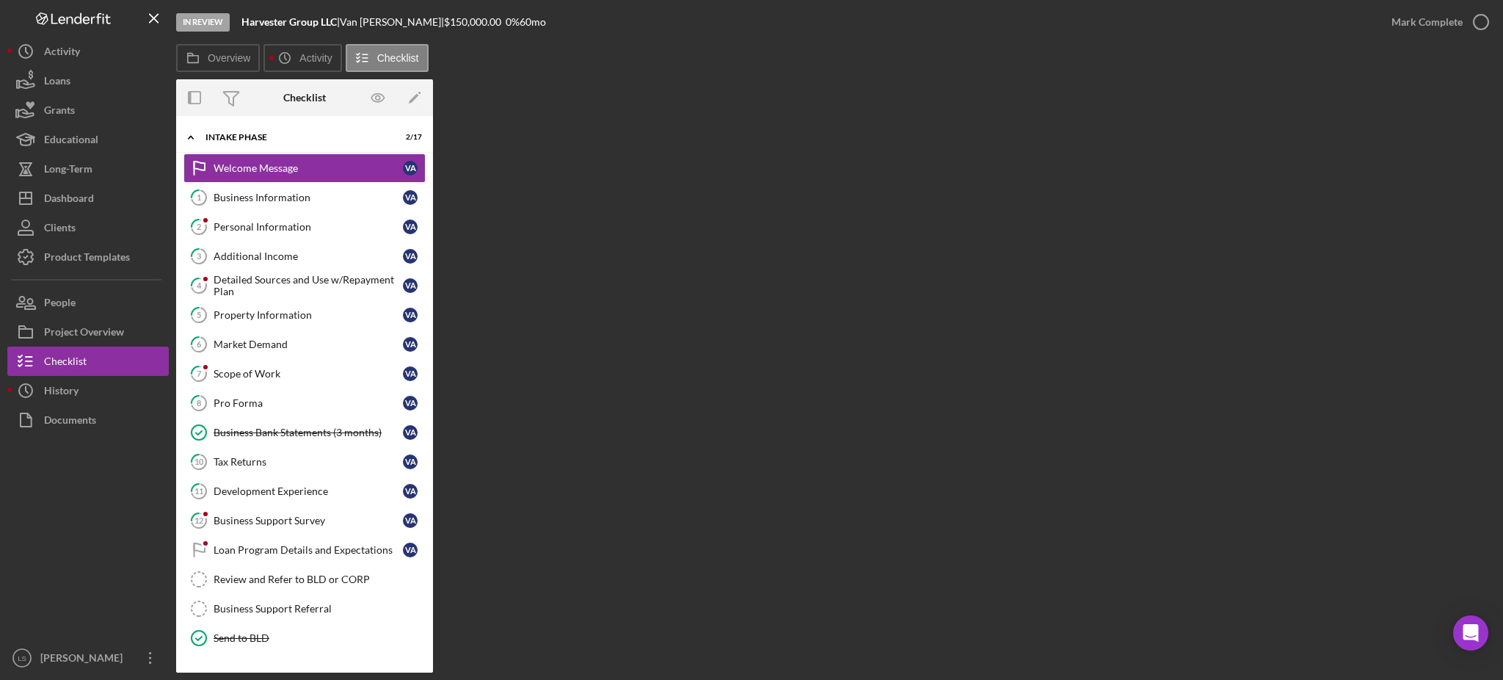
scroll to position [96, 0]
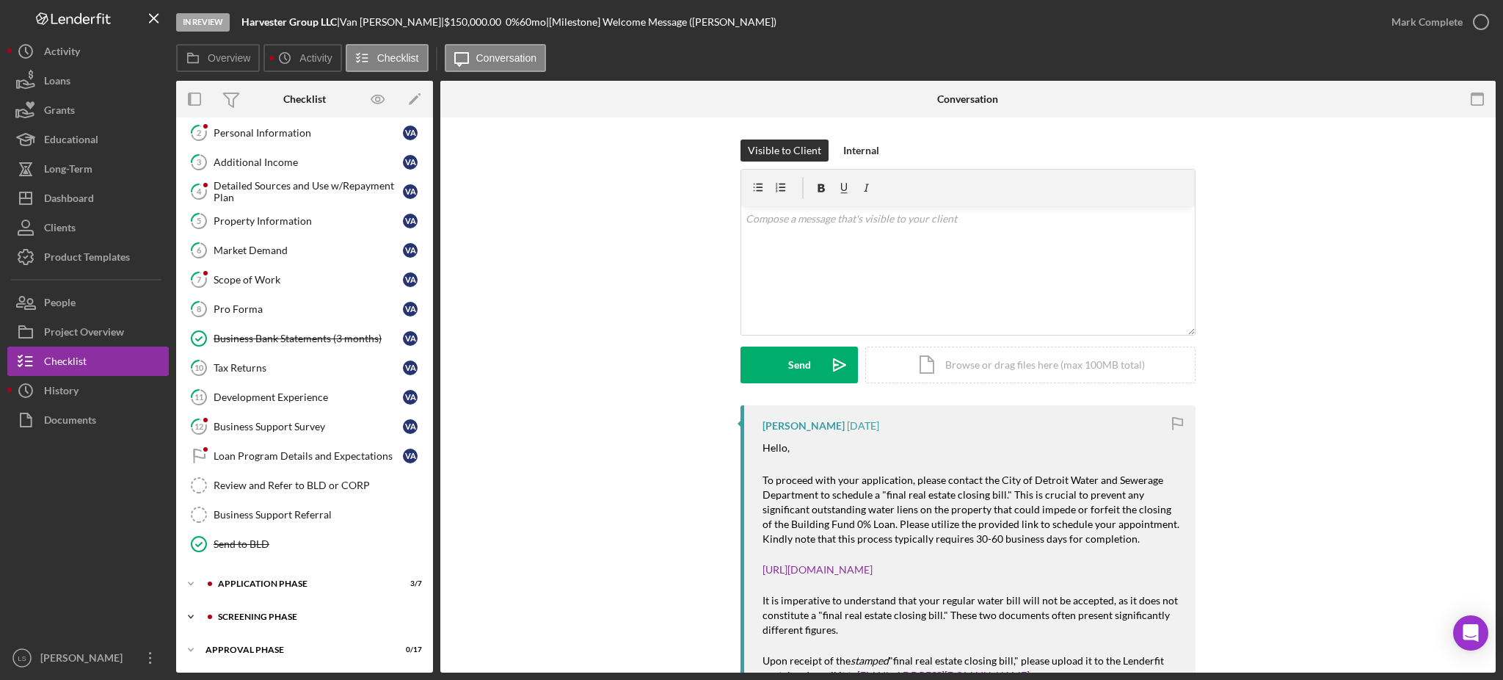
click at [250, 617] on div "Screening Phase" at bounding box center [316, 616] width 197 height 9
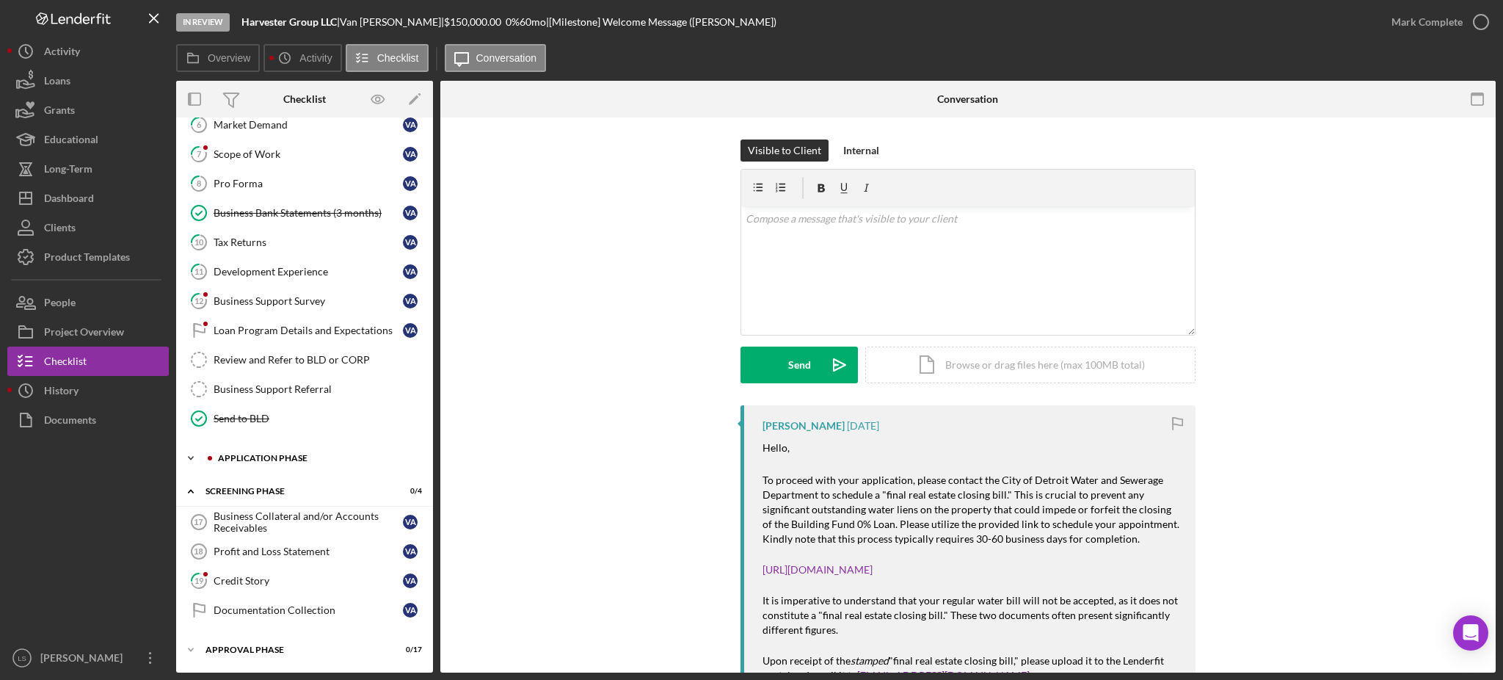
scroll to position [222, 0]
click at [301, 584] on div "Credit Story" at bounding box center [308, 581] width 189 height 12
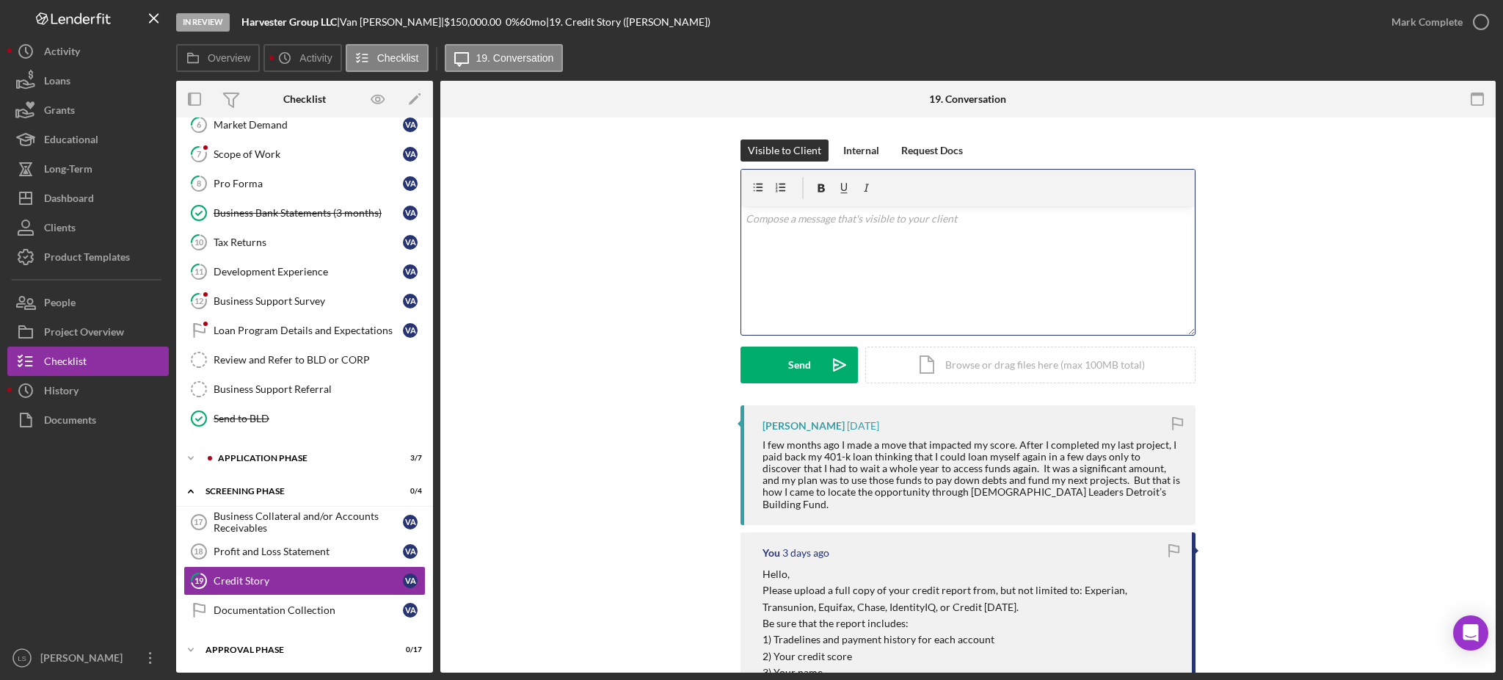
click at [918, 222] on p at bounding box center [969, 219] width 446 height 16
click at [777, 222] on p "Thanks Van," at bounding box center [969, 219] width 446 height 16
click at [1100, 255] on p "Please upload your credit report by EOB [DATE]." at bounding box center [969, 260] width 446 height 16
click at [1074, 253] on p "Please upload your credit report by EOB [DATE]." at bounding box center [969, 260] width 446 height 16
click at [789, 360] on div "Send" at bounding box center [799, 364] width 23 height 37
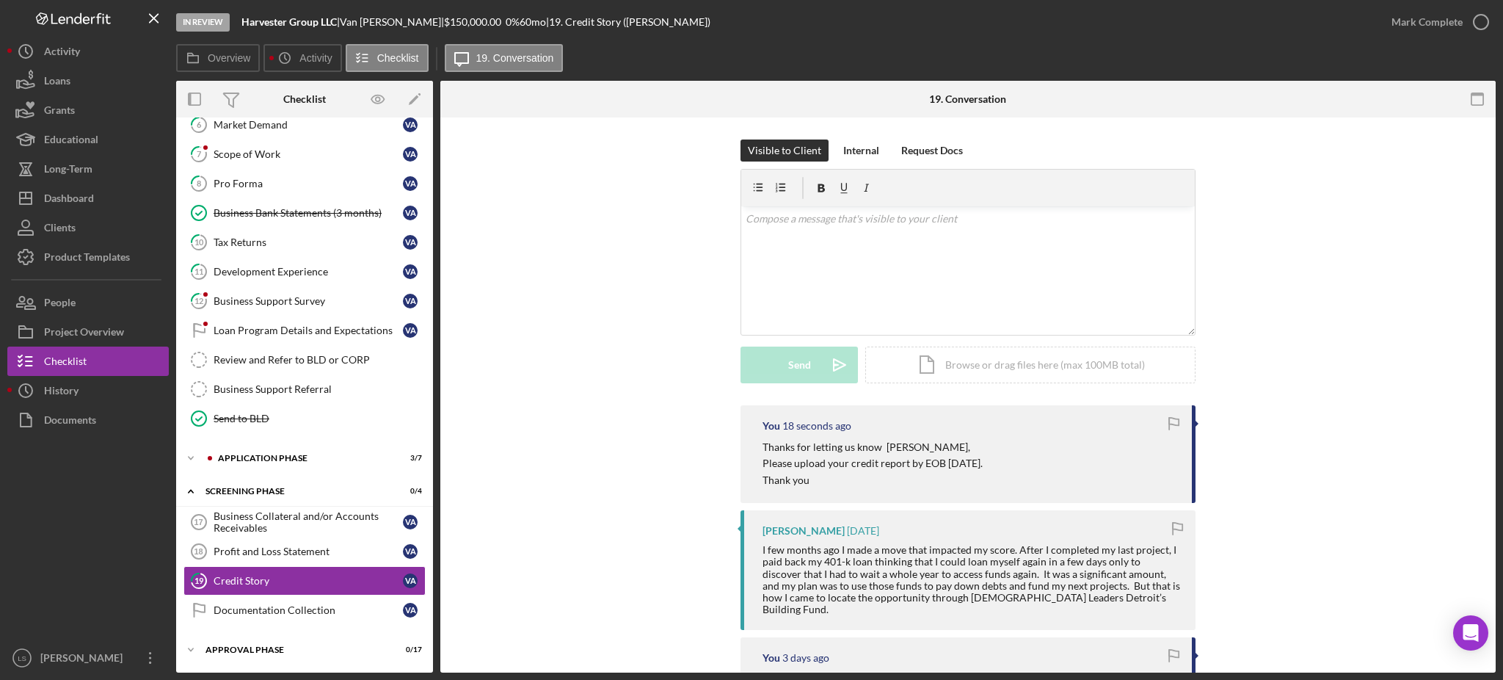
click at [1314, 320] on div "Visible to Client Internal Request Docs v Color teal Color pink Remove color Ad…" at bounding box center [967, 272] width 1011 height 266
click at [87, 197] on div "Dashboard" at bounding box center [69, 200] width 50 height 33
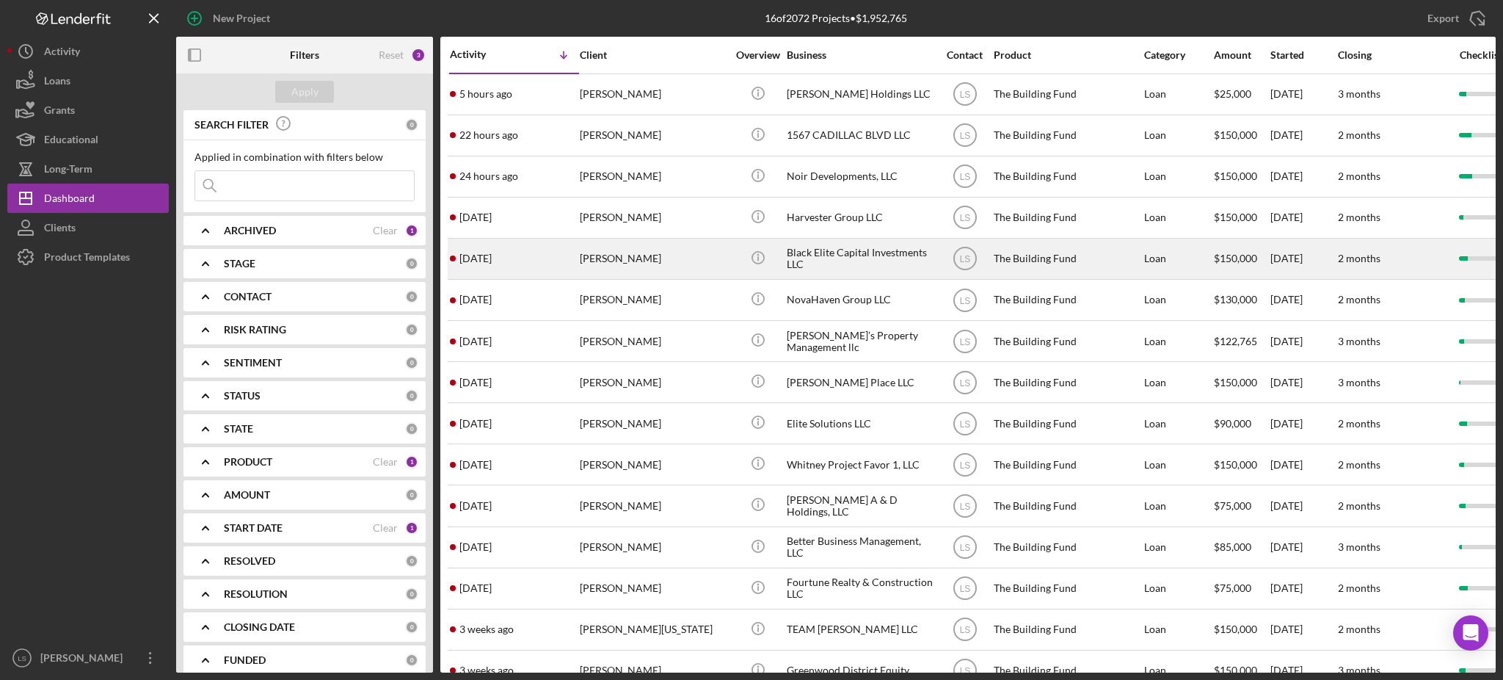
click at [835, 270] on div "Black Elite Capital Investments LLC" at bounding box center [860, 258] width 147 height 39
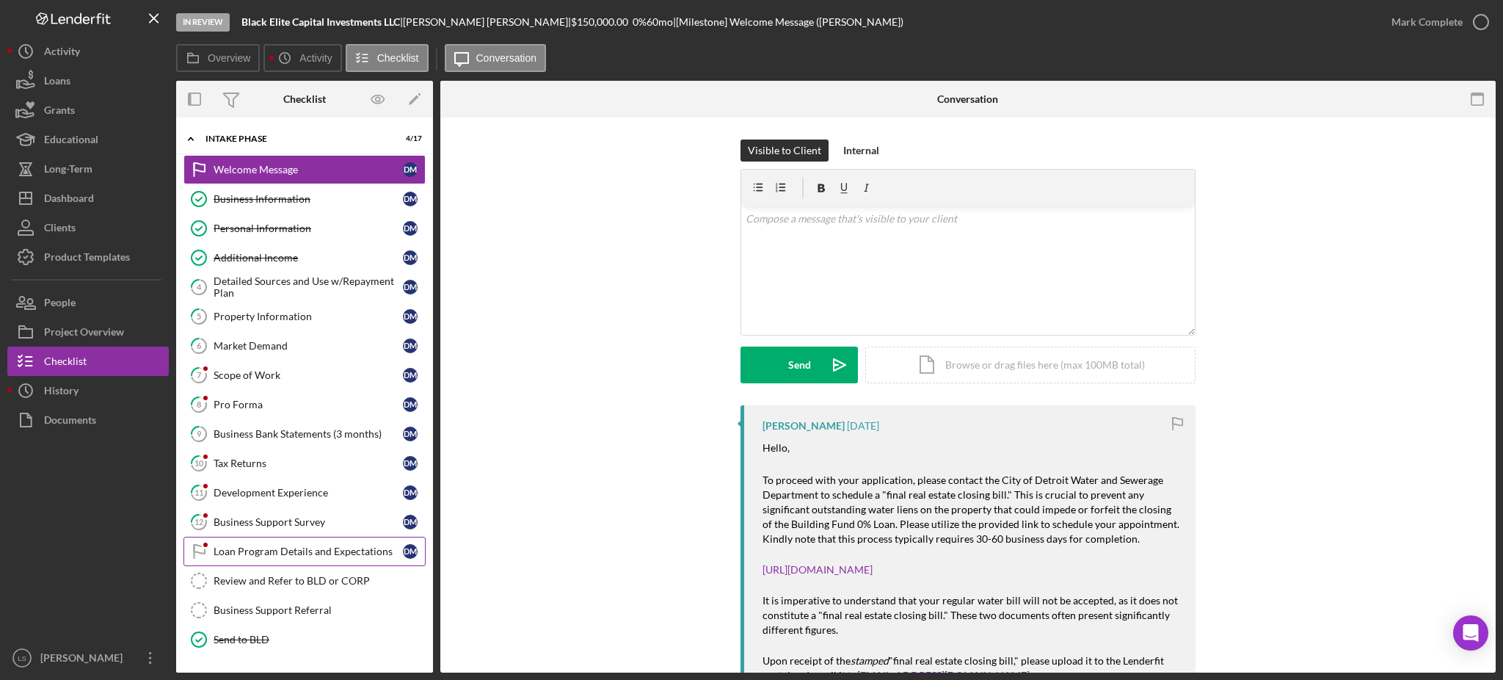
scroll to position [96, 0]
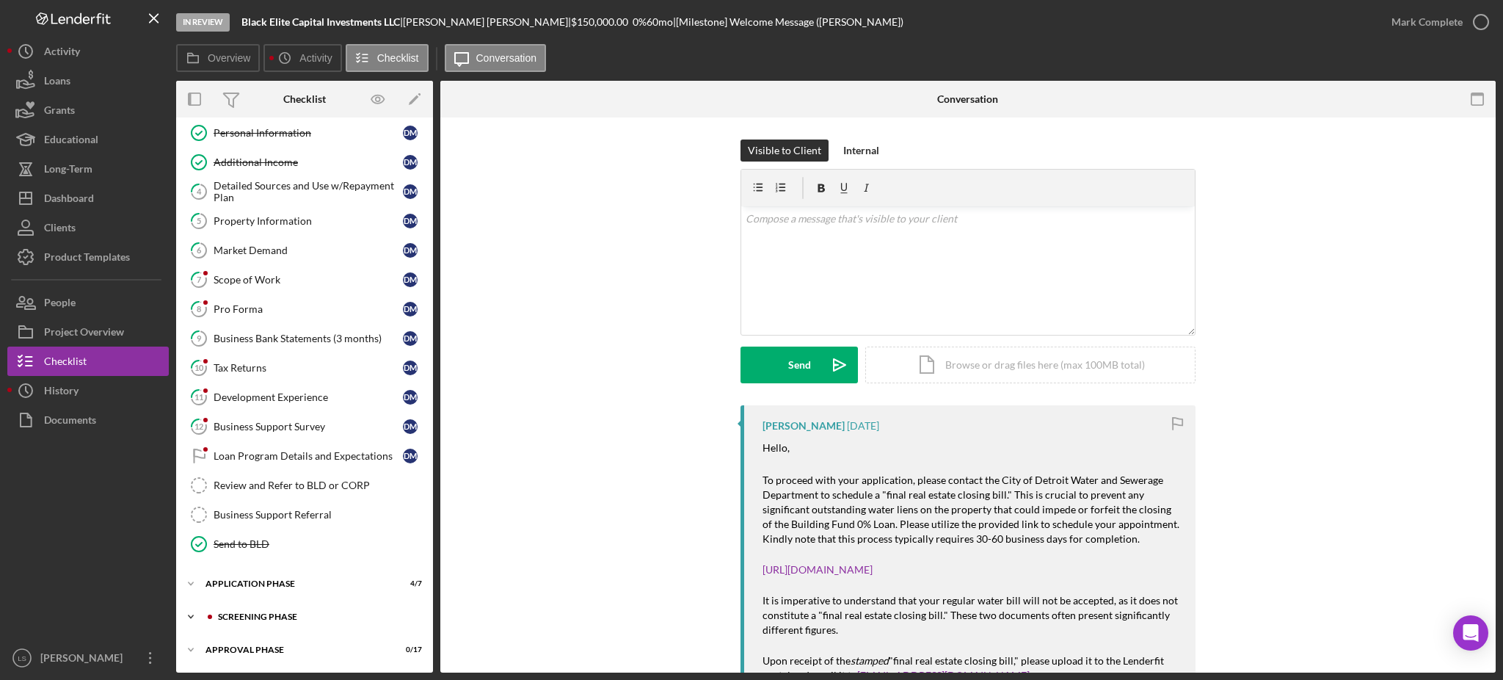
click at [301, 614] on div "Screening Phase" at bounding box center [316, 616] width 197 height 9
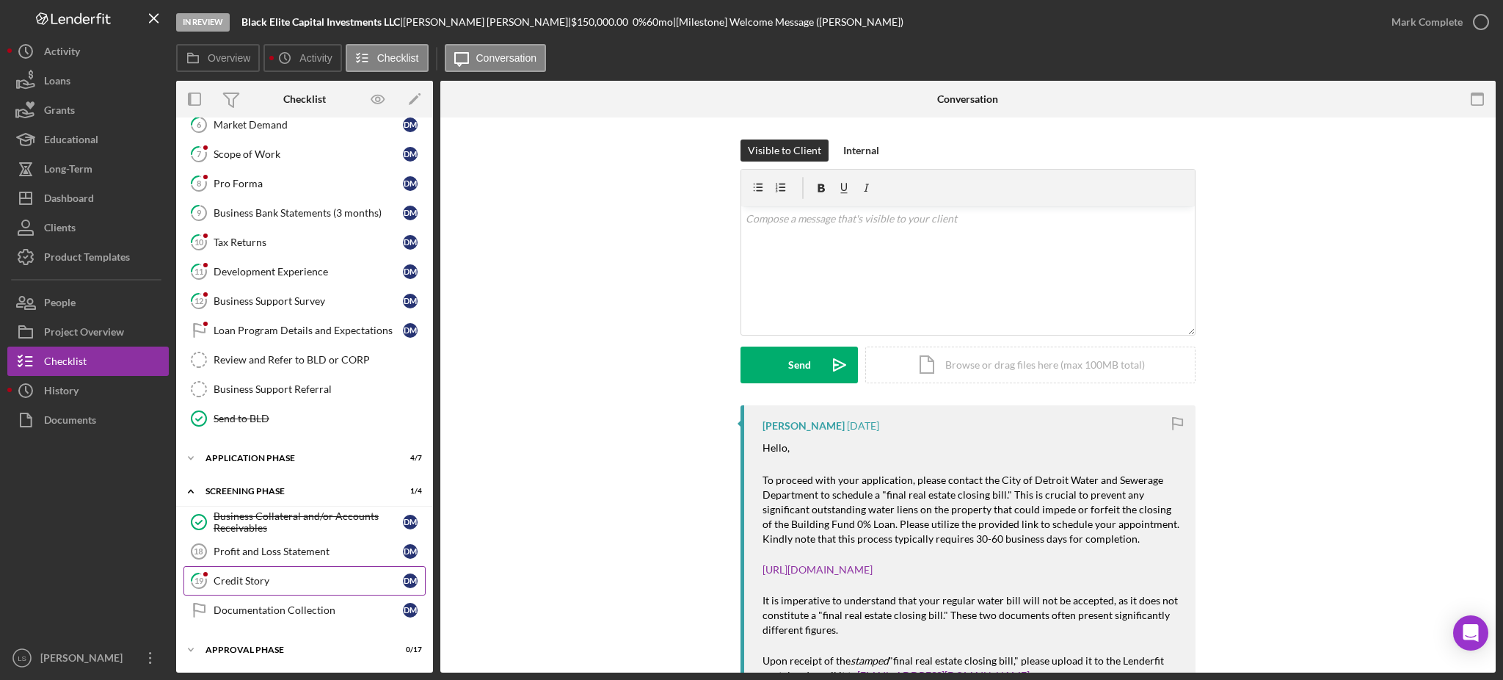
click at [302, 584] on div "Credit Story" at bounding box center [308, 581] width 189 height 12
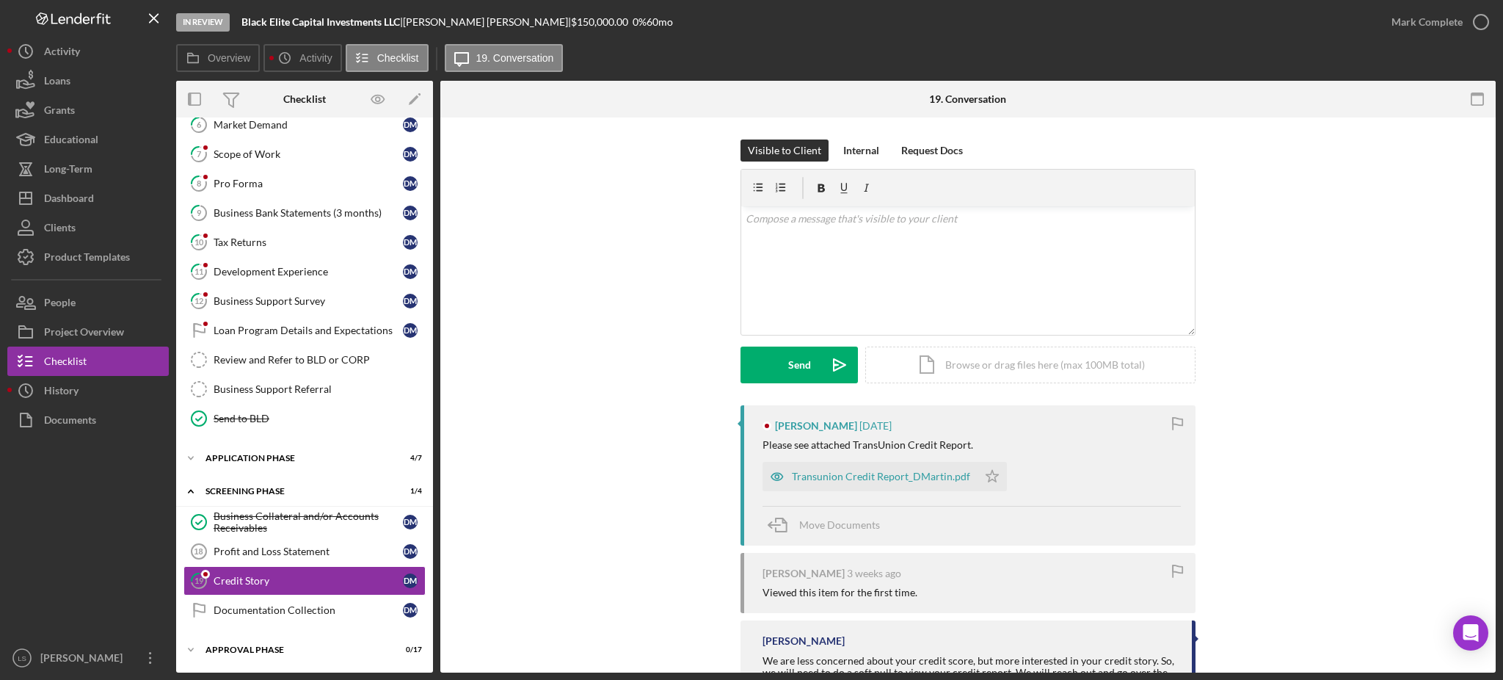
scroll to position [222, 0]
click at [856, 476] on div "Transunion Credit Report_DMartin.pdf" at bounding box center [881, 477] width 178 height 12
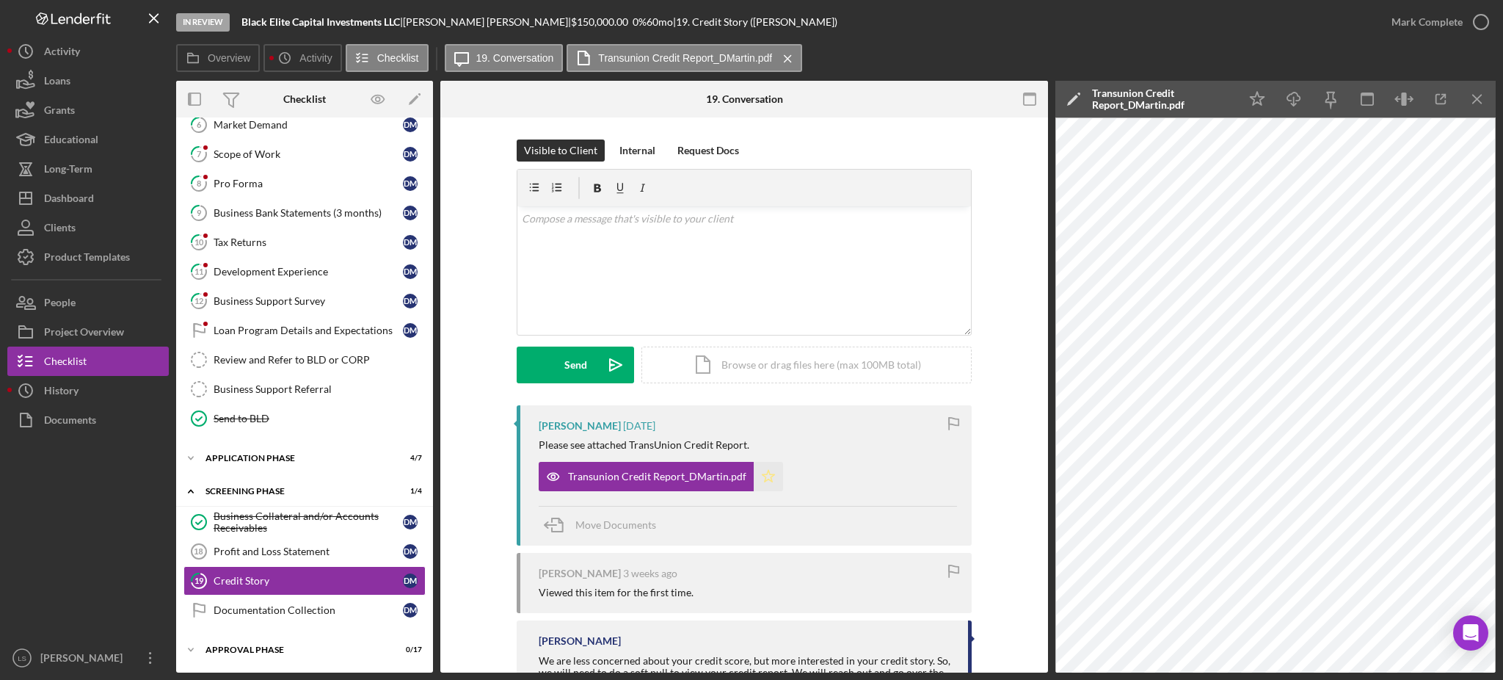
click at [758, 482] on icon "Icon/Star" at bounding box center [768, 476] width 29 height 29
click at [1486, 23] on icon "button" at bounding box center [1481, 22] width 37 height 37
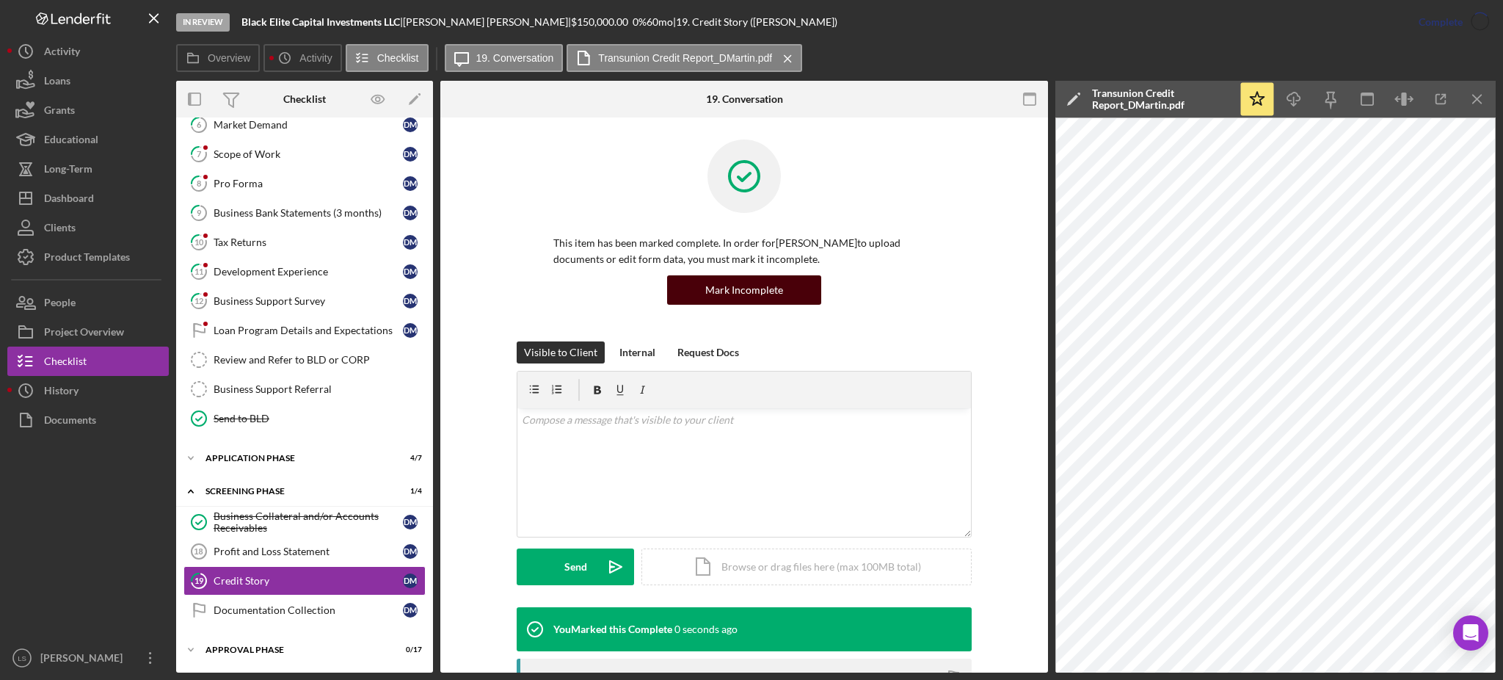
click at [675, 283] on button "Mark Incomplete" at bounding box center [744, 289] width 154 height 29
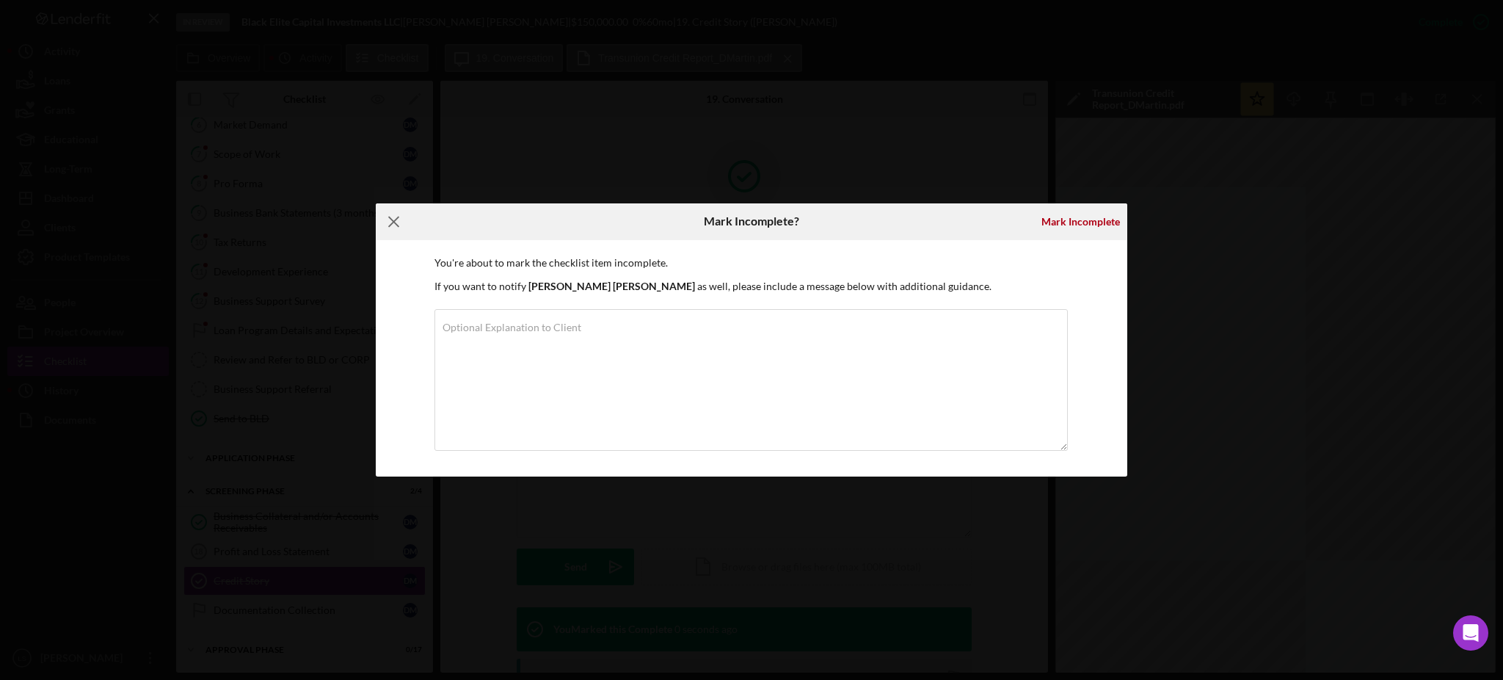
click at [402, 226] on icon "Icon/Menu Close" at bounding box center [394, 221] width 37 height 37
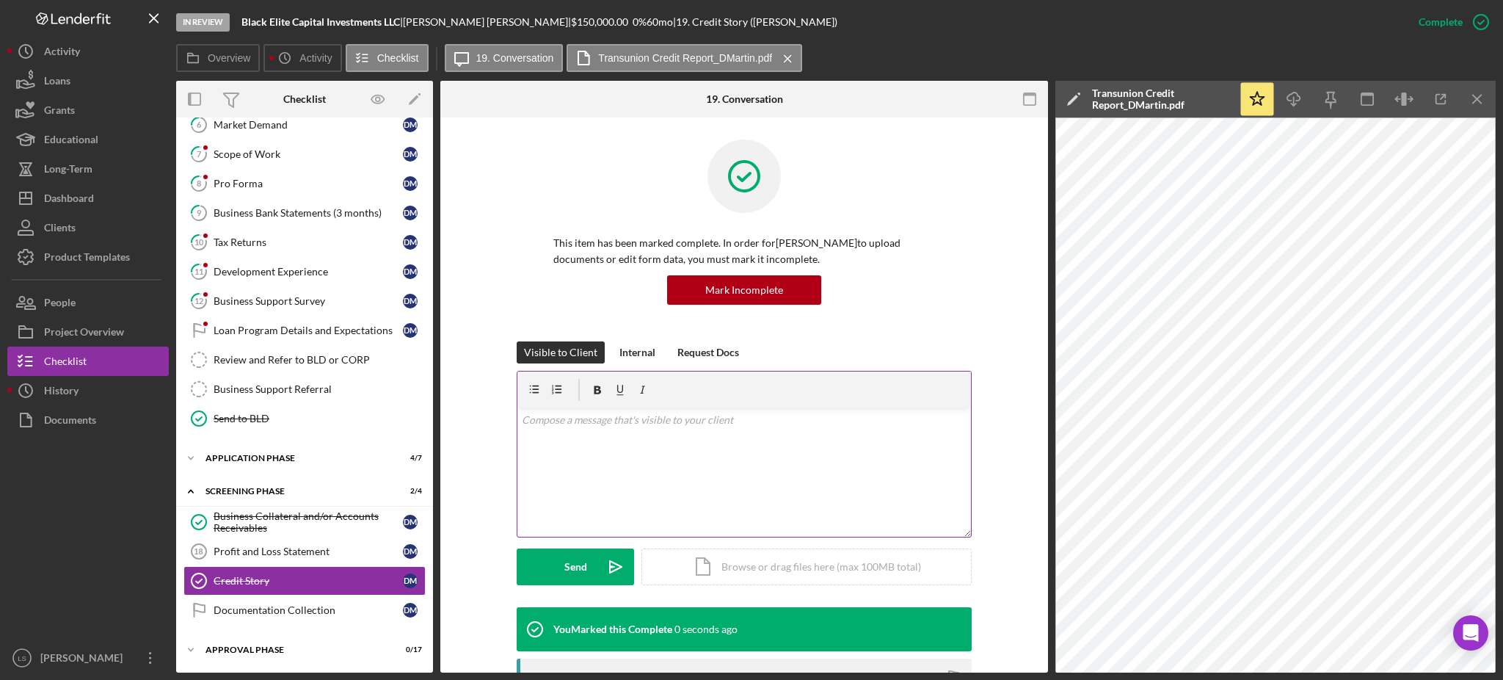
click at [589, 435] on div "v Color teal Color pink Remove color Add row above Add row below Add column bef…" at bounding box center [744, 472] width 454 height 128
click at [525, 465] on p "WE will foll wup with" at bounding box center [745, 461] width 446 height 16
click at [585, 553] on button "Send Icon/icon-invite-send" at bounding box center [575, 566] width 117 height 37
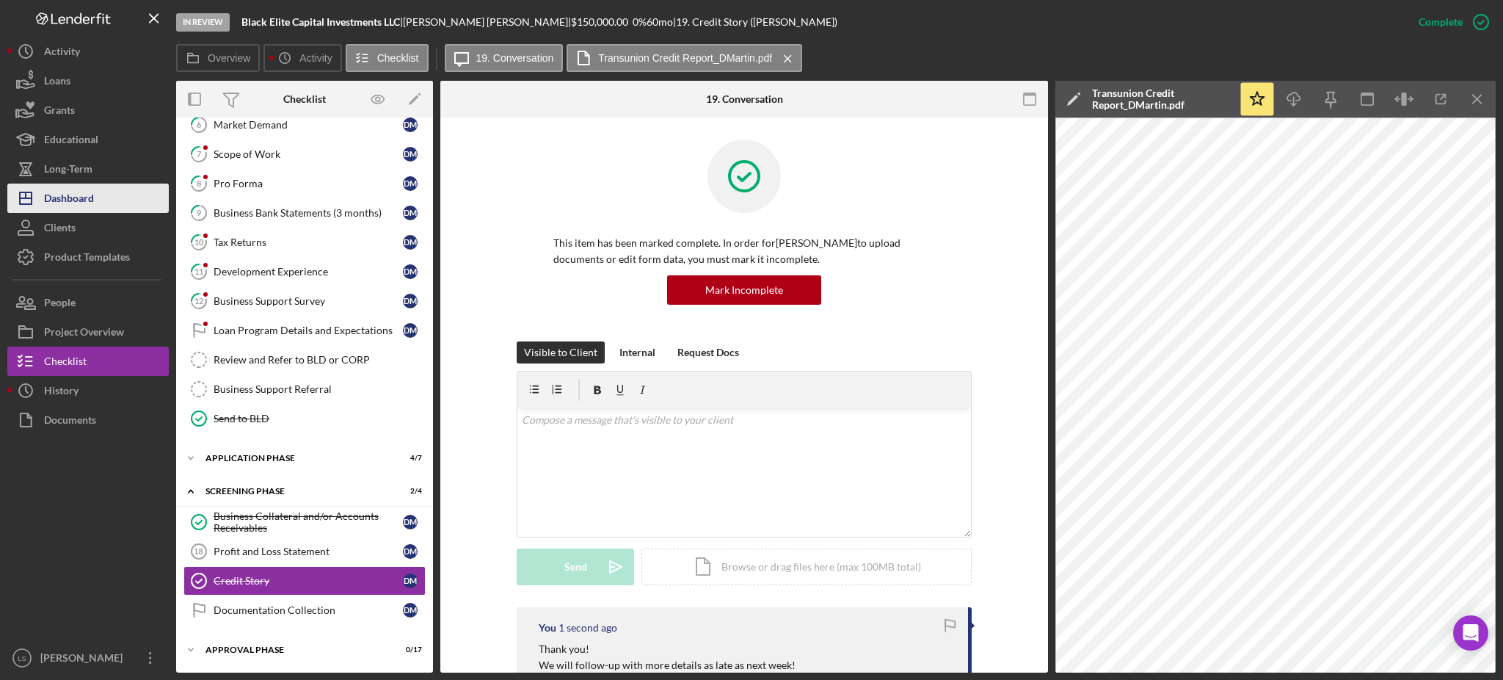
click at [91, 200] on div "Dashboard" at bounding box center [69, 200] width 50 height 33
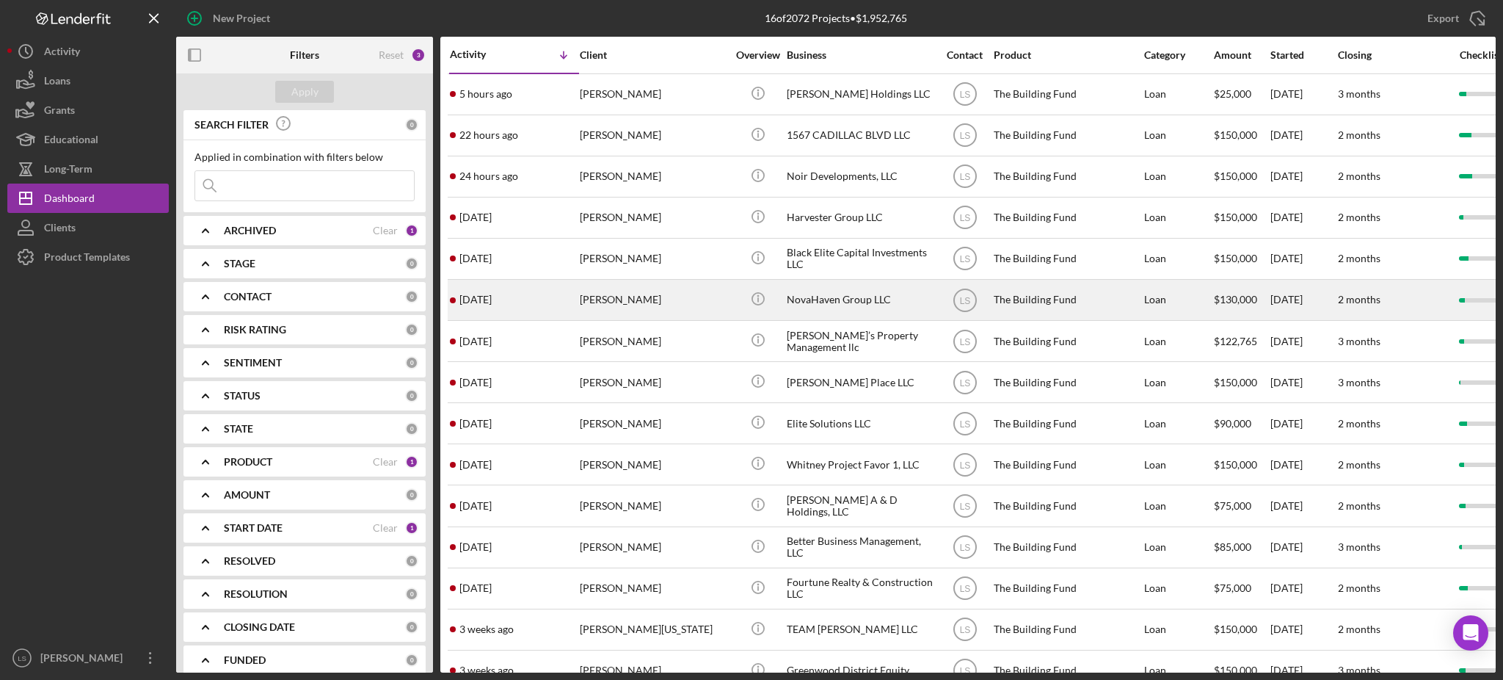
click at [664, 298] on div "[PERSON_NAME]" at bounding box center [653, 299] width 147 height 39
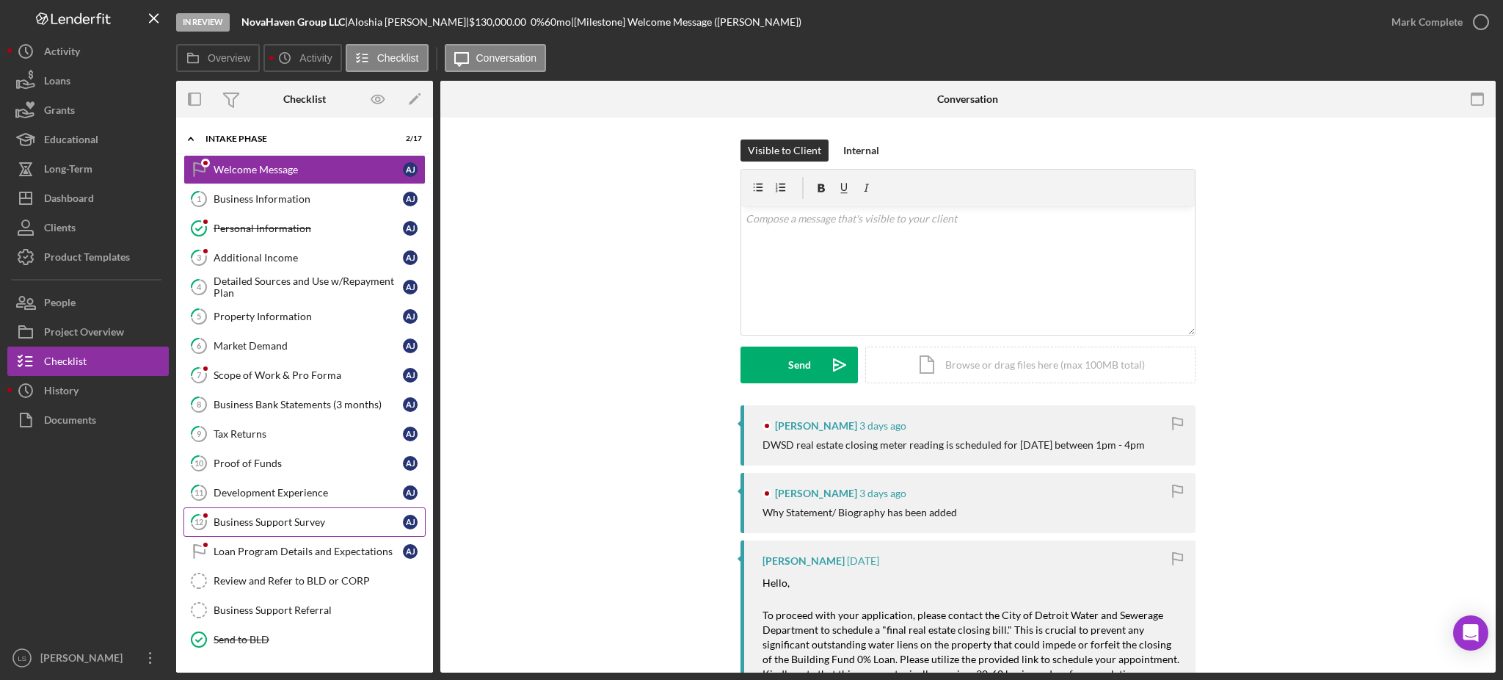
scroll to position [96, 0]
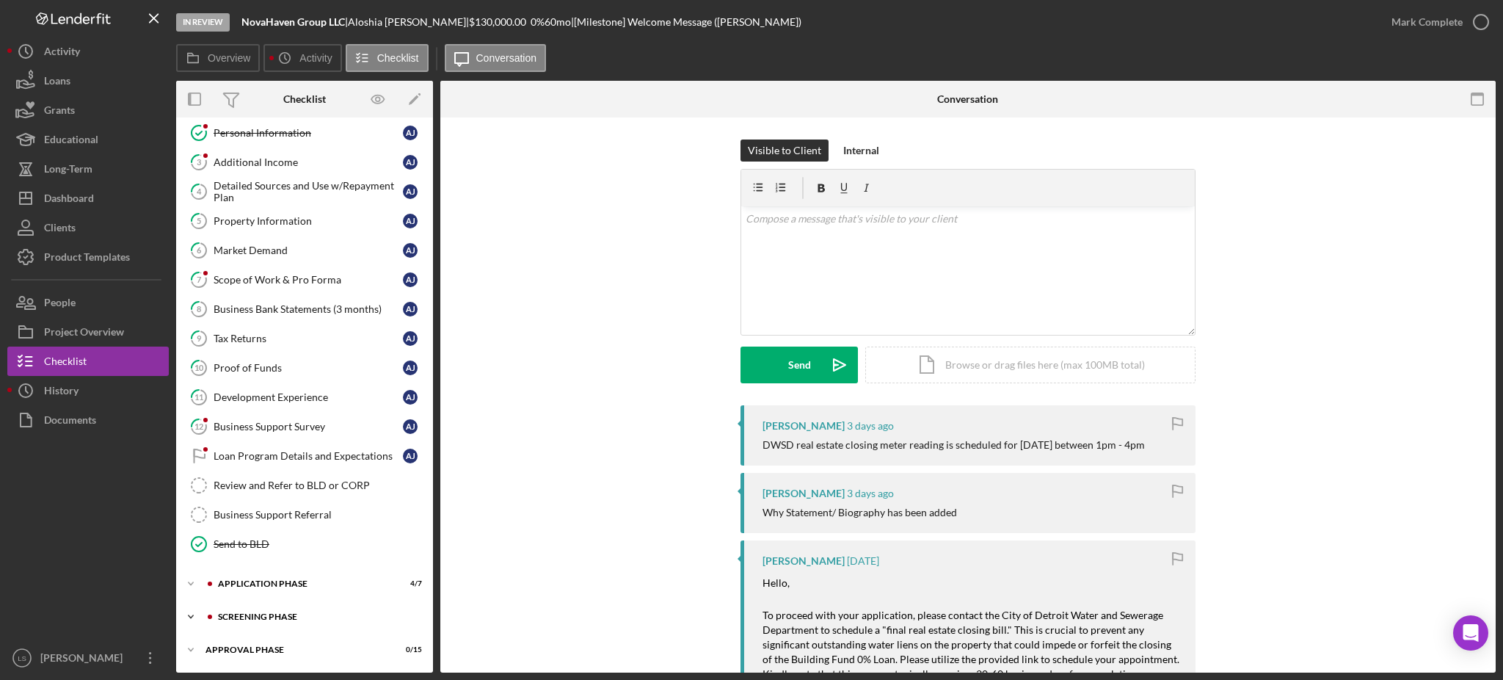
click at [299, 612] on div "Screening Phase" at bounding box center [316, 616] width 197 height 9
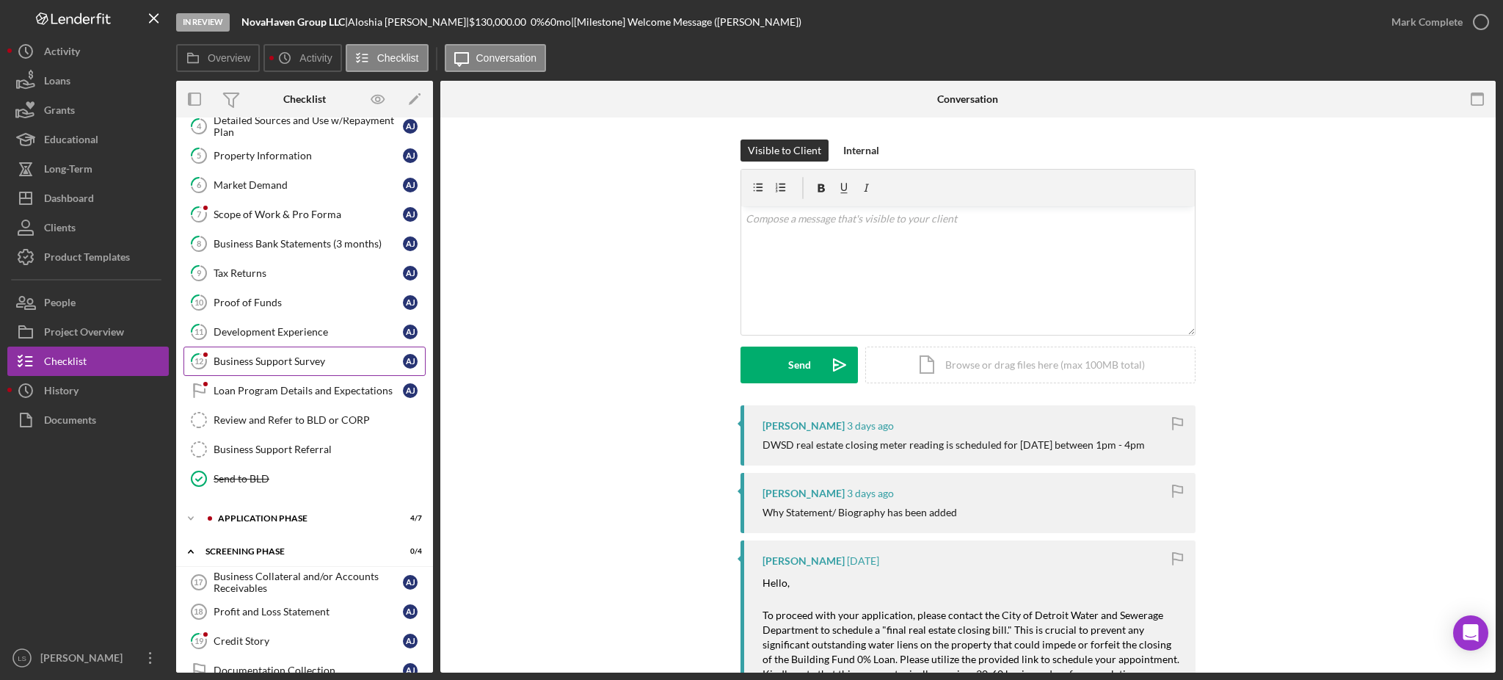
scroll to position [222, 0]
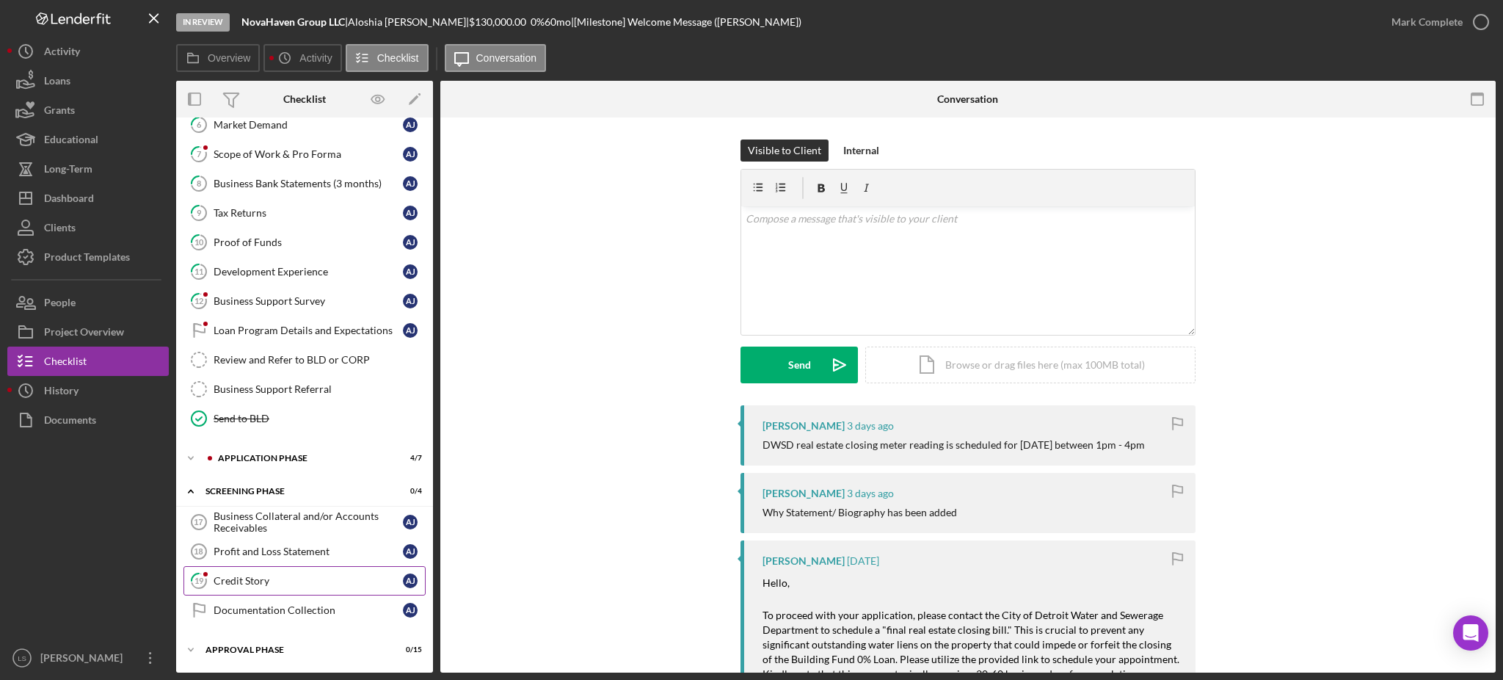
click at [288, 590] on link "19 Credit Story A J" at bounding box center [305, 580] width 242 height 29
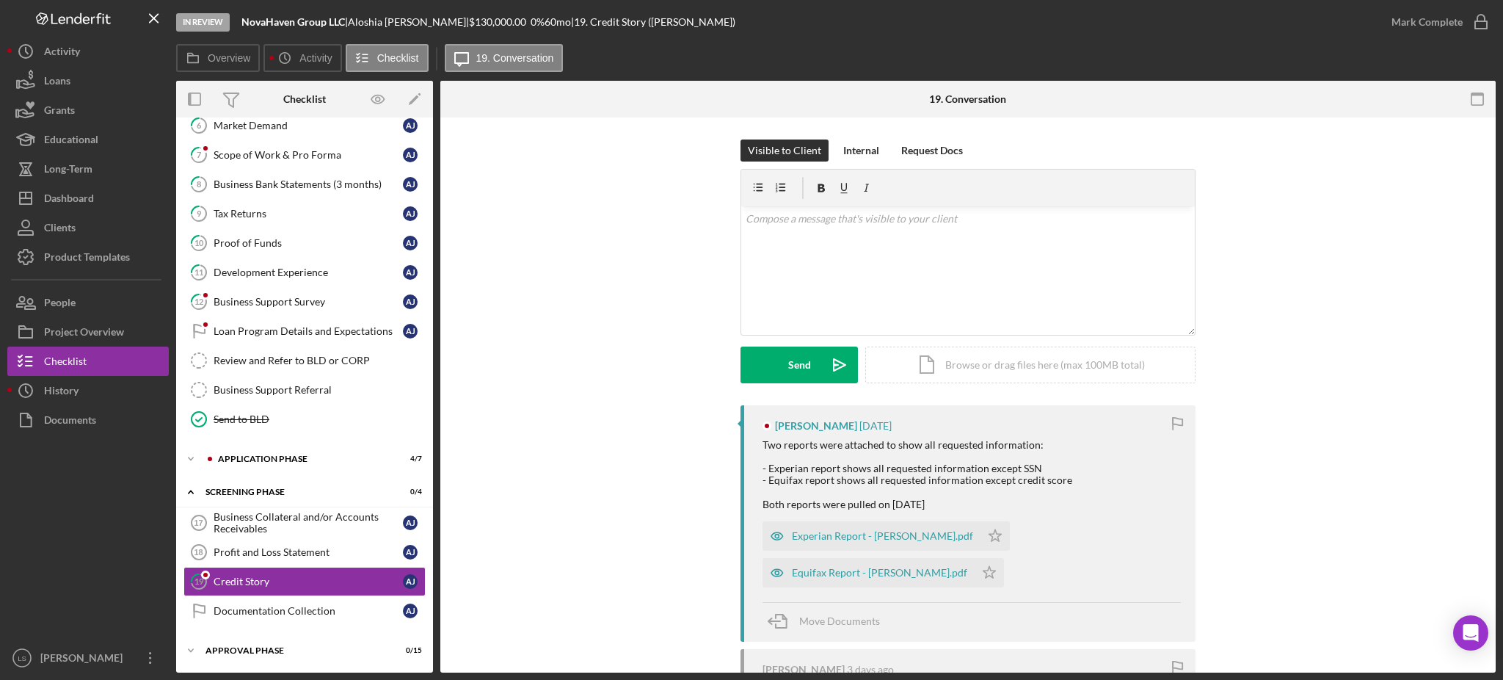
scroll to position [222, 0]
click at [873, 539] on div "Experian Report - [PERSON_NAME].pdf" at bounding box center [882, 536] width 181 height 12
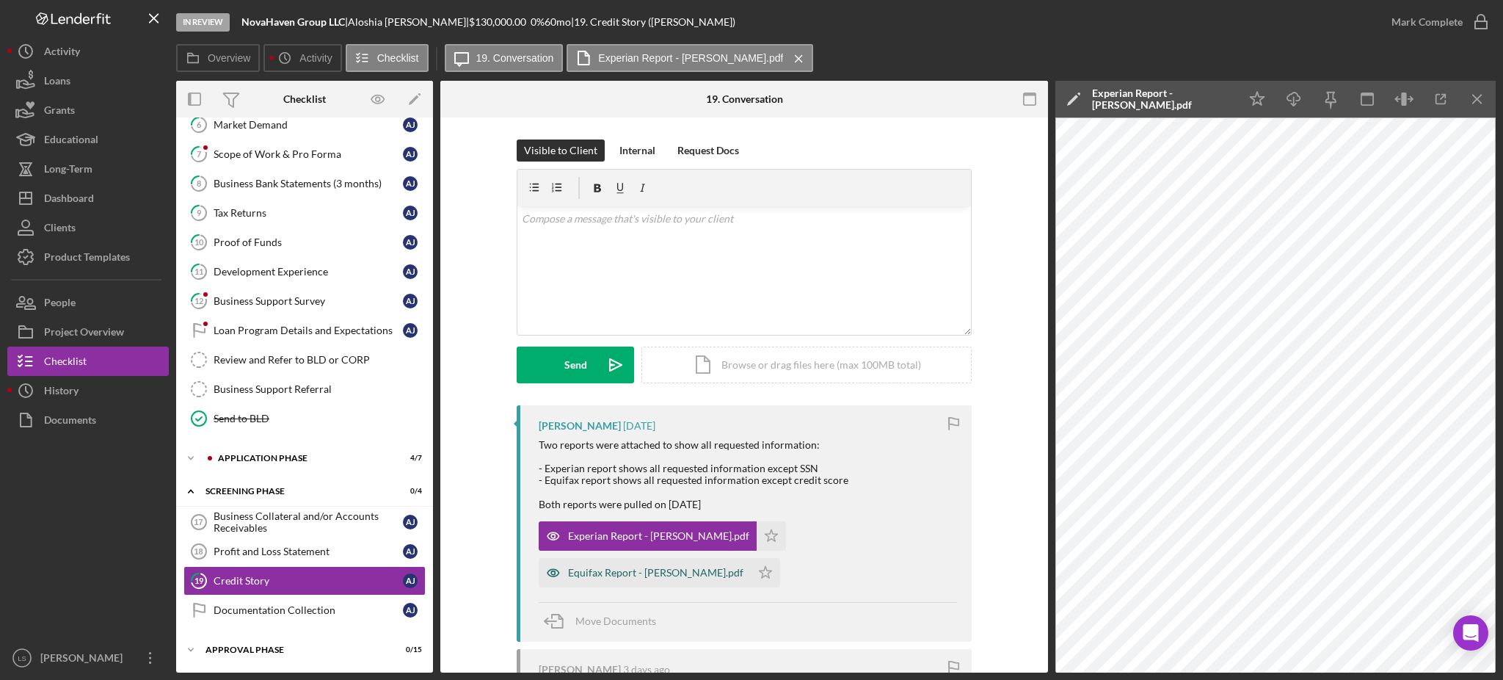
click at [602, 580] on div "Equifax Report - [PERSON_NAME].pdf" at bounding box center [645, 572] width 212 height 29
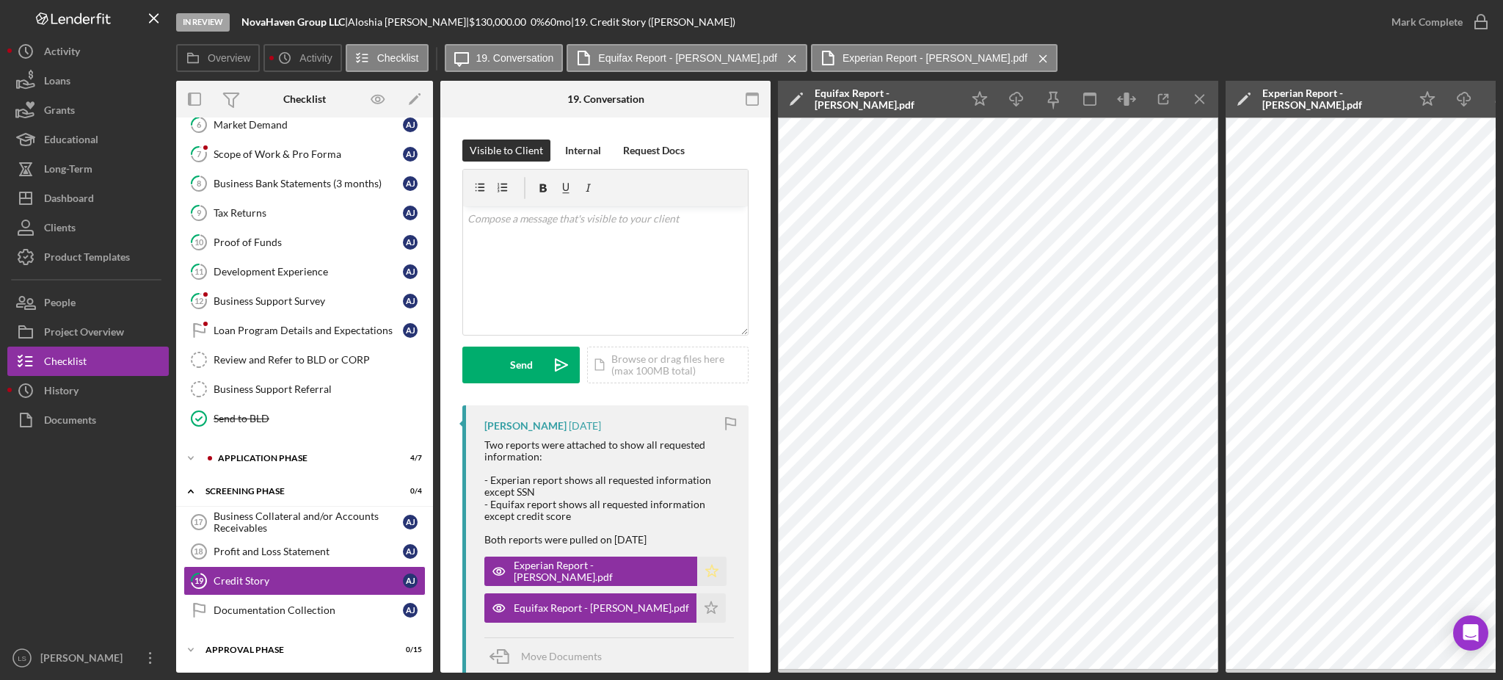
click at [698, 578] on icon "Icon/Star" at bounding box center [711, 570] width 29 height 29
click at [622, 266] on div "v Color teal Color pink Remove color Add row above Add row below Add column bef…" at bounding box center [605, 270] width 285 height 128
click at [462, 264] on div "v Color teal Color pink Remove color Add row above Add row below Add column bef…" at bounding box center [605, 252] width 286 height 167
click at [477, 258] on p "WE will follow up as late as next week." at bounding box center [606, 260] width 277 height 16
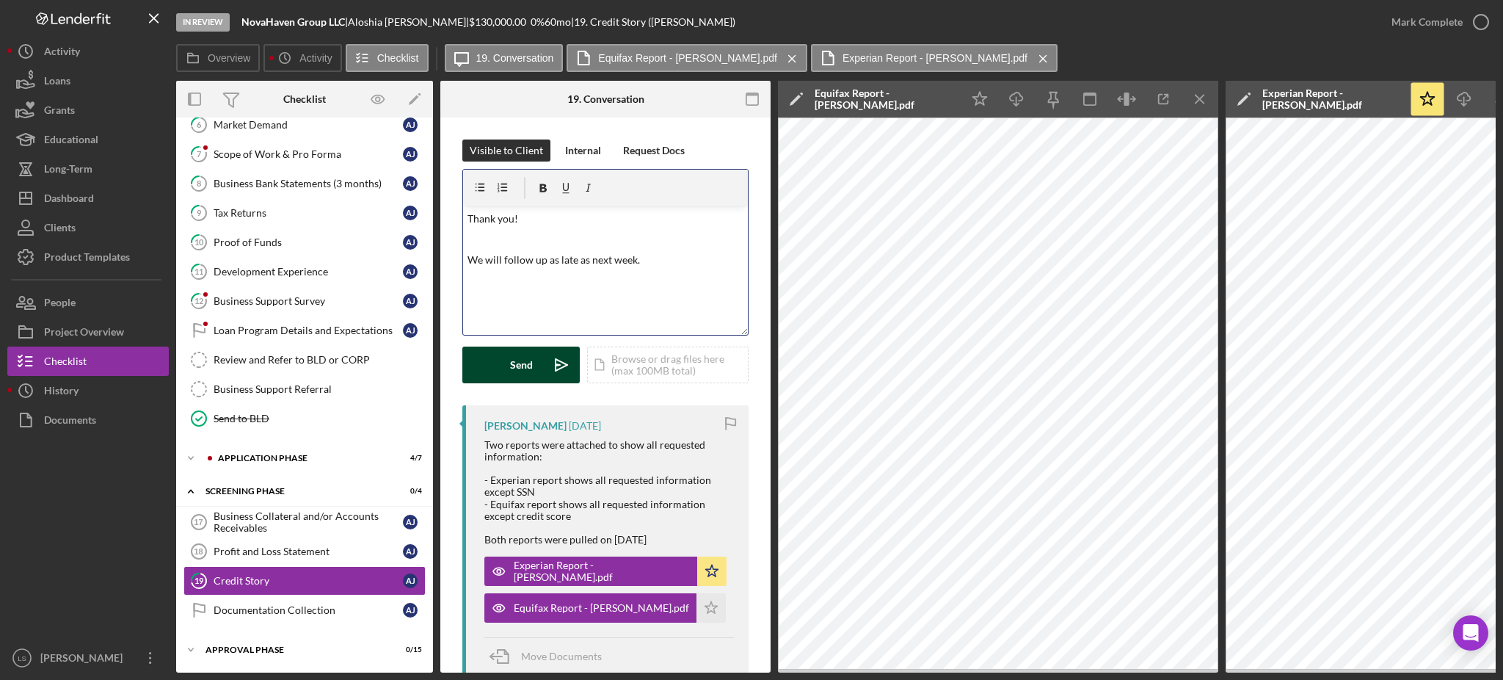
click at [545, 382] on icon "Icon/icon-invite-send" at bounding box center [561, 364] width 37 height 37
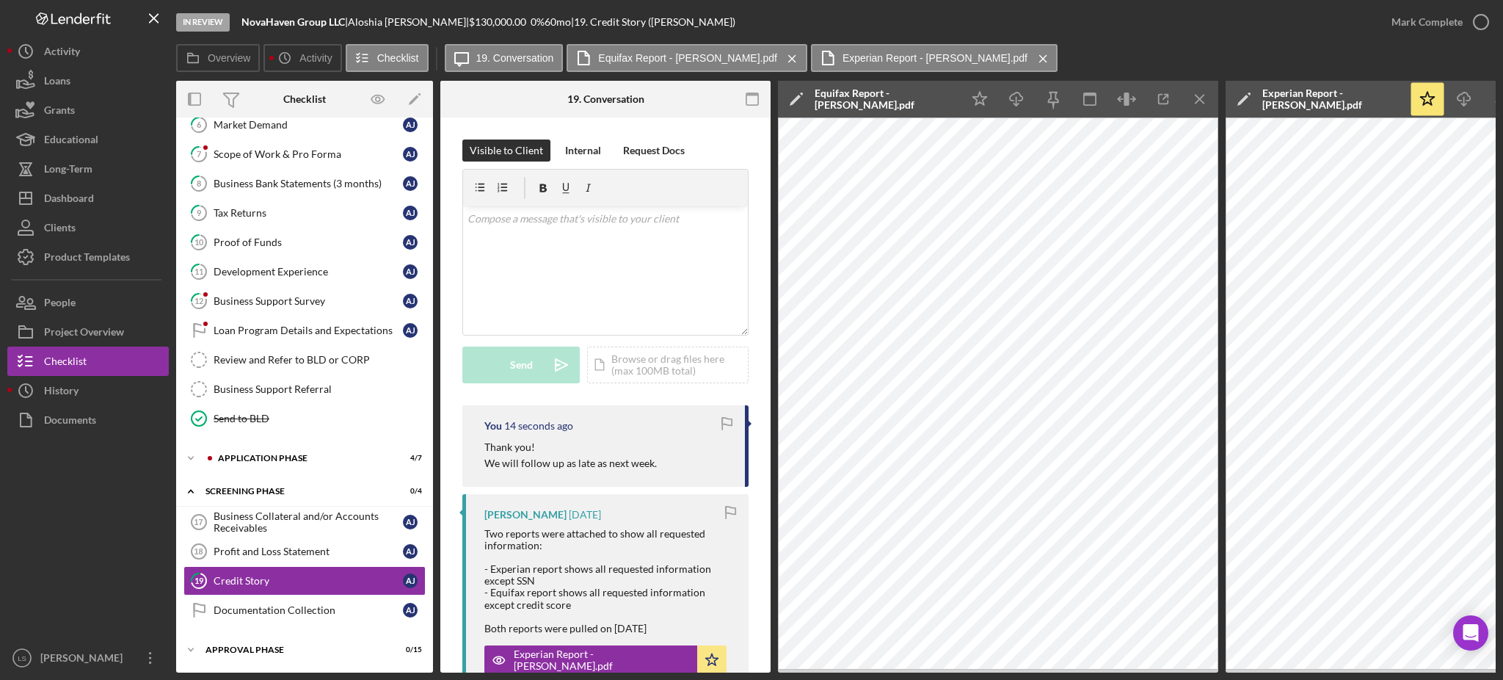
click at [1265, 47] on div "Overview Icon/History Activity Checklist Icon/Message 19. Conversation Equifax …" at bounding box center [836, 58] width 1320 height 29
click at [106, 201] on button "Icon/Dashboard Dashboard" at bounding box center [87, 198] width 161 height 29
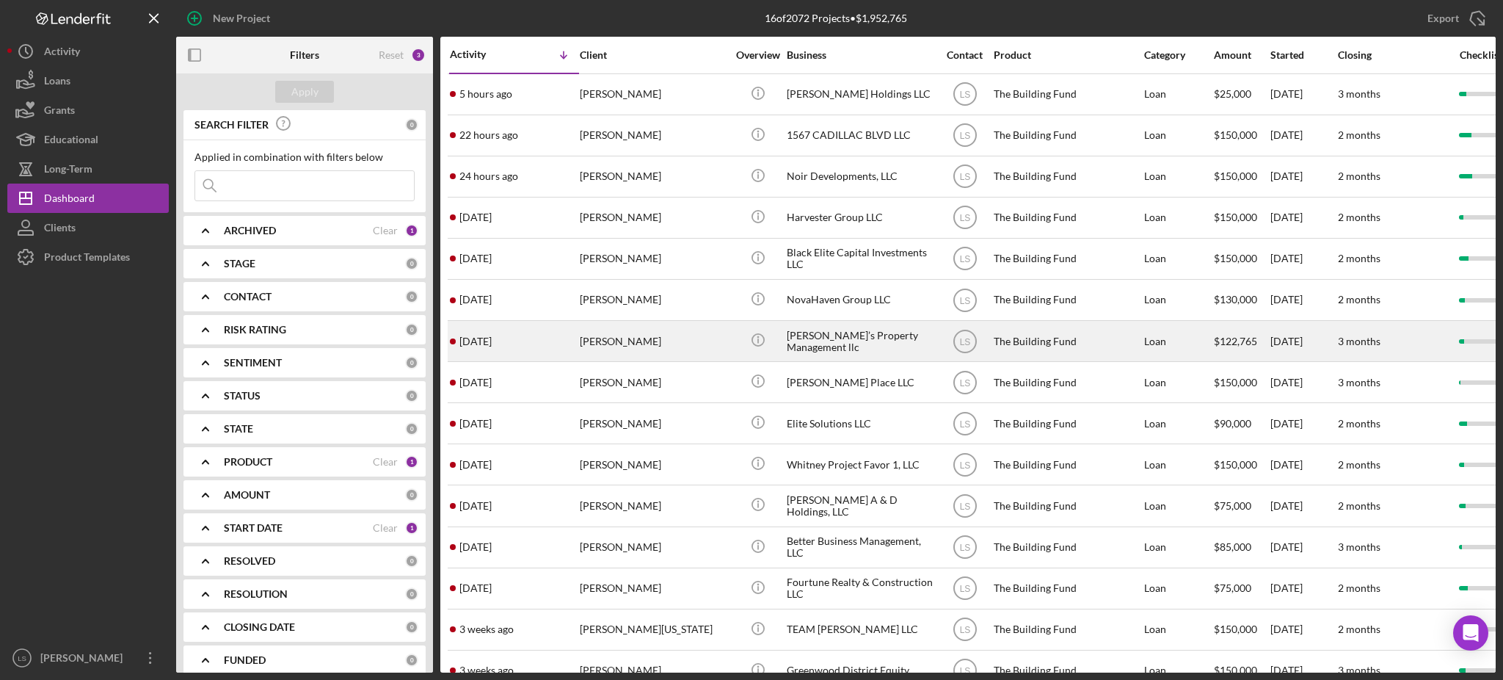
click at [700, 339] on div "[PERSON_NAME]" at bounding box center [653, 341] width 147 height 39
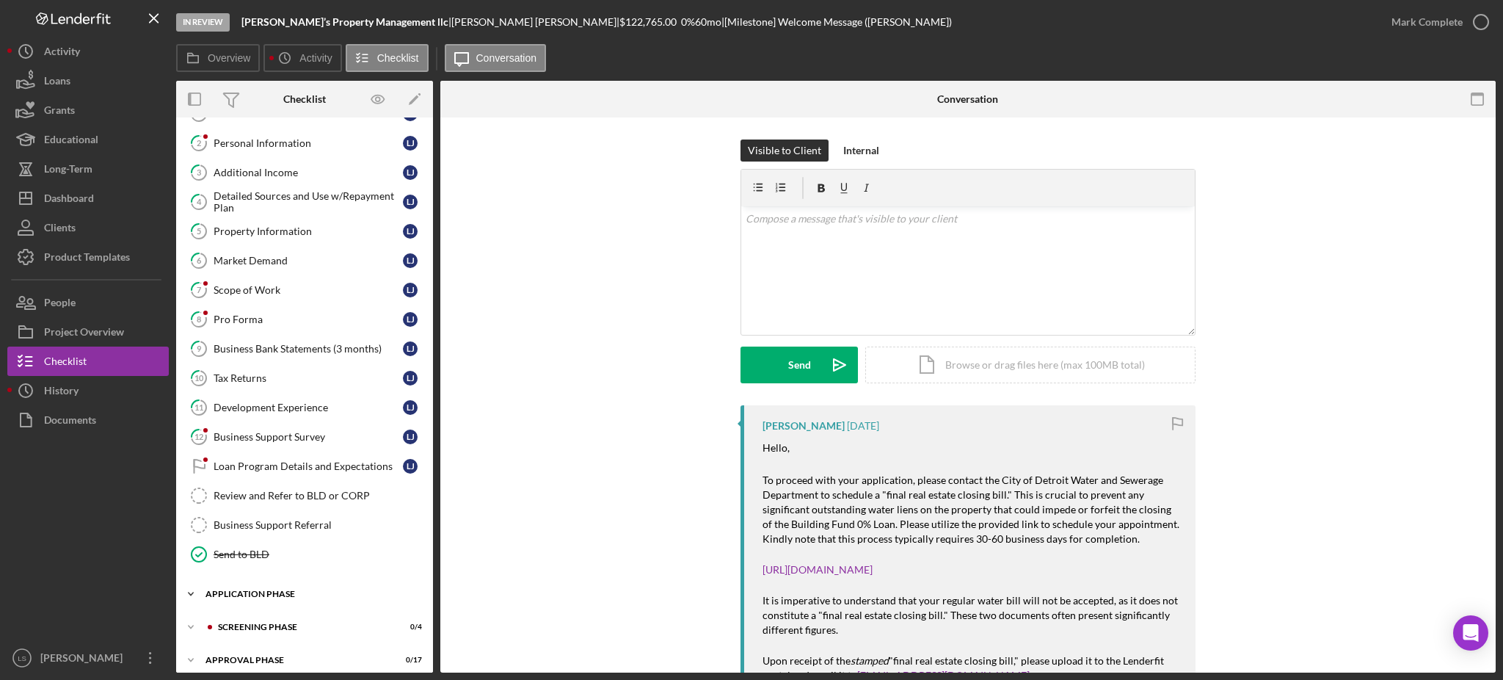
scroll to position [96, 0]
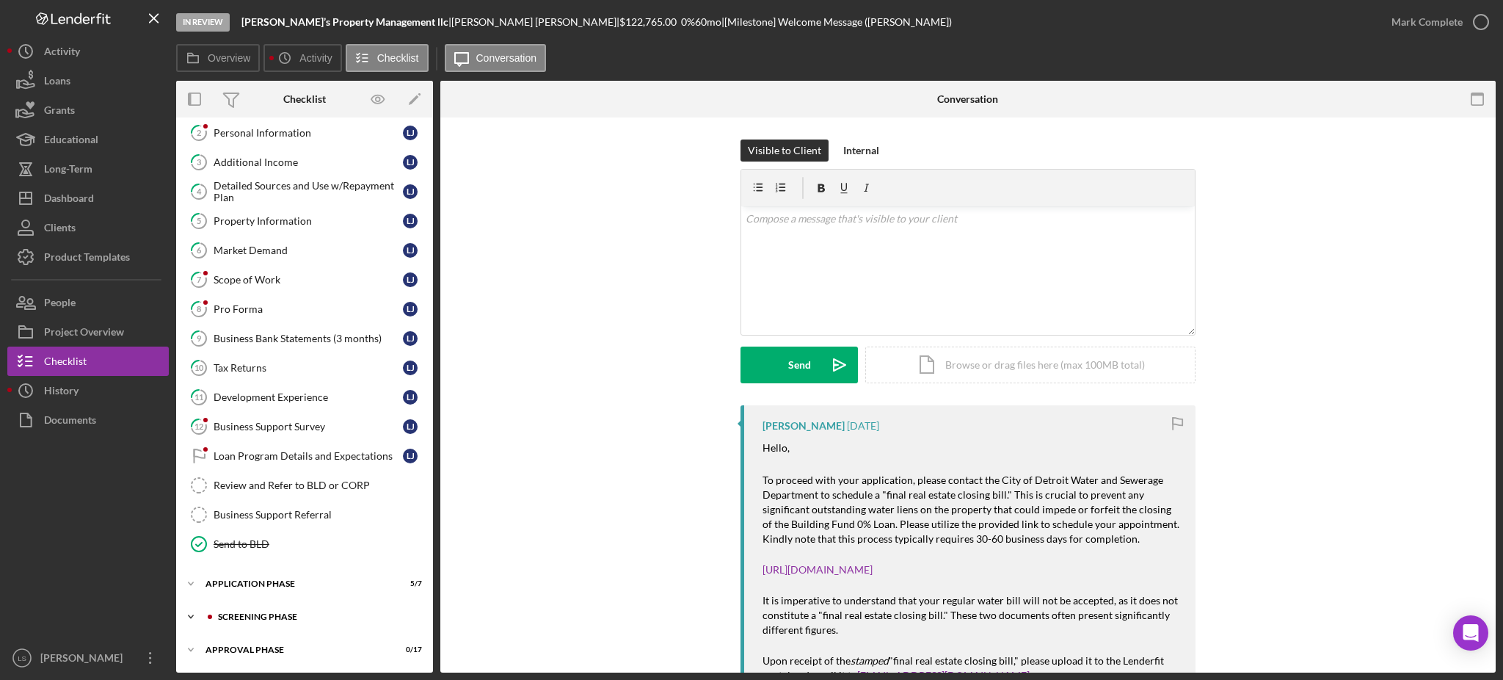
drag, startPoint x: 288, startPoint y: 600, endPoint x: 291, endPoint y: 616, distance: 16.4
click at [288, 600] on div "Icon/Expander Intake Phase 1 / 17 Welcome Message Welcome Message [PERSON_NAME]…" at bounding box center [304, 347] width 257 height 636
click at [290, 627] on div "Icon/Expander Screening Phase 0 / 4" at bounding box center [304, 616] width 257 height 29
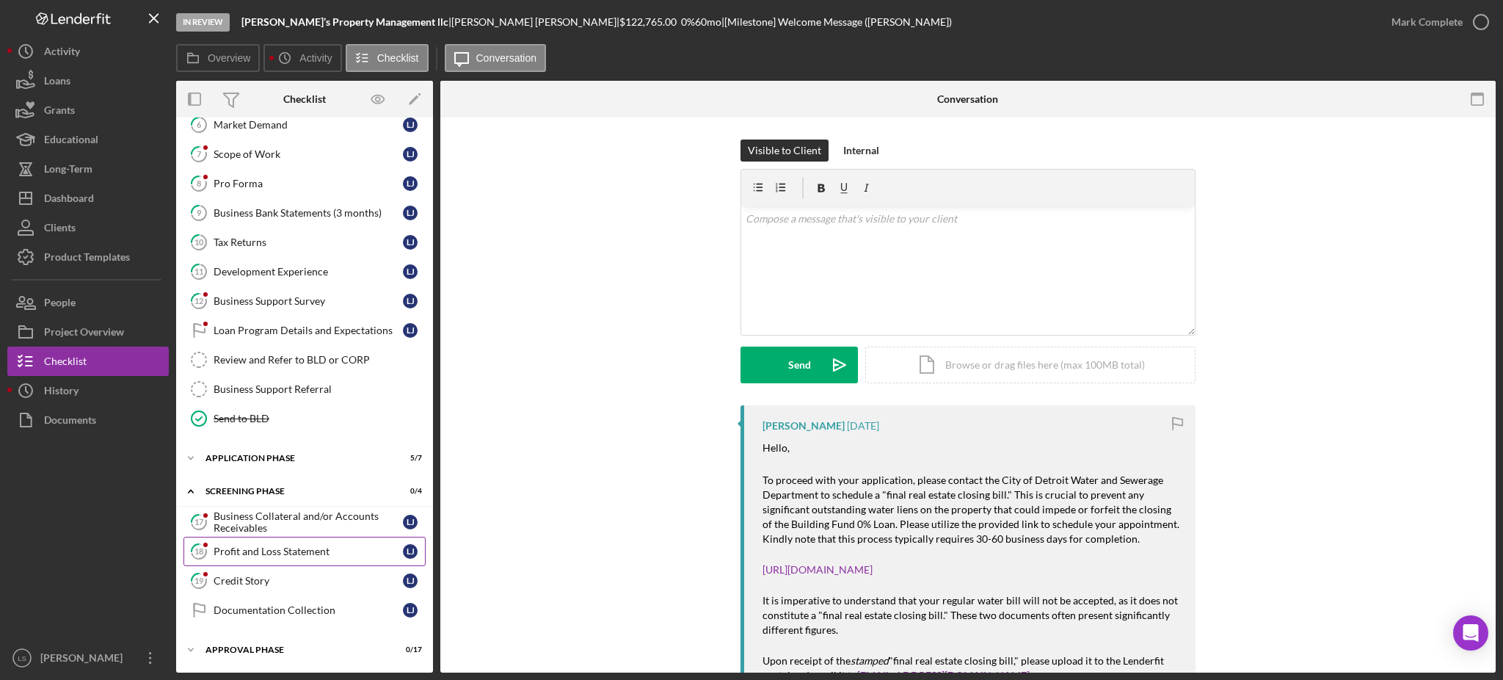
click at [320, 546] on div "Profit and Loss Statement" at bounding box center [308, 551] width 189 height 12
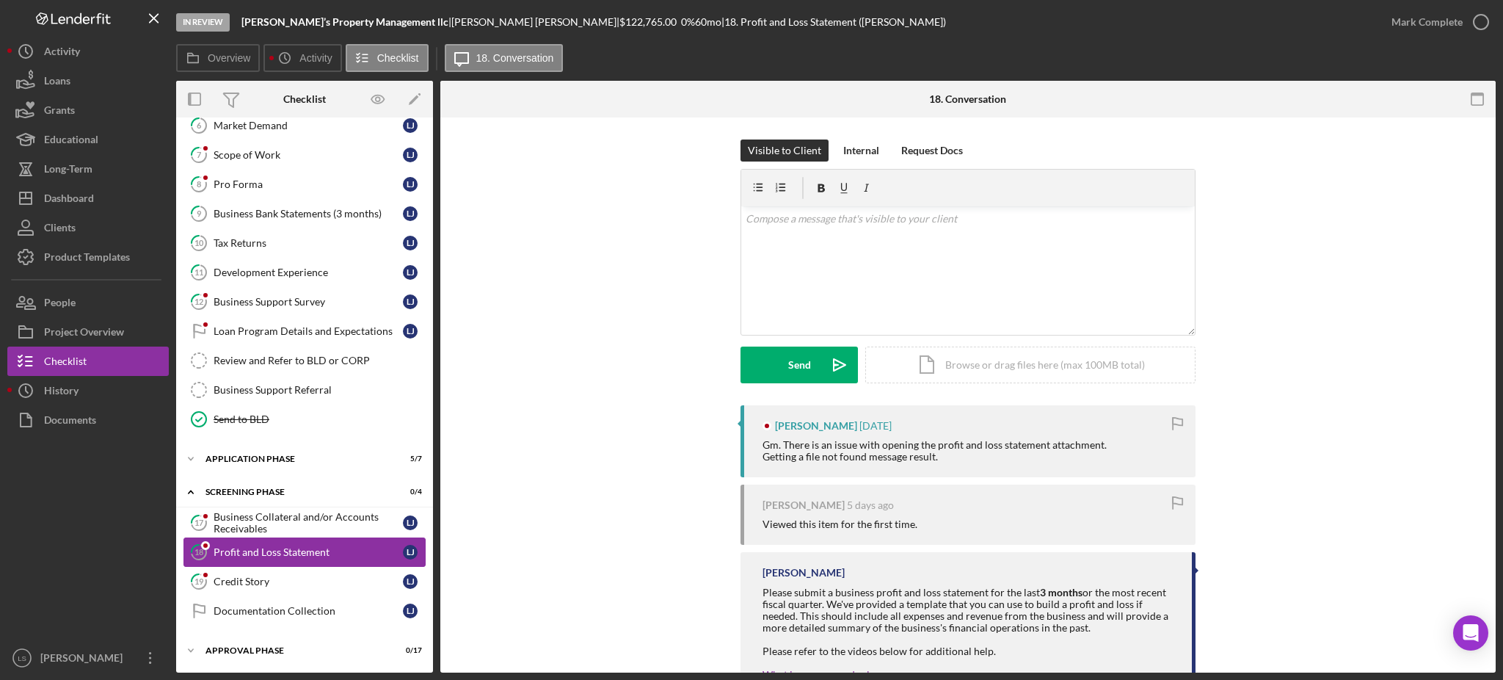
scroll to position [222, 0]
click at [354, 510] on div "Business Collateral and/or Accounts Receivables" at bounding box center [308, 521] width 189 height 23
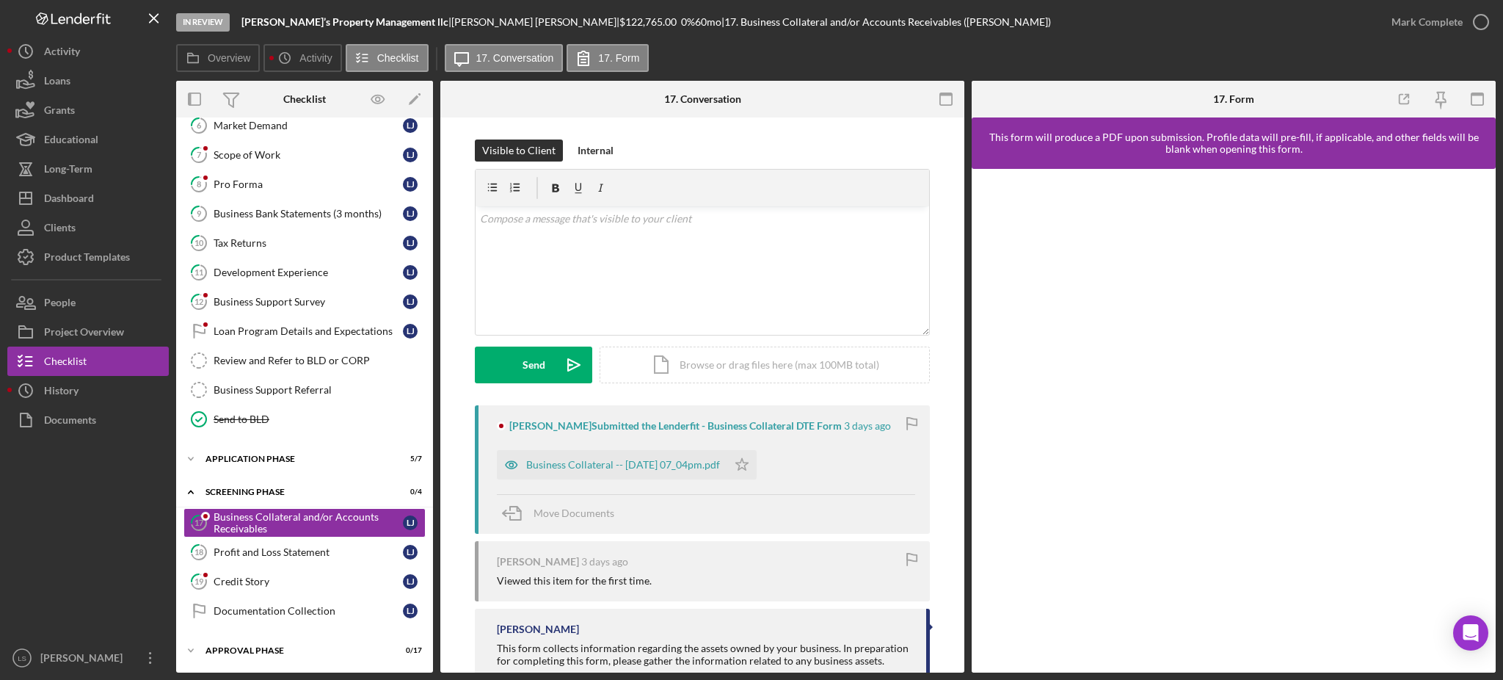
scroll to position [222, 0]
drag, startPoint x: 649, startPoint y: 462, endPoint x: 664, endPoint y: 459, distance: 15.0
click at [649, 459] on div "Business Collateral -- [DATE] 07_04pm.pdf" at bounding box center [623, 465] width 194 height 12
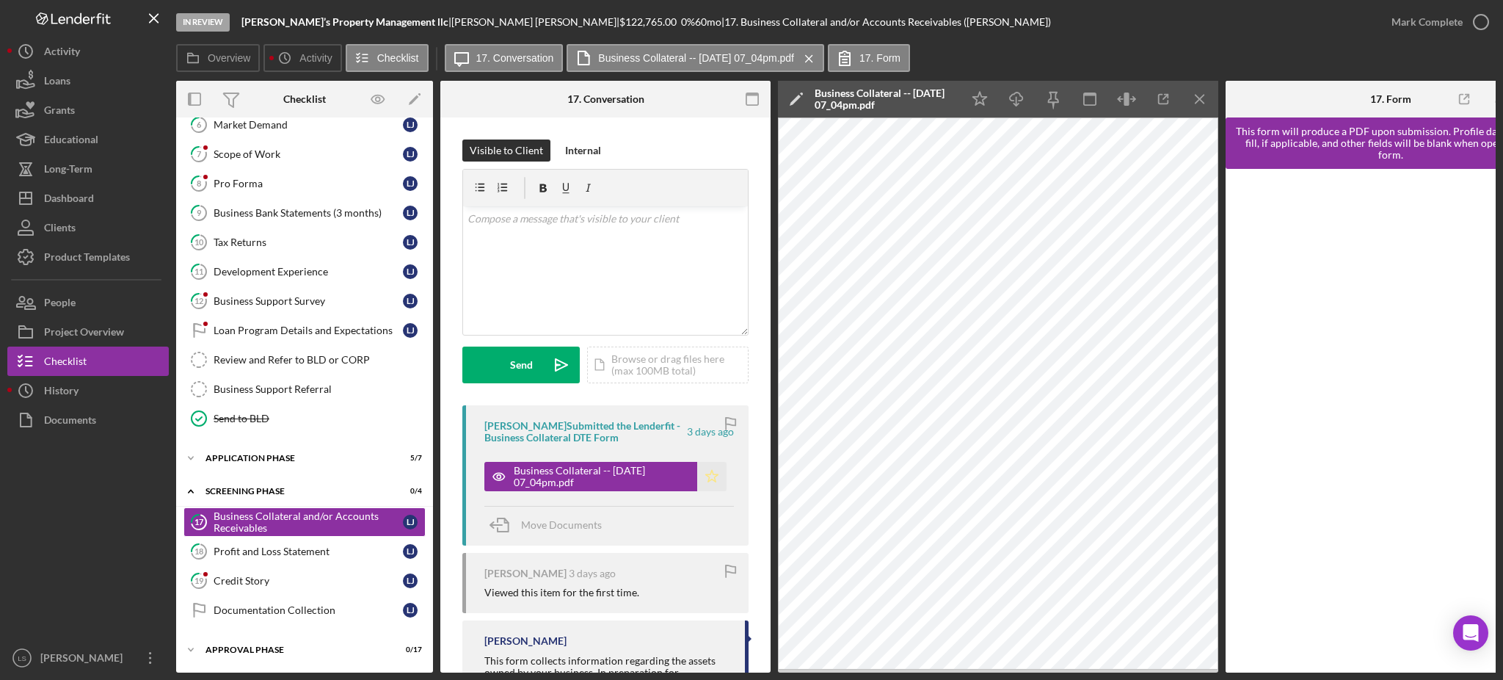
click at [711, 477] on polygon "button" at bounding box center [712, 476] width 12 height 12
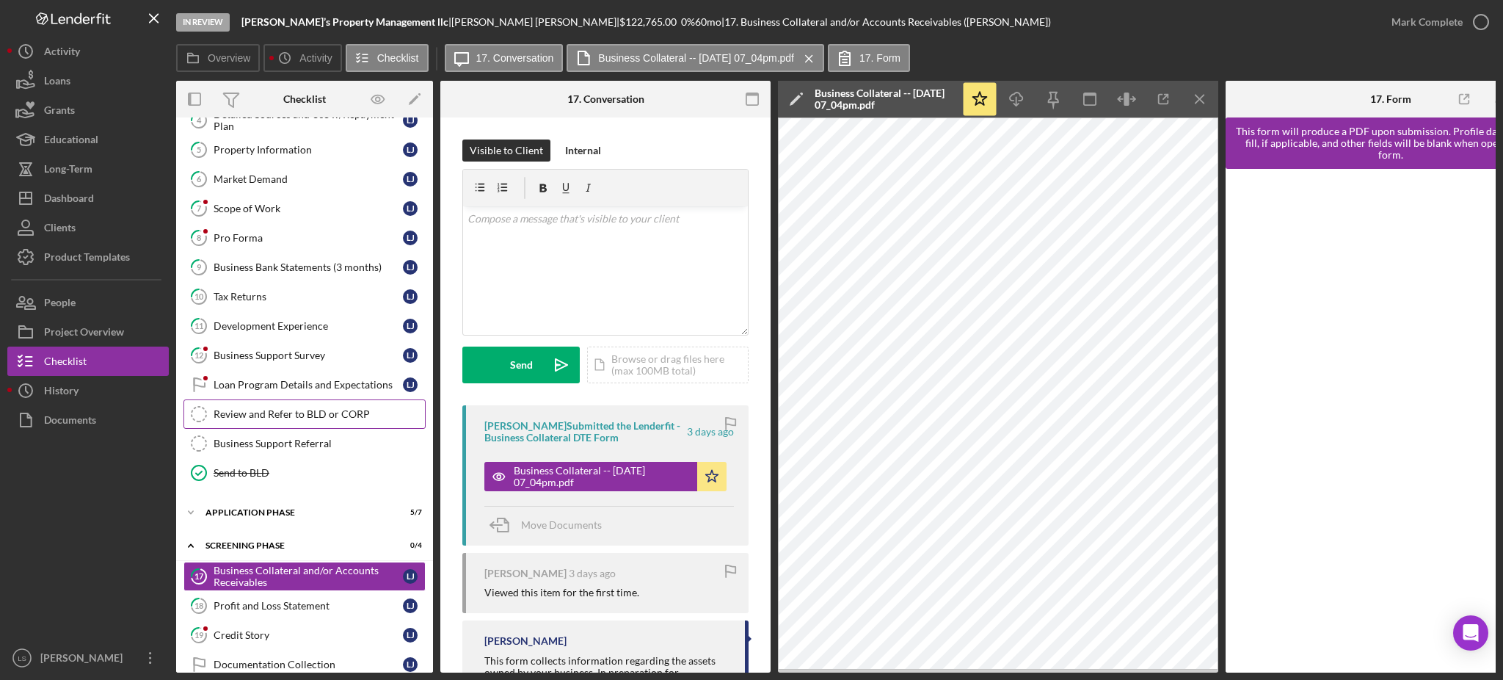
scroll to position [124, 0]
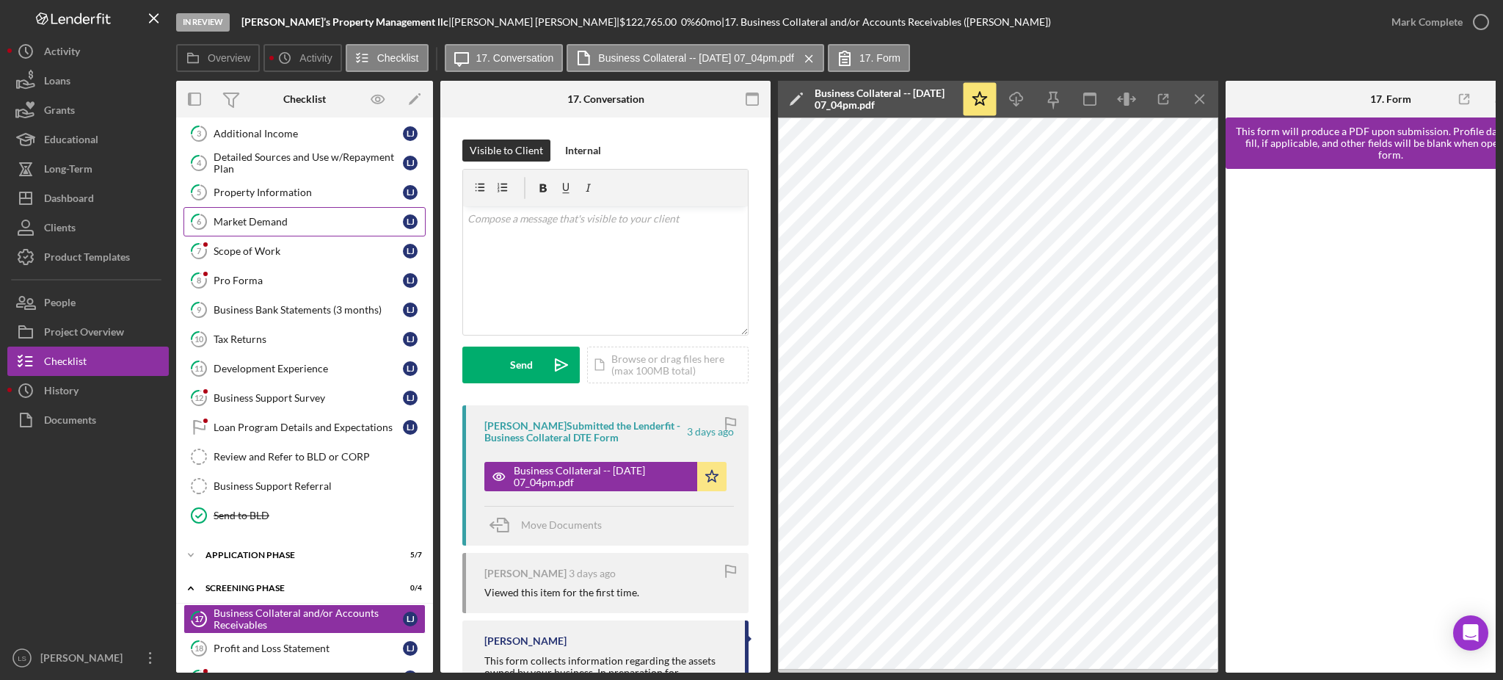
click at [305, 218] on div "Market Demand" at bounding box center [308, 222] width 189 height 12
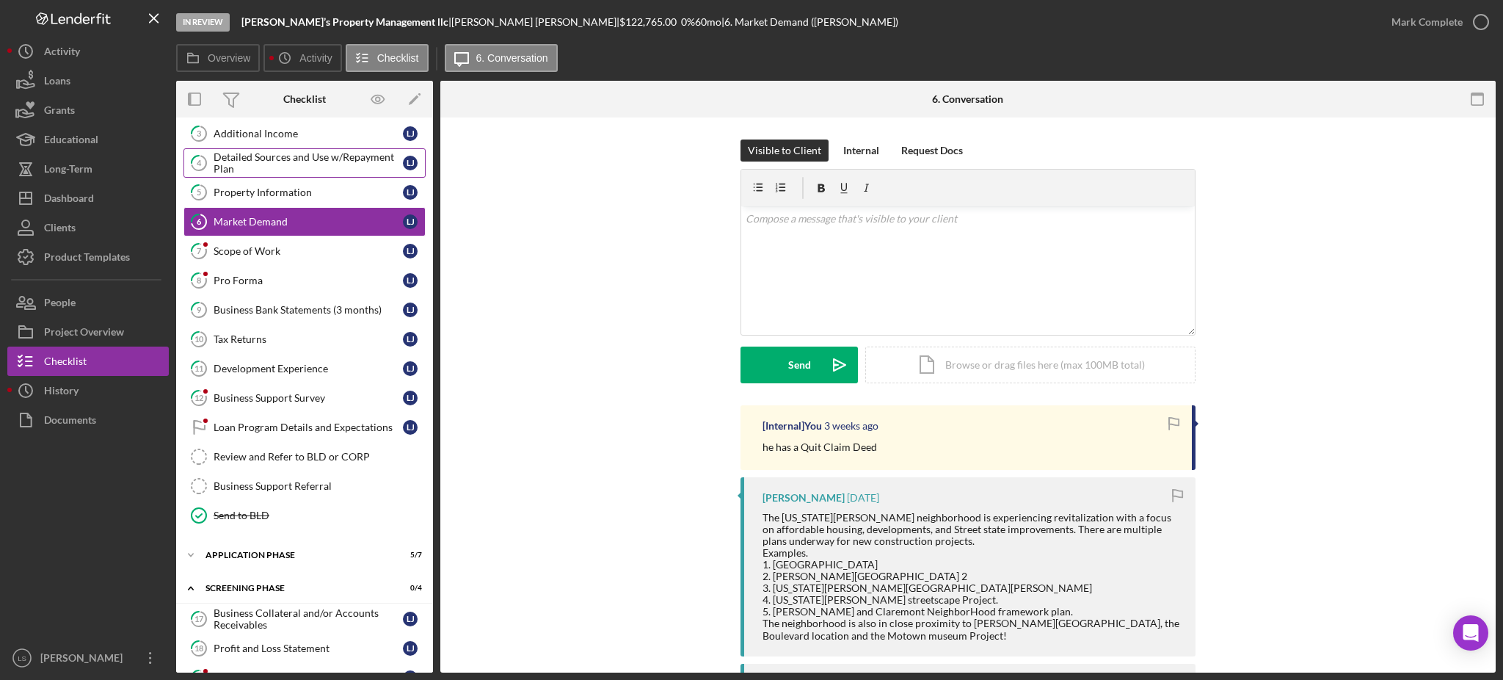
click at [313, 170] on div "Detailed Sources and Use w/Repayment Plan" at bounding box center [308, 162] width 189 height 23
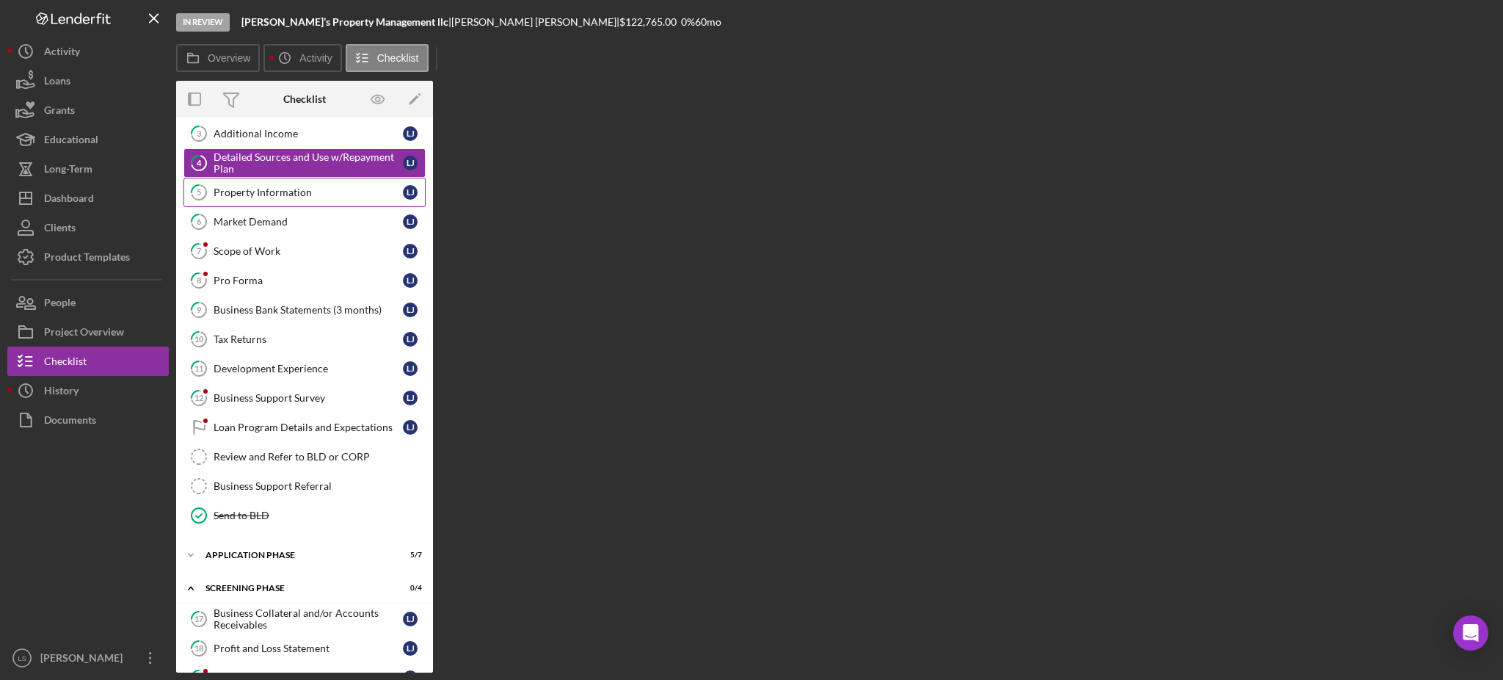
click at [305, 200] on link "5 Property Information [PERSON_NAME]" at bounding box center [305, 192] width 242 height 29
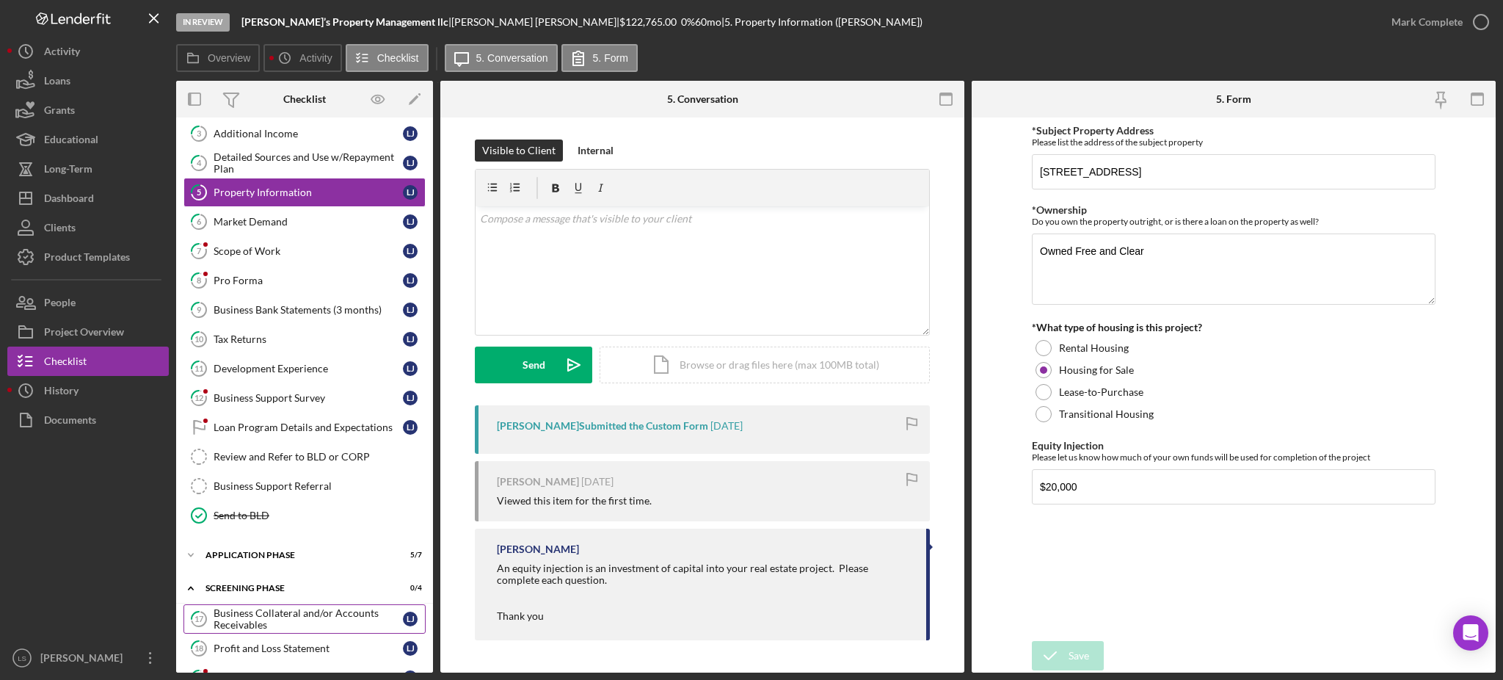
click at [273, 616] on div "Business Collateral and/or Accounts Receivables" at bounding box center [308, 618] width 189 height 23
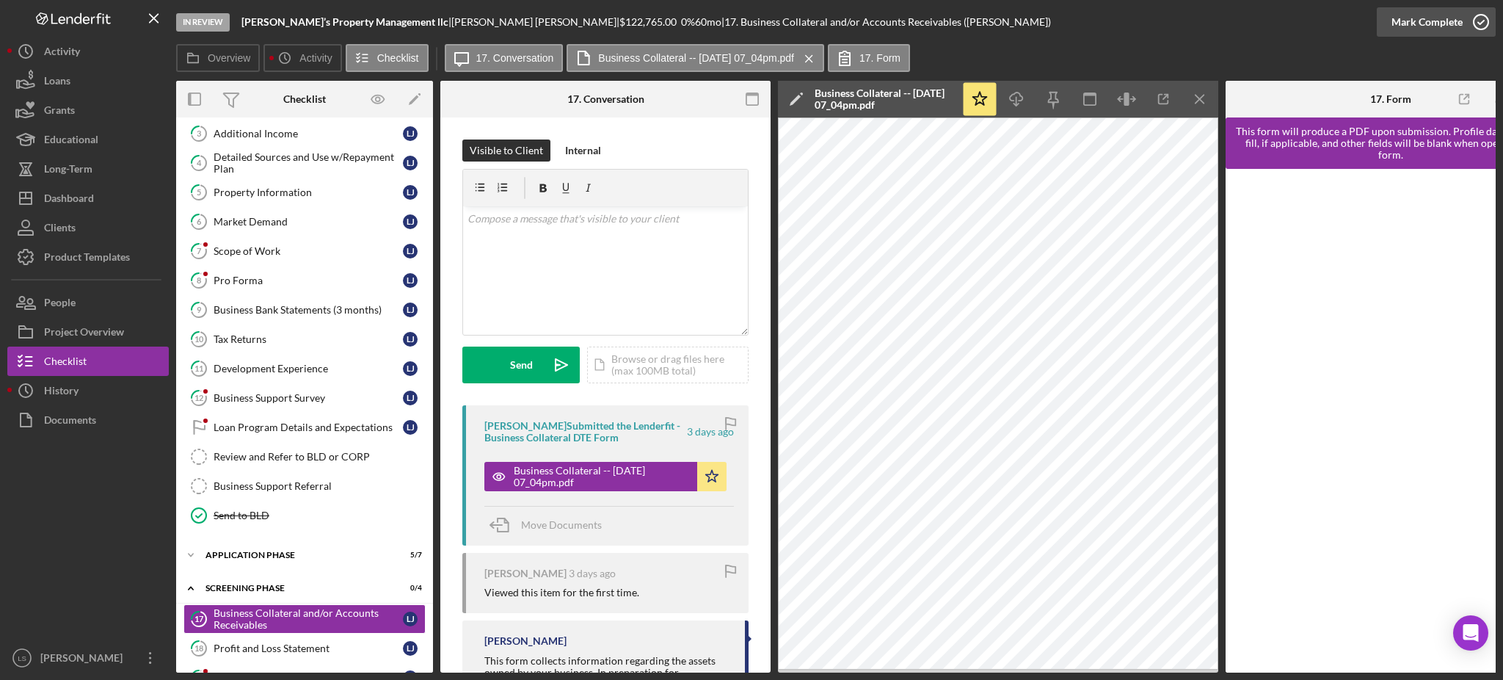
click at [1477, 23] on icon "button" at bounding box center [1481, 22] width 37 height 37
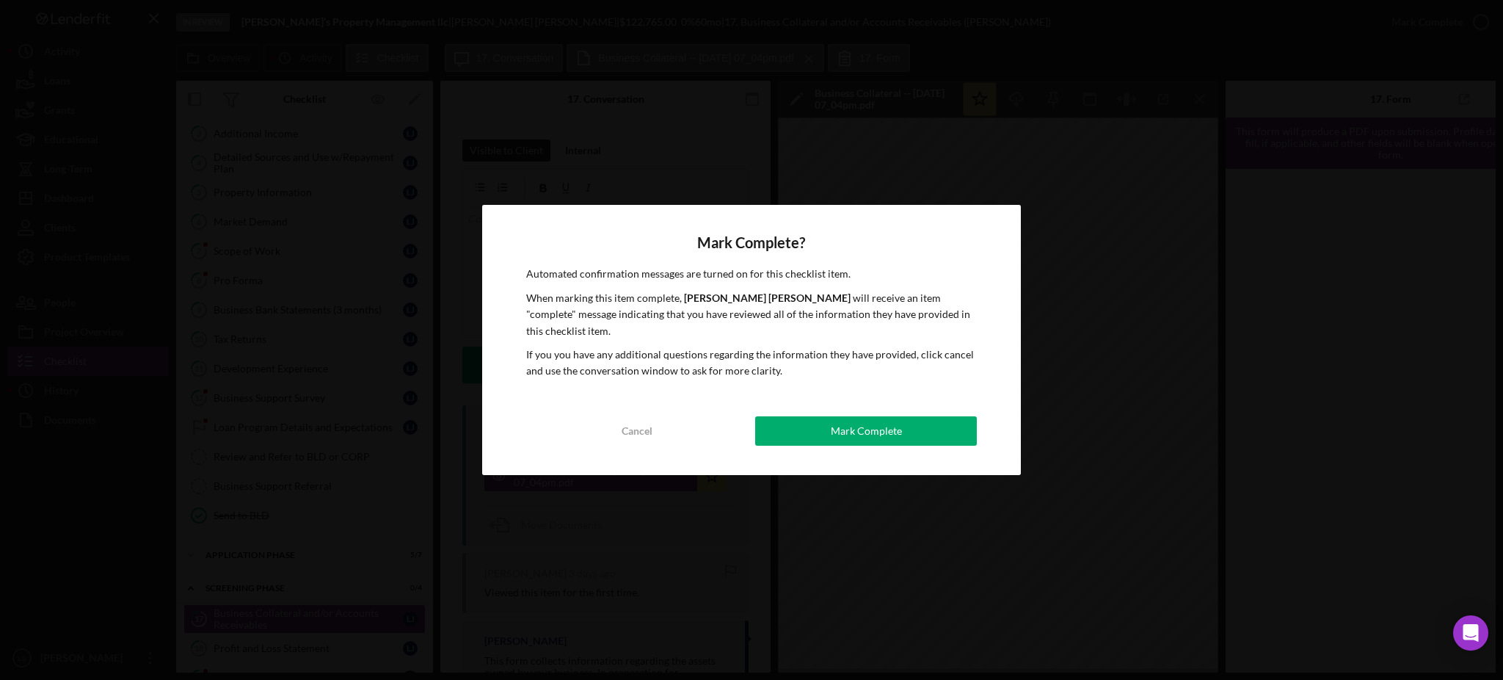
drag, startPoint x: 857, startPoint y: 426, endPoint x: 424, endPoint y: 363, distance: 437.6
click at [857, 424] on div "Mark Complete" at bounding box center [866, 430] width 71 height 29
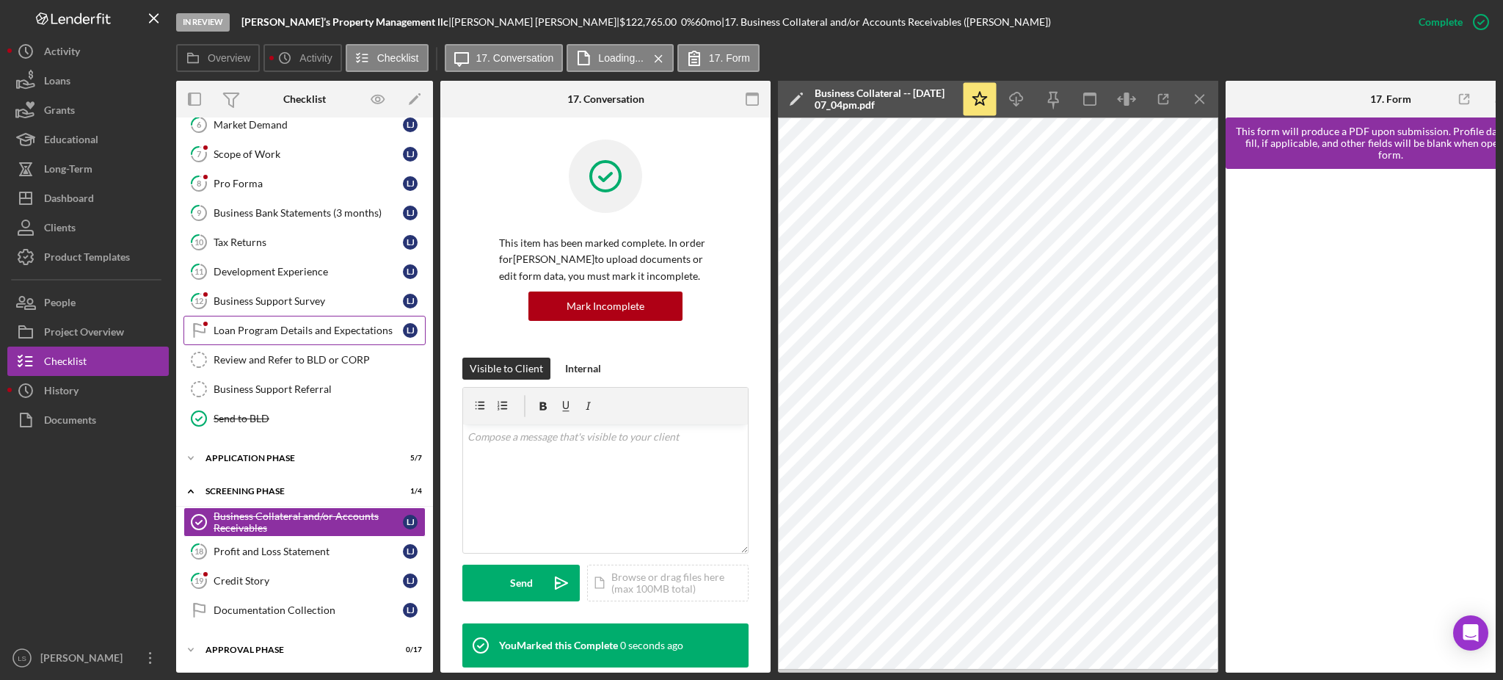
scroll to position [226, 0]
click at [316, 540] on link "18 Profit and Loss Statement [PERSON_NAME]" at bounding box center [305, 551] width 242 height 29
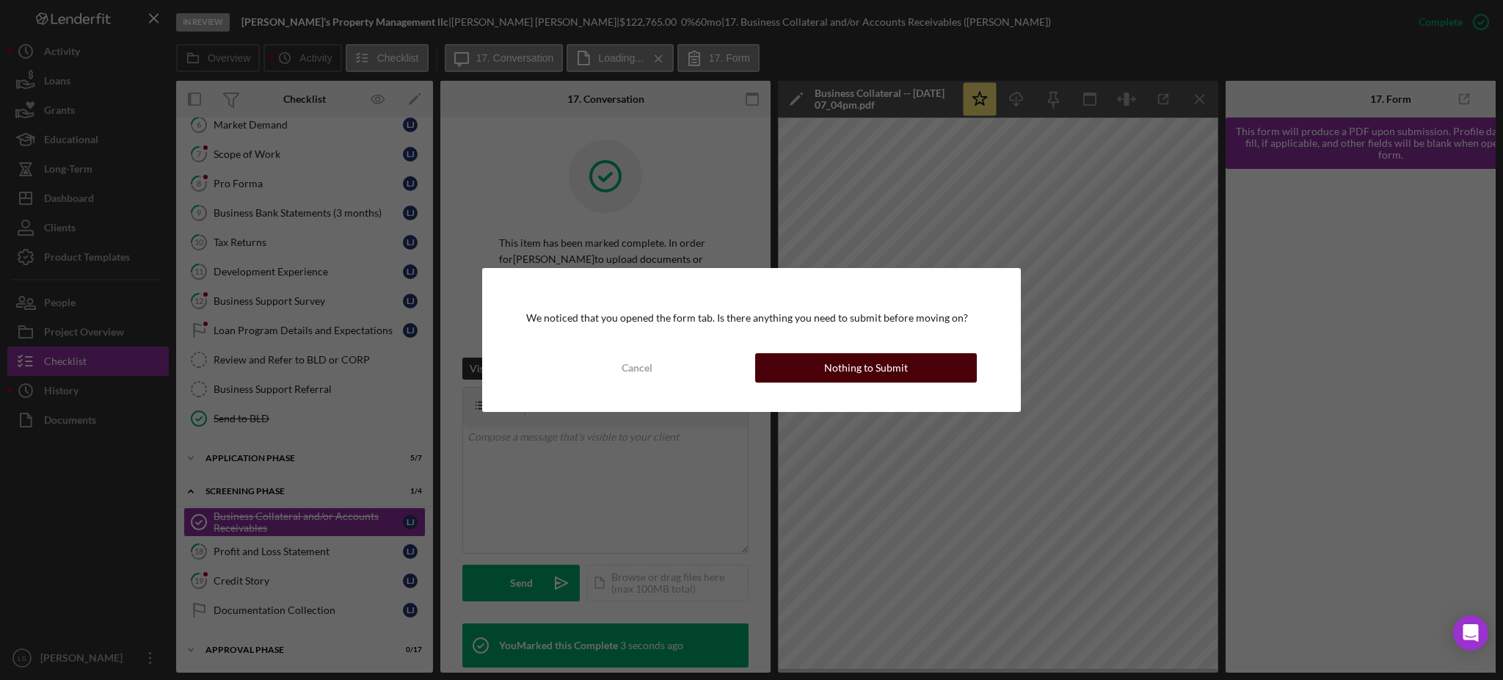
click at [818, 374] on button "Nothing to Submit" at bounding box center [866, 367] width 222 height 29
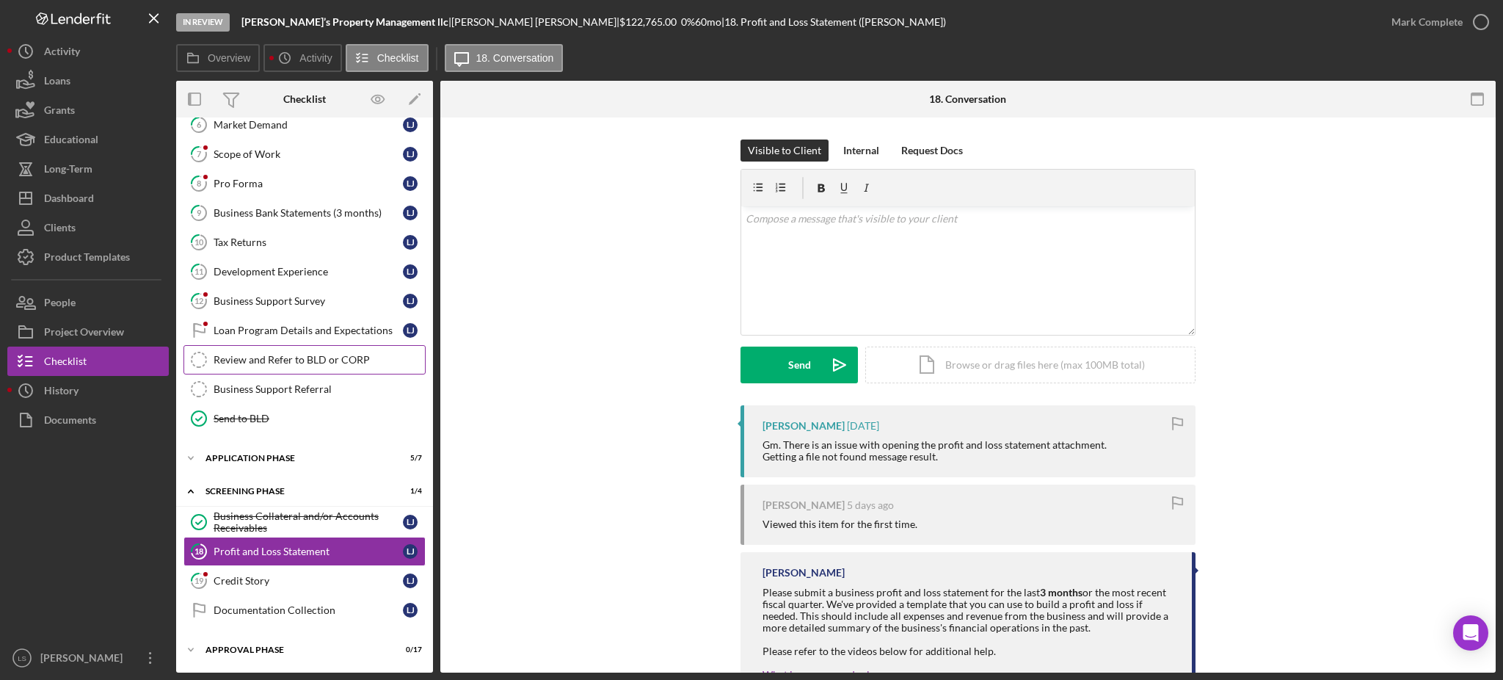
scroll to position [222, 0]
click at [288, 575] on div "Credit Story" at bounding box center [308, 581] width 189 height 12
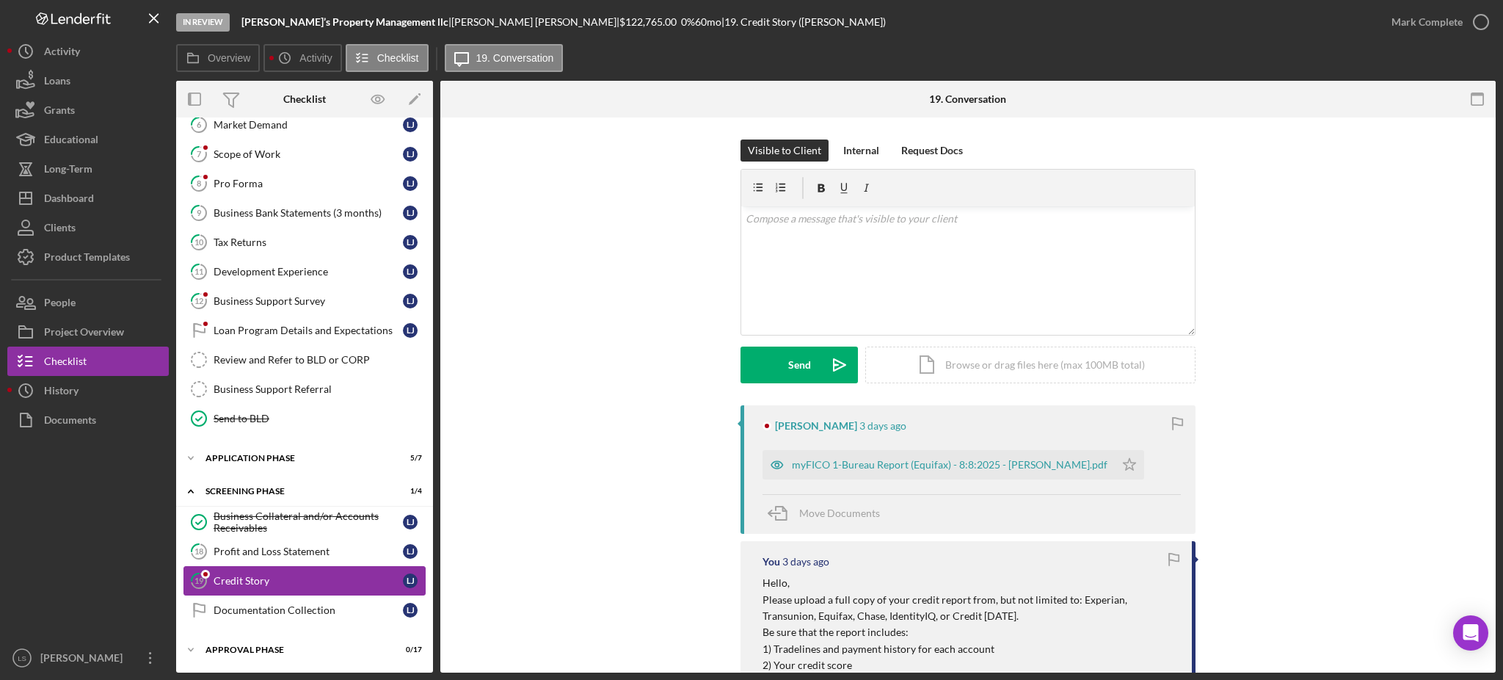
scroll to position [222, 0]
click at [926, 463] on div "myFICO 1-Bureau Report (Equifax) - 8:8:2025 - [PERSON_NAME].pdf" at bounding box center [950, 465] width 316 height 12
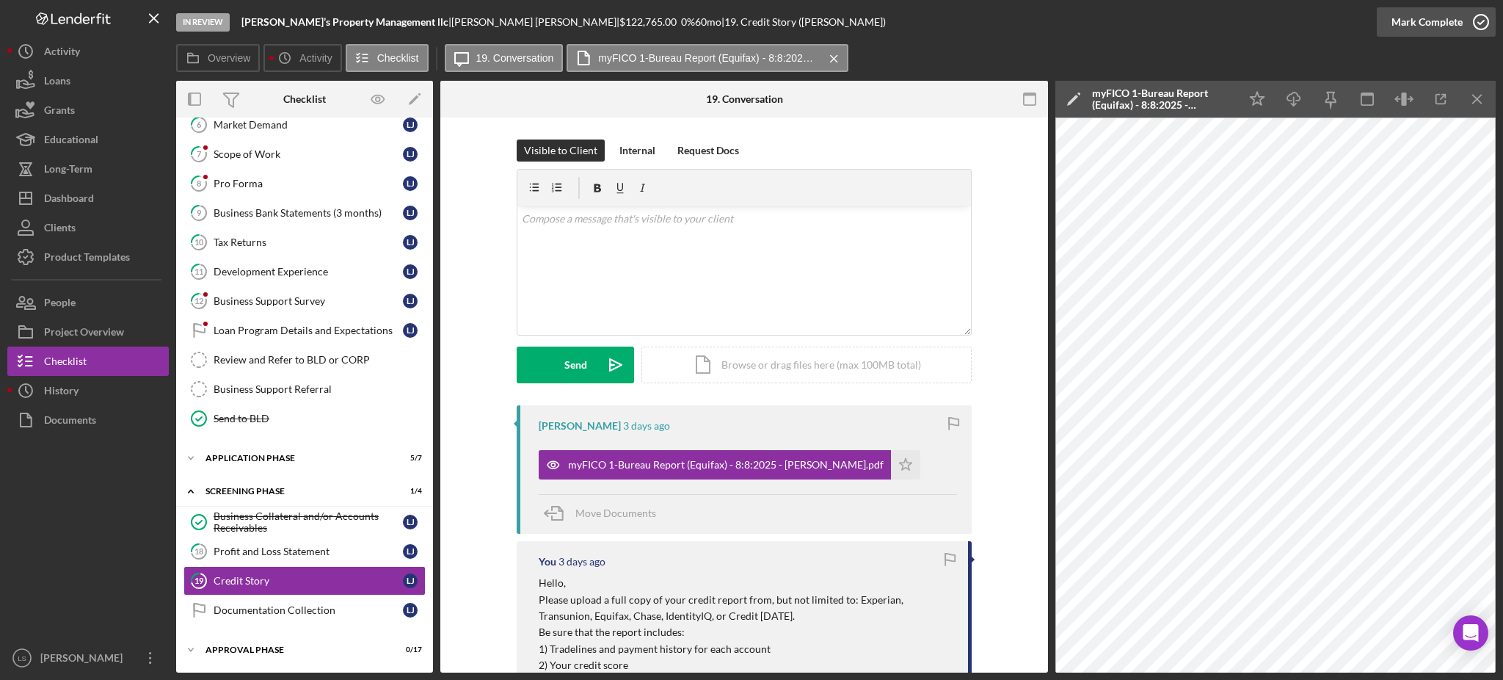
click at [1471, 28] on icon "button" at bounding box center [1481, 22] width 37 height 37
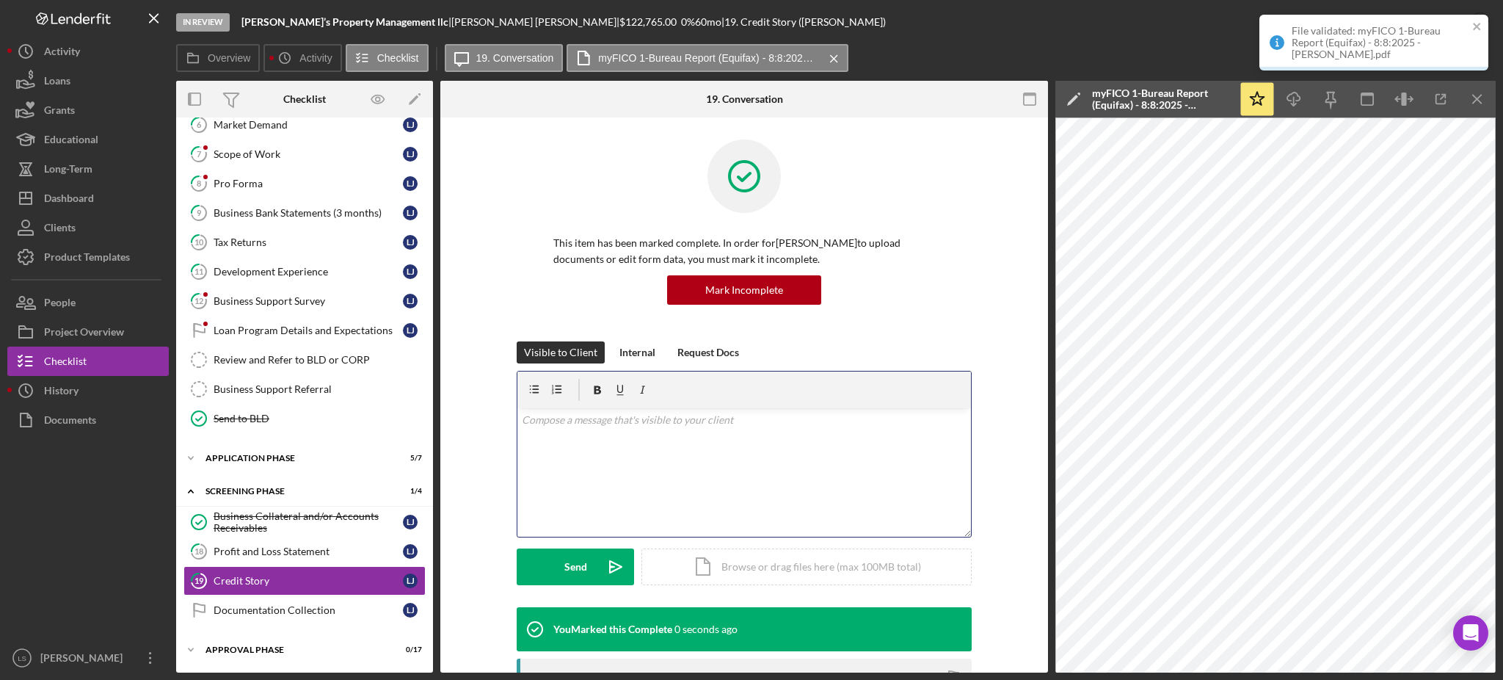
click at [898, 468] on div "v Color teal Color pink Remove color Add row above Add row below Add column bef…" at bounding box center [744, 472] width 454 height 128
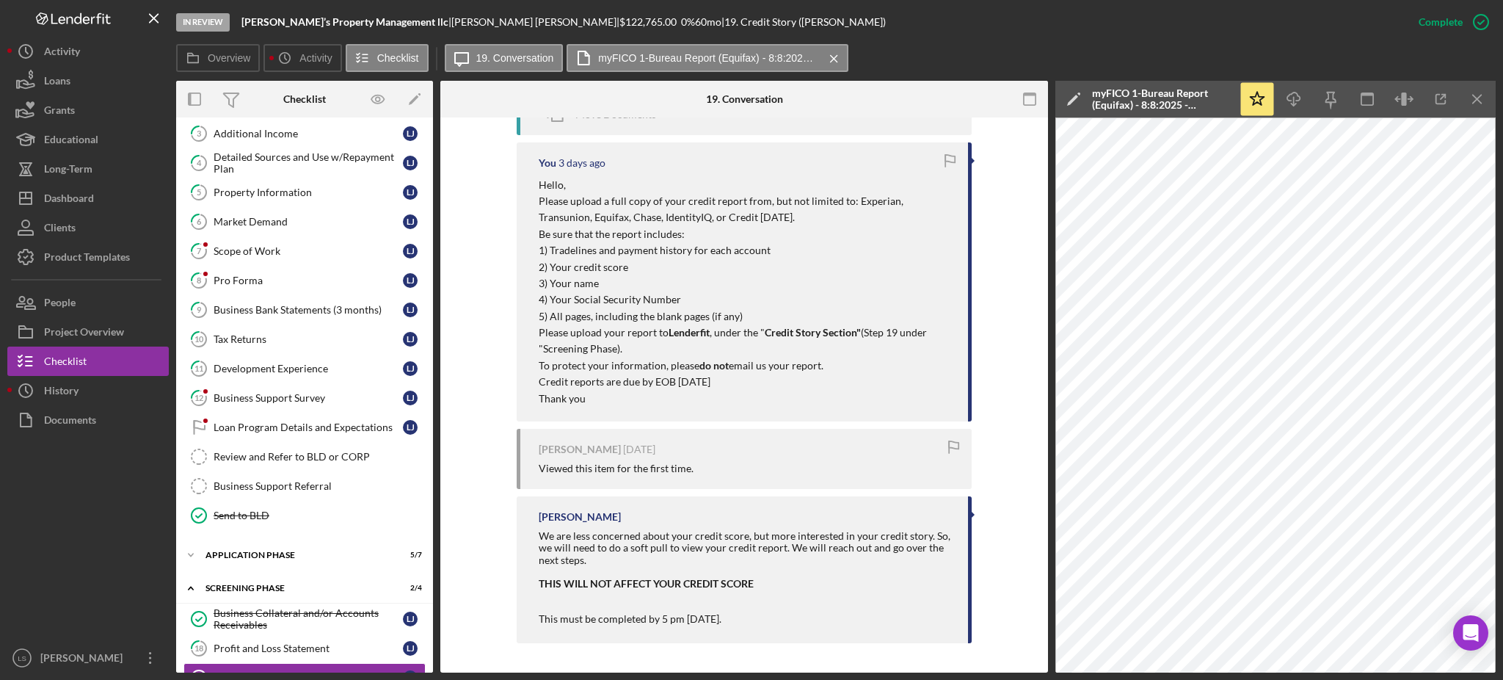
scroll to position [648, 0]
drag, startPoint x: 1164, startPoint y: 25, endPoint x: 727, endPoint y: 69, distance: 439.7
click at [1164, 25] on div "In Review [PERSON_NAME]’s Property Management llc | [PERSON_NAME] | $122,765.00…" at bounding box center [790, 22] width 1228 height 44
drag, startPoint x: 89, startPoint y: 209, endPoint x: 120, endPoint y: 208, distance: 30.9
click at [89, 209] on div "Dashboard" at bounding box center [69, 200] width 50 height 33
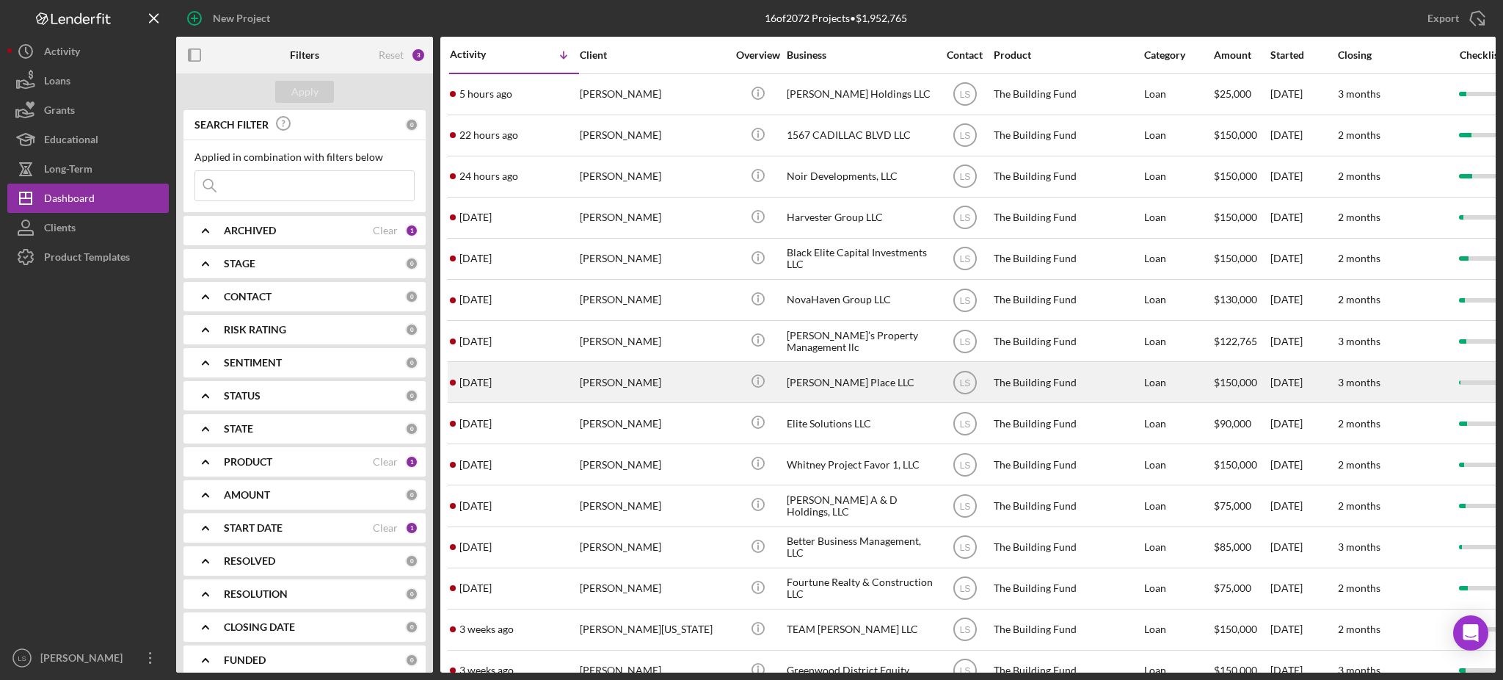
click at [686, 392] on div "[PERSON_NAME]" at bounding box center [653, 382] width 147 height 39
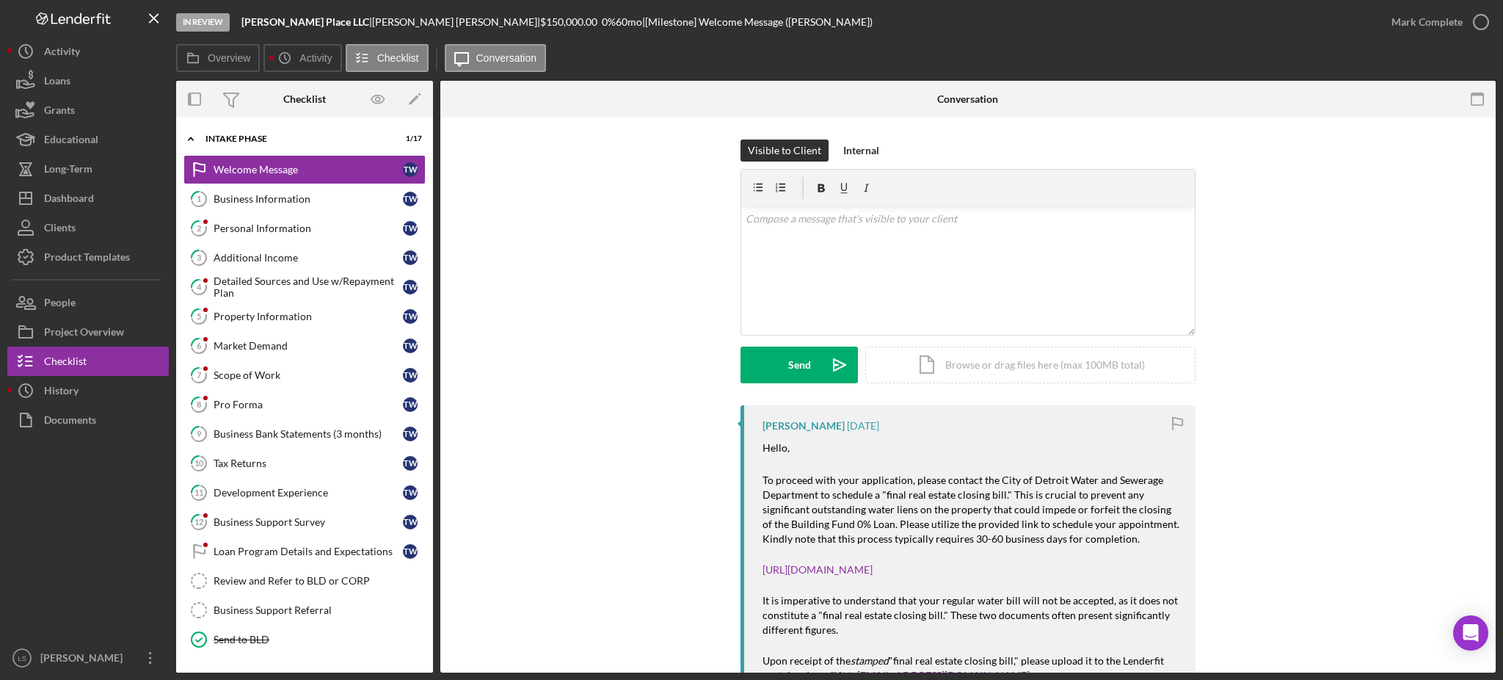
scroll to position [96, 0]
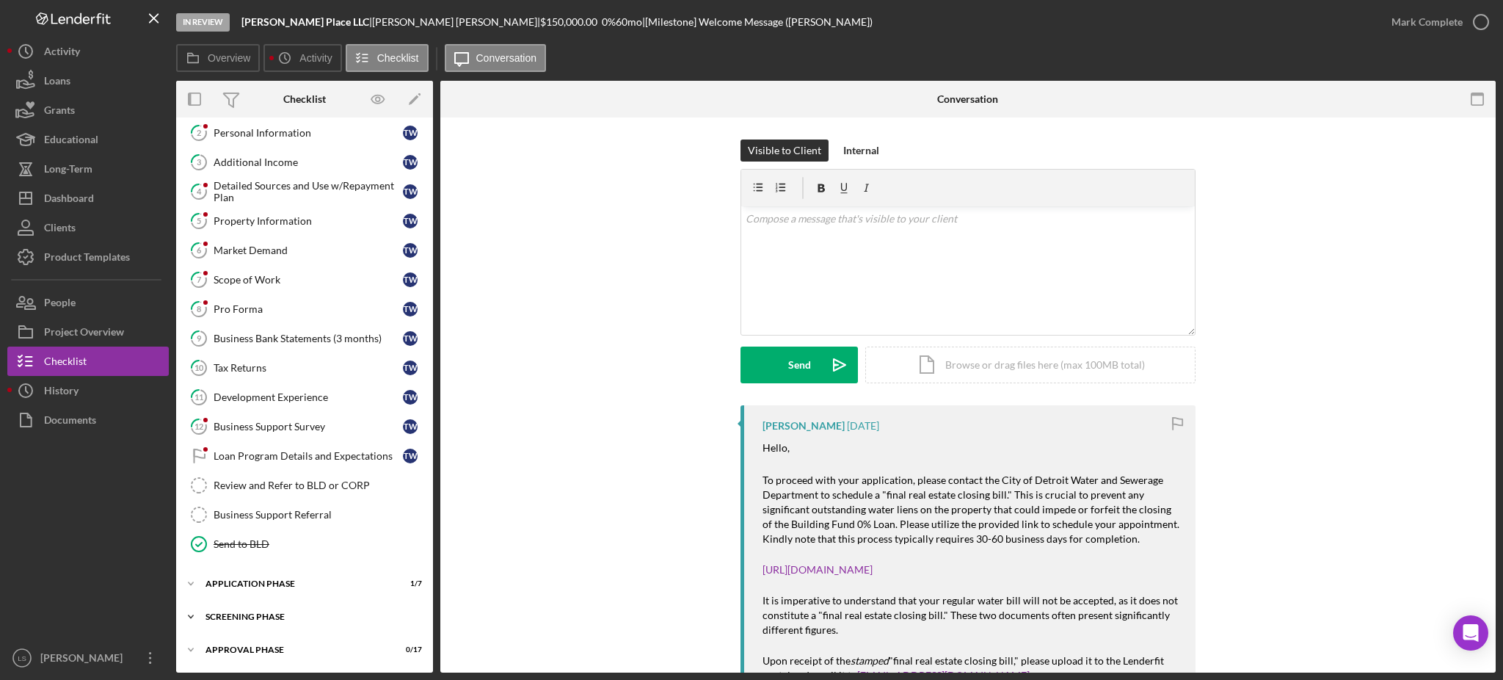
click at [338, 614] on div "Screening Phase" at bounding box center [310, 616] width 209 height 9
click at [338, 614] on div "Screening Phase" at bounding box center [310, 615] width 209 height 9
click at [56, 206] on div "Dashboard" at bounding box center [69, 200] width 50 height 33
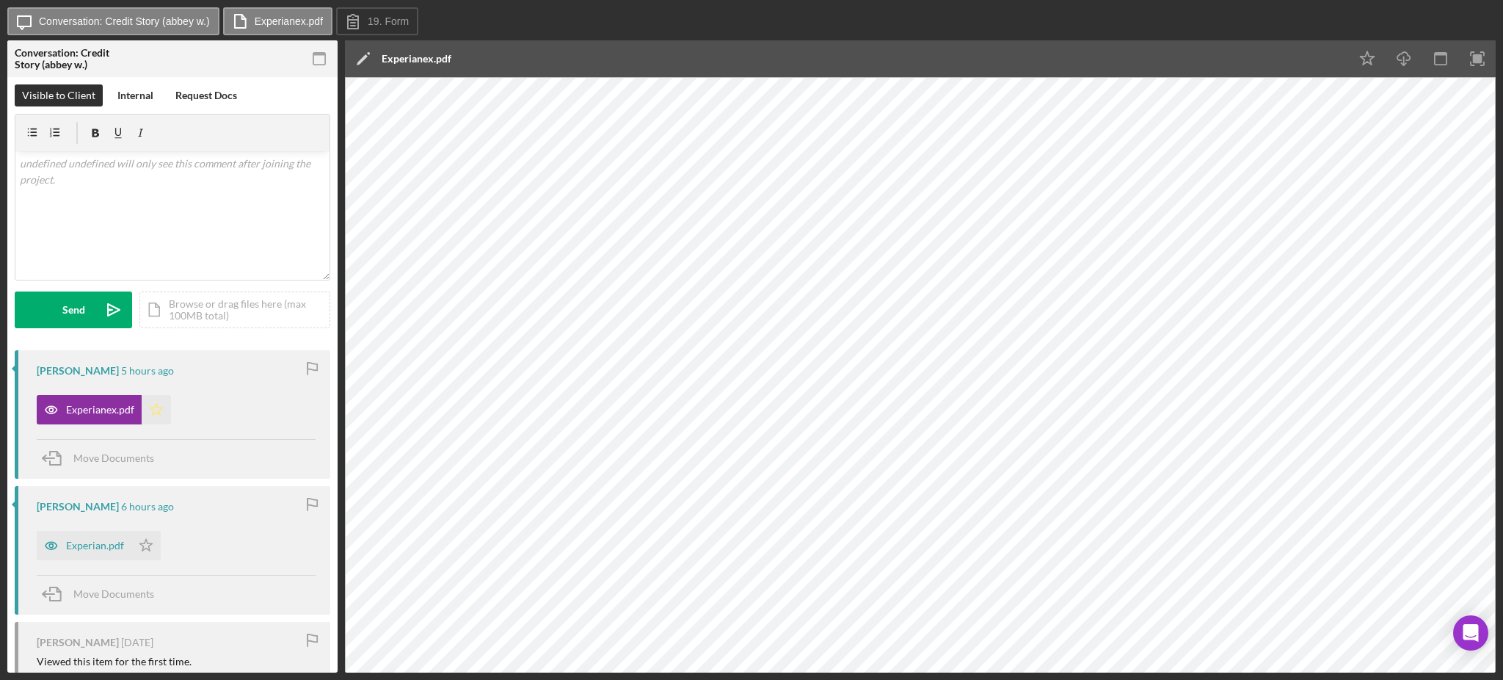
click at [149, 413] on icon "Icon/Star" at bounding box center [156, 409] width 29 height 29
click at [79, 541] on div "Experian.pdf" at bounding box center [95, 546] width 58 height 12
